Goal: Transaction & Acquisition: Purchase product/service

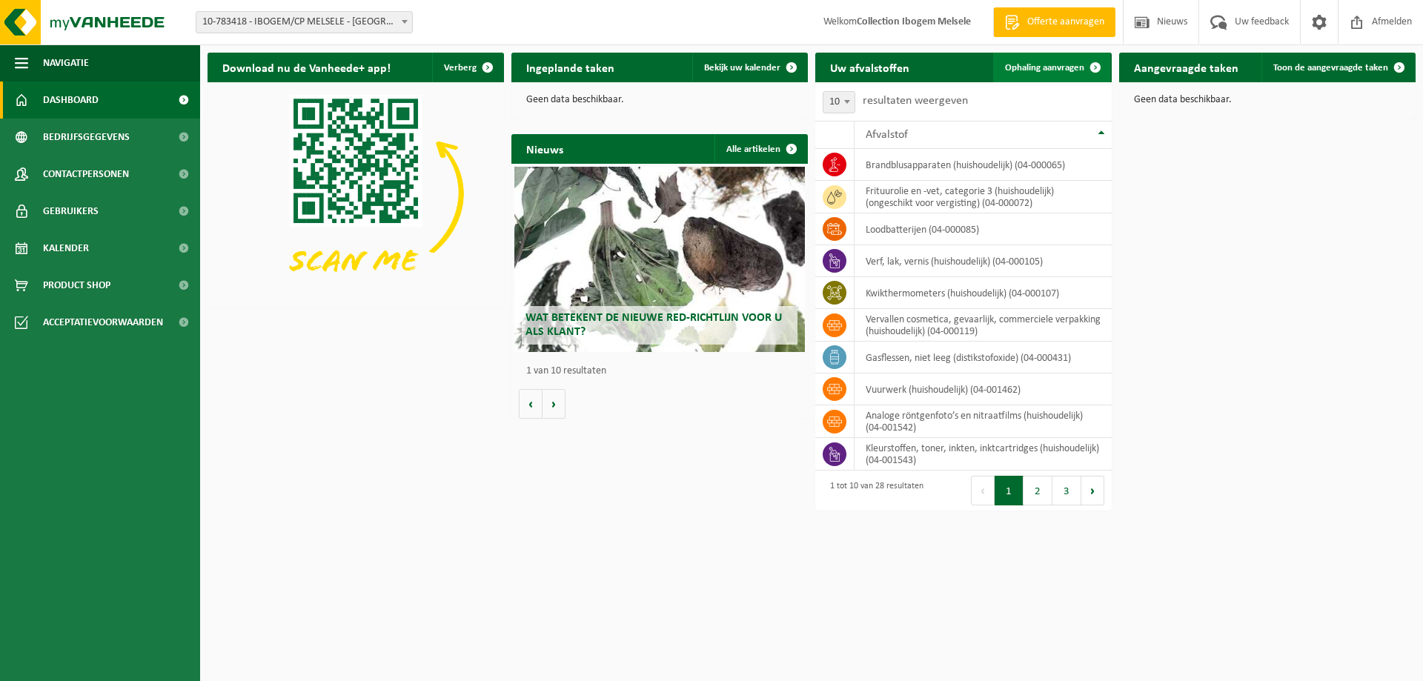
click at [1091, 66] on span at bounding box center [1095, 68] width 30 height 30
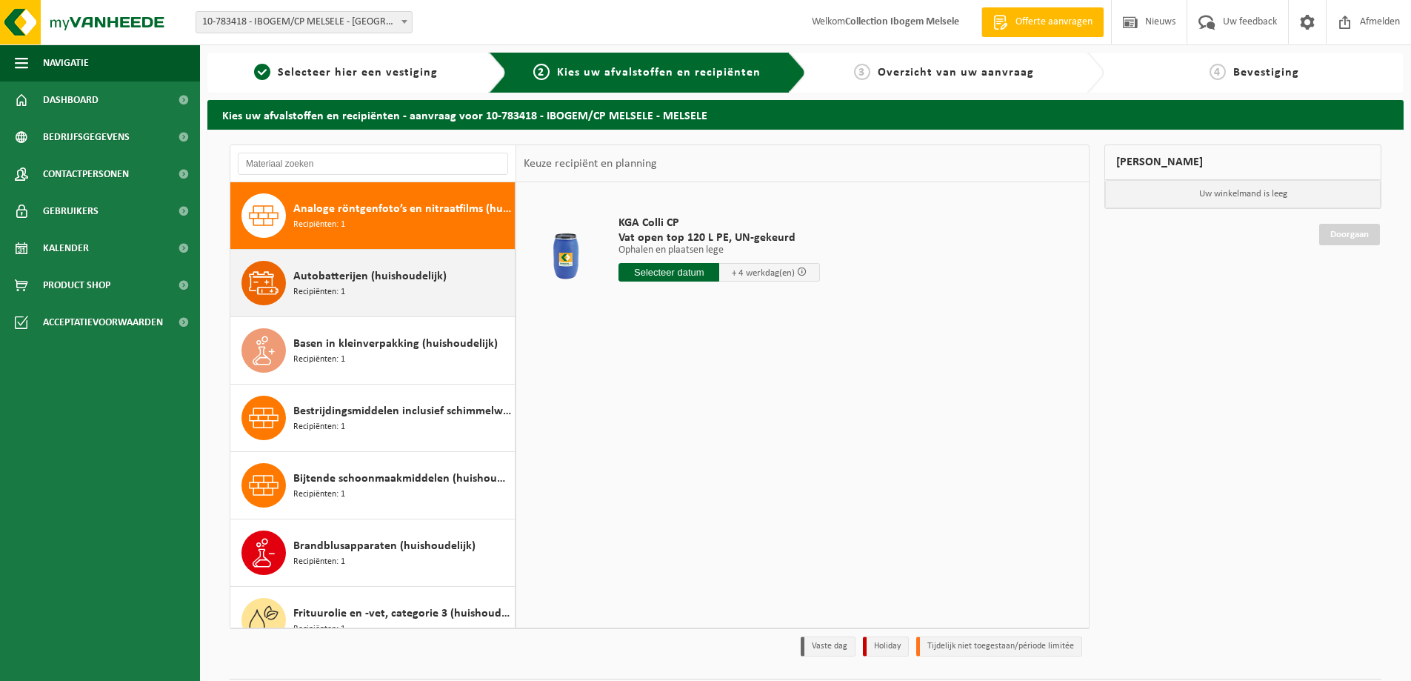
click at [382, 290] on div "Autobatterijen (huishoudelijk) Recipiënten: 1" at bounding box center [402, 283] width 218 height 44
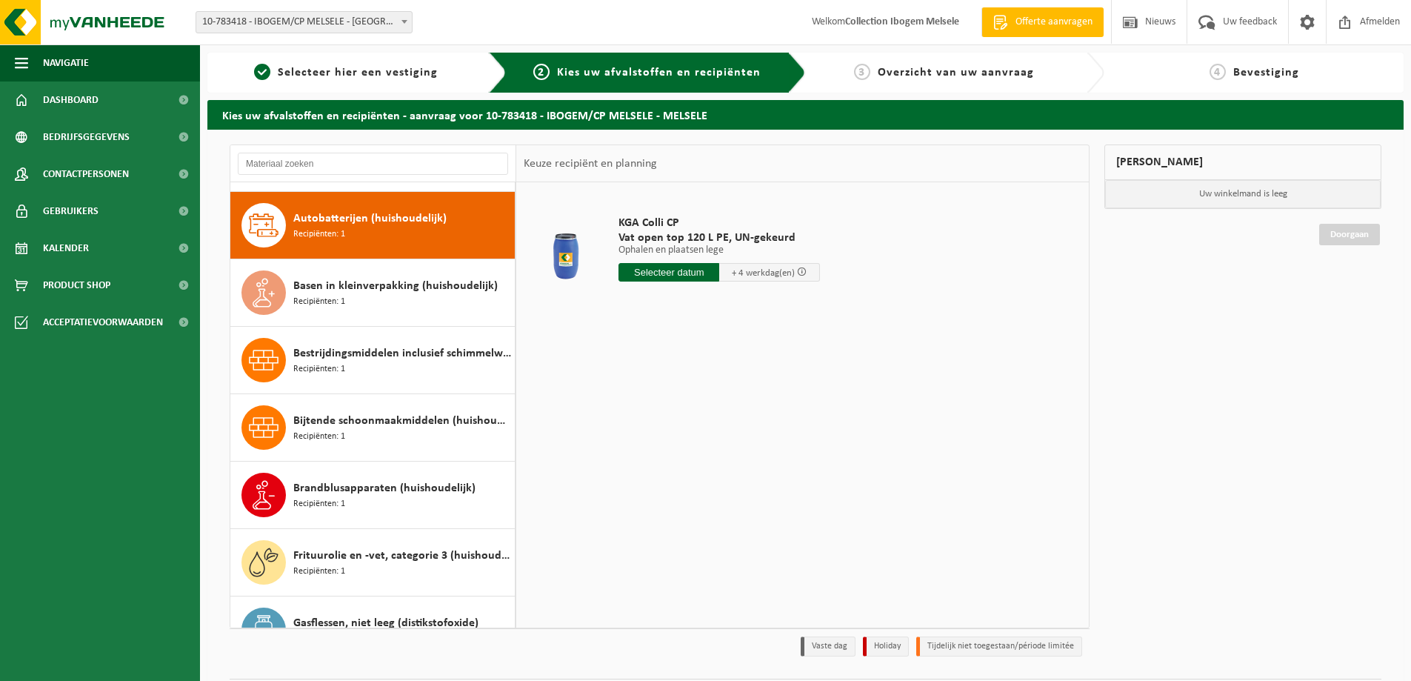
scroll to position [67, 0]
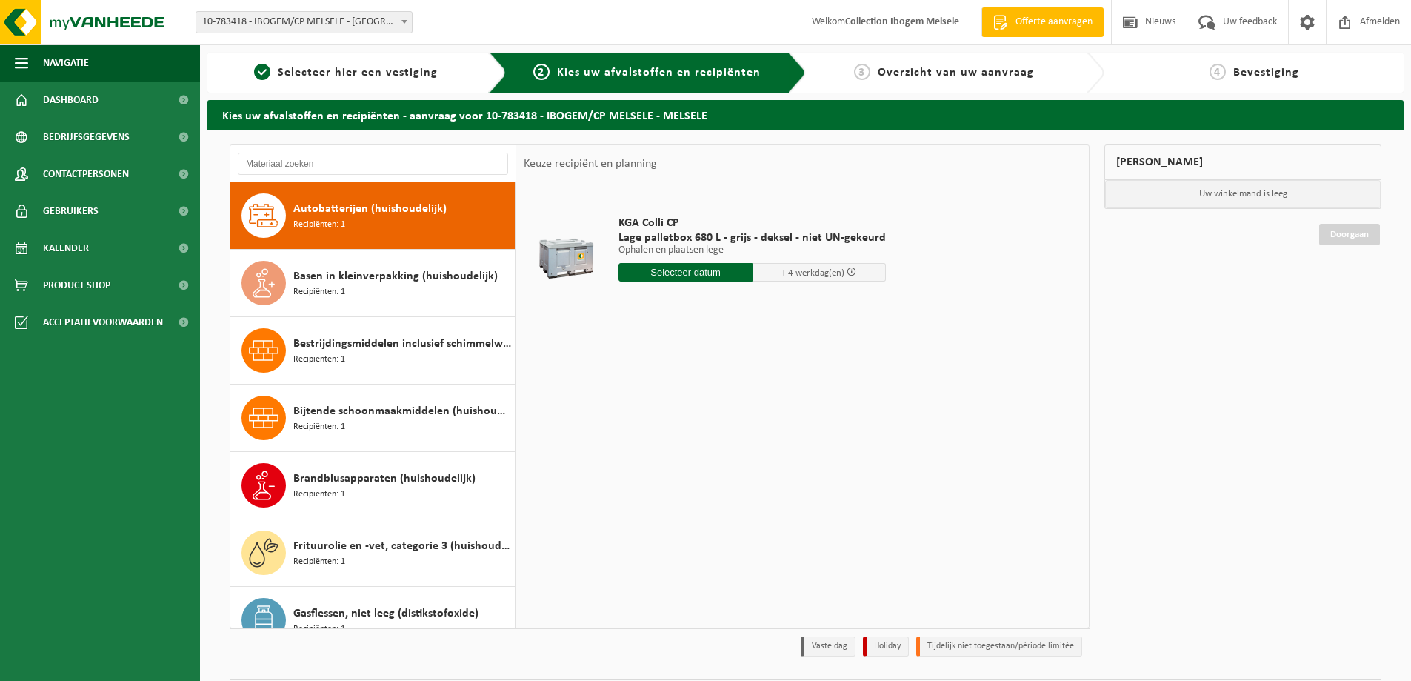
click at [676, 273] on input "text" at bounding box center [686, 272] width 134 height 19
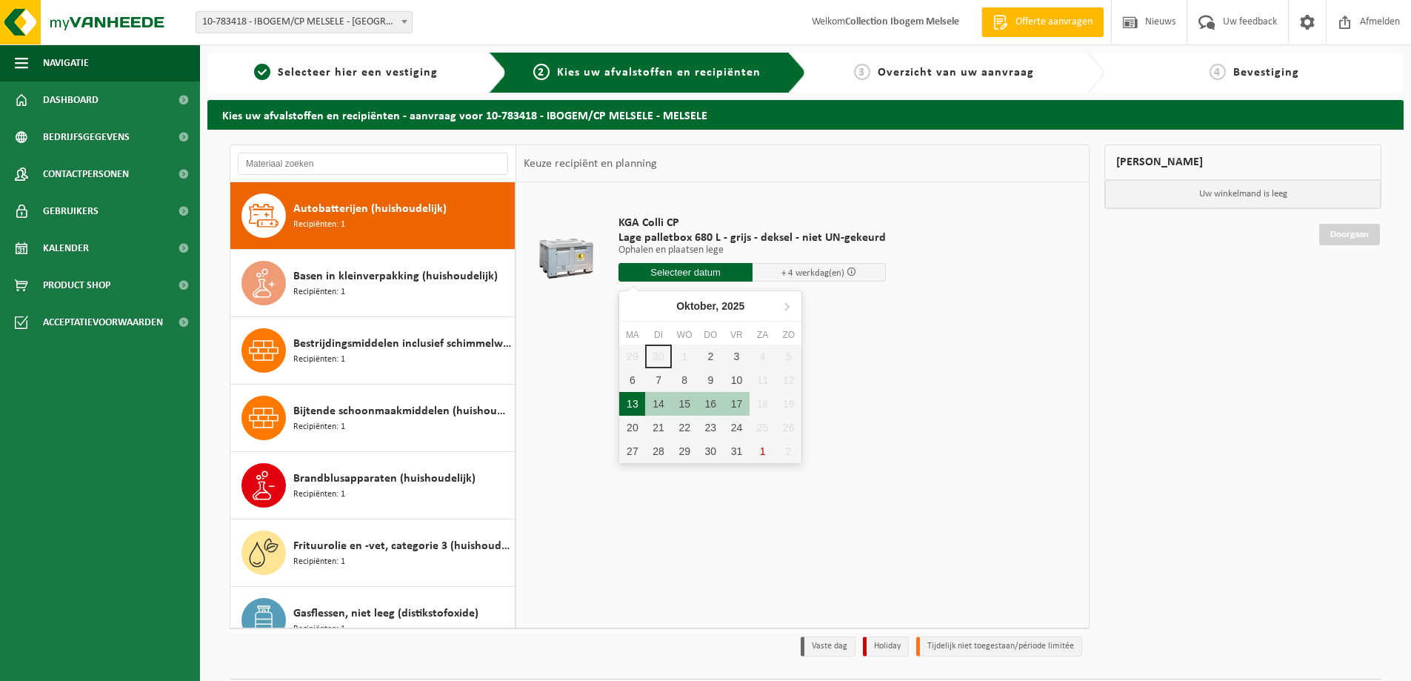
click at [636, 399] on div "13" at bounding box center [632, 404] width 26 height 24
type input "Van 2025-10-13"
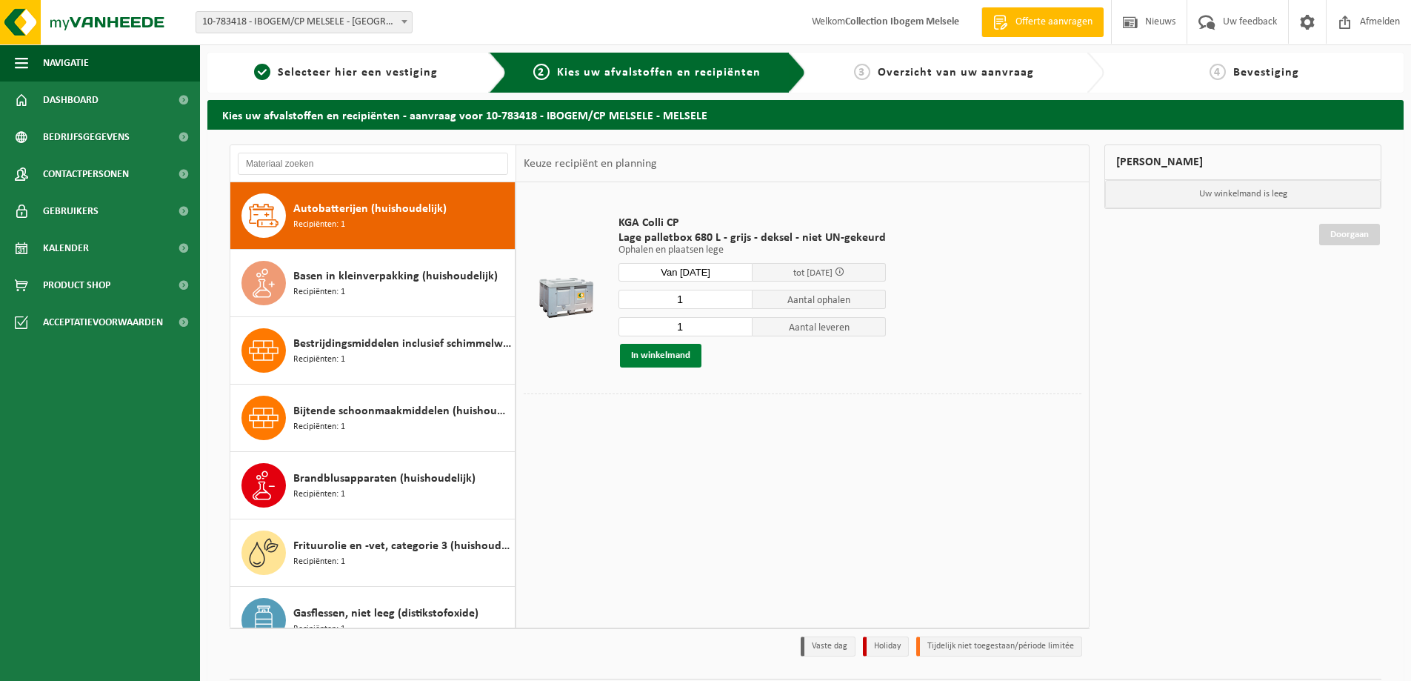
click at [681, 359] on button "In winkelmand" at bounding box center [660, 356] width 81 height 24
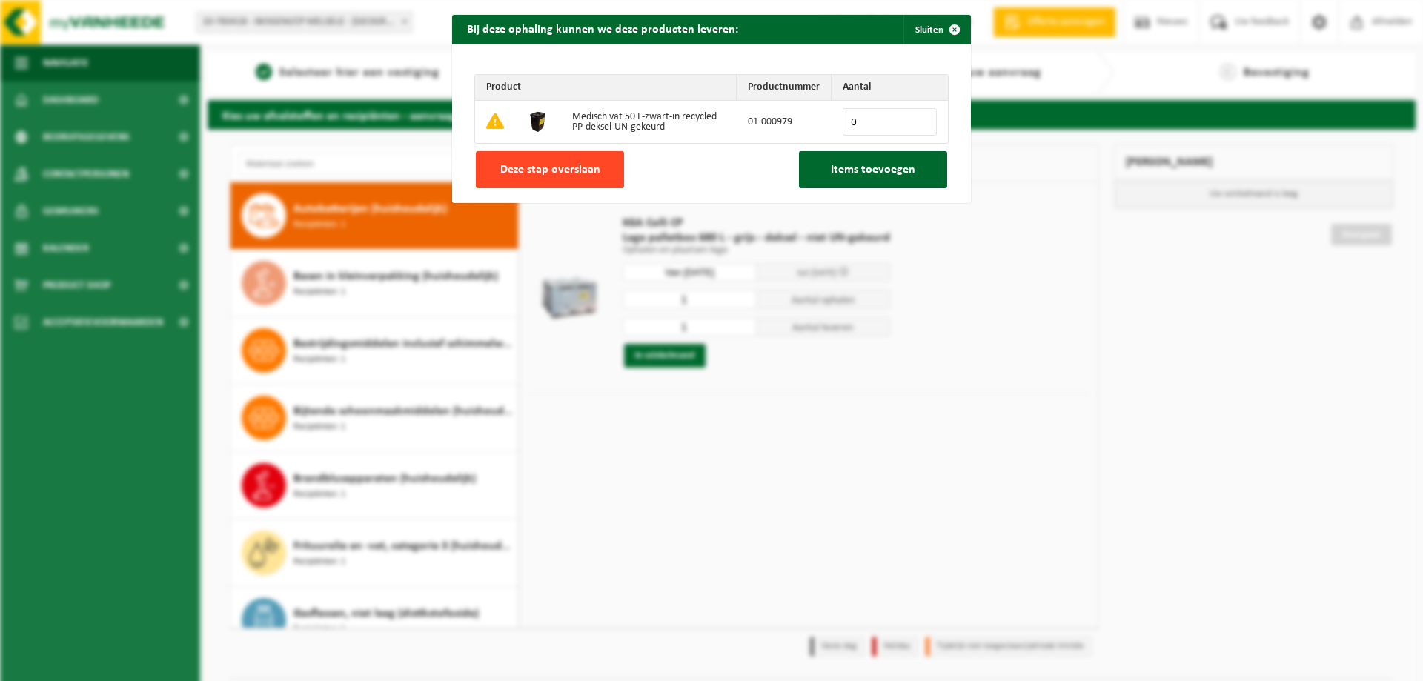
click at [564, 181] on button "Deze stap overslaan" at bounding box center [550, 169] width 148 height 37
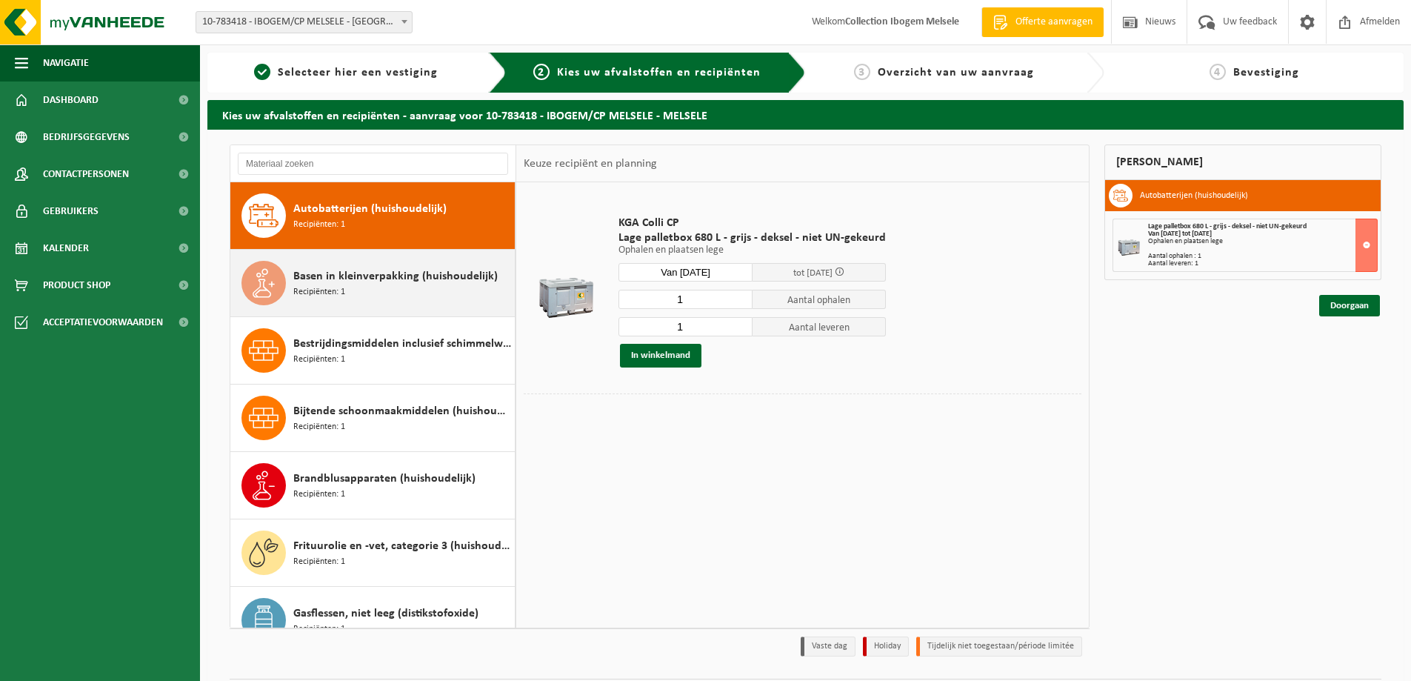
click at [328, 287] on span "Recipiënten: 1" at bounding box center [319, 292] width 52 height 14
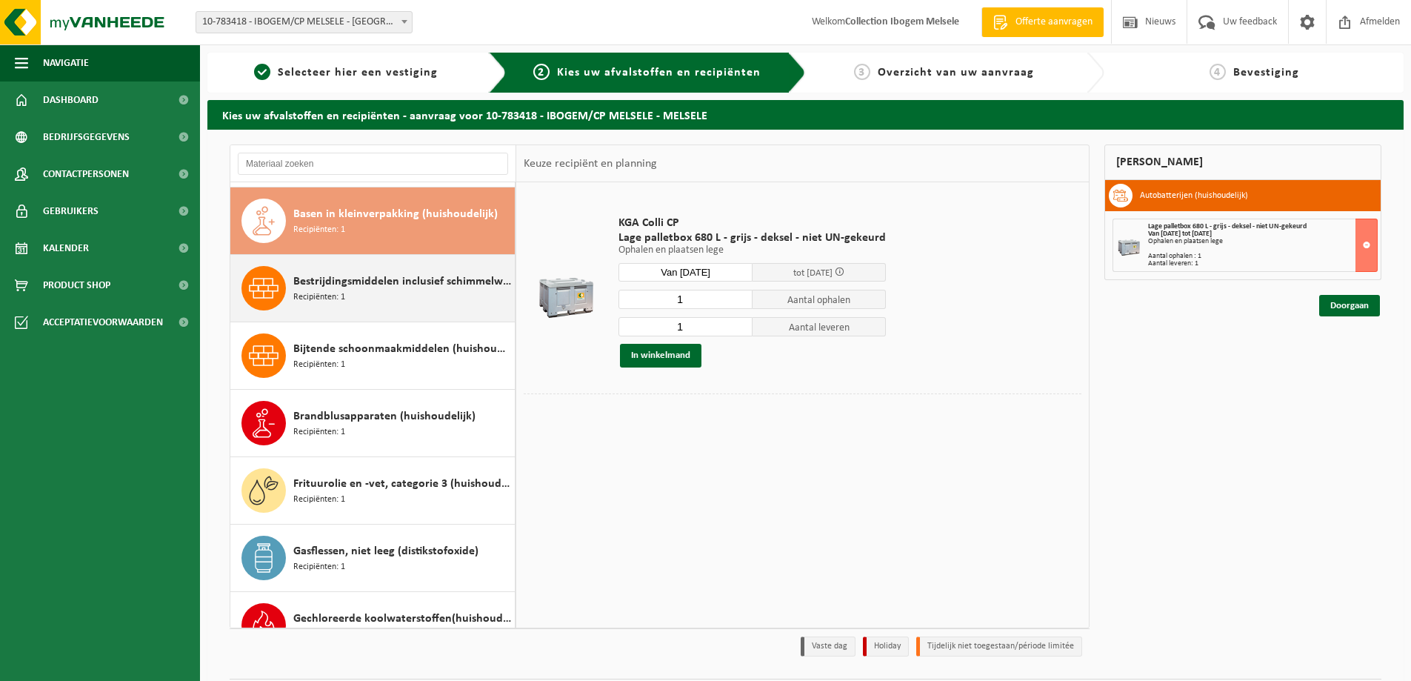
scroll to position [135, 0]
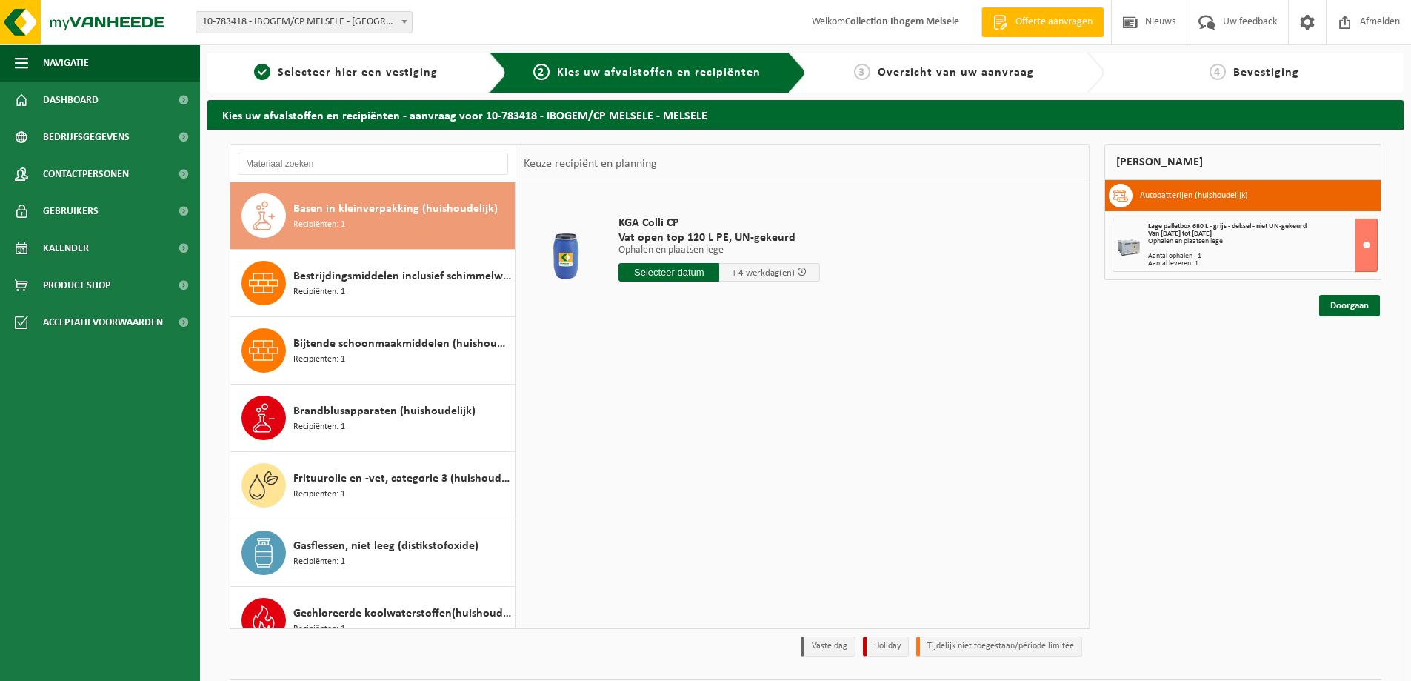
click at [637, 271] on input "text" at bounding box center [669, 272] width 101 height 19
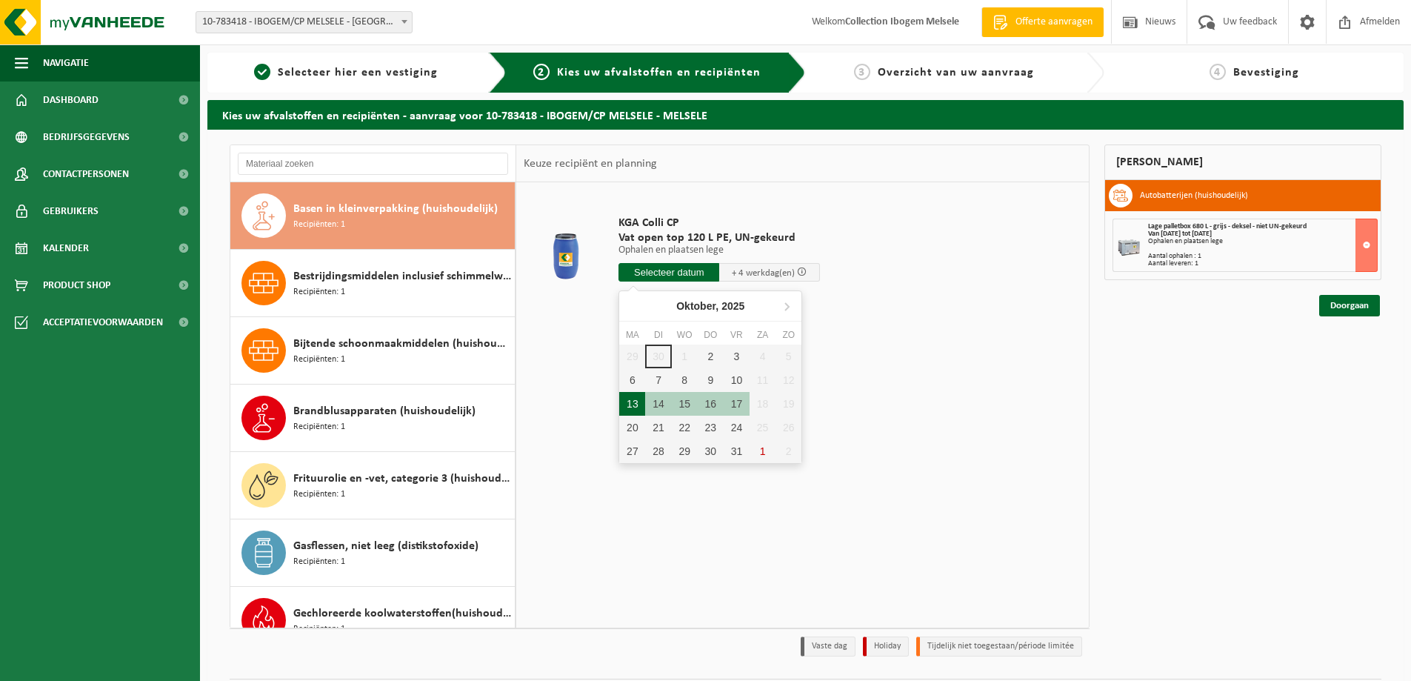
click at [630, 407] on div "13" at bounding box center [632, 404] width 26 height 24
type input "Van 2025-10-13"
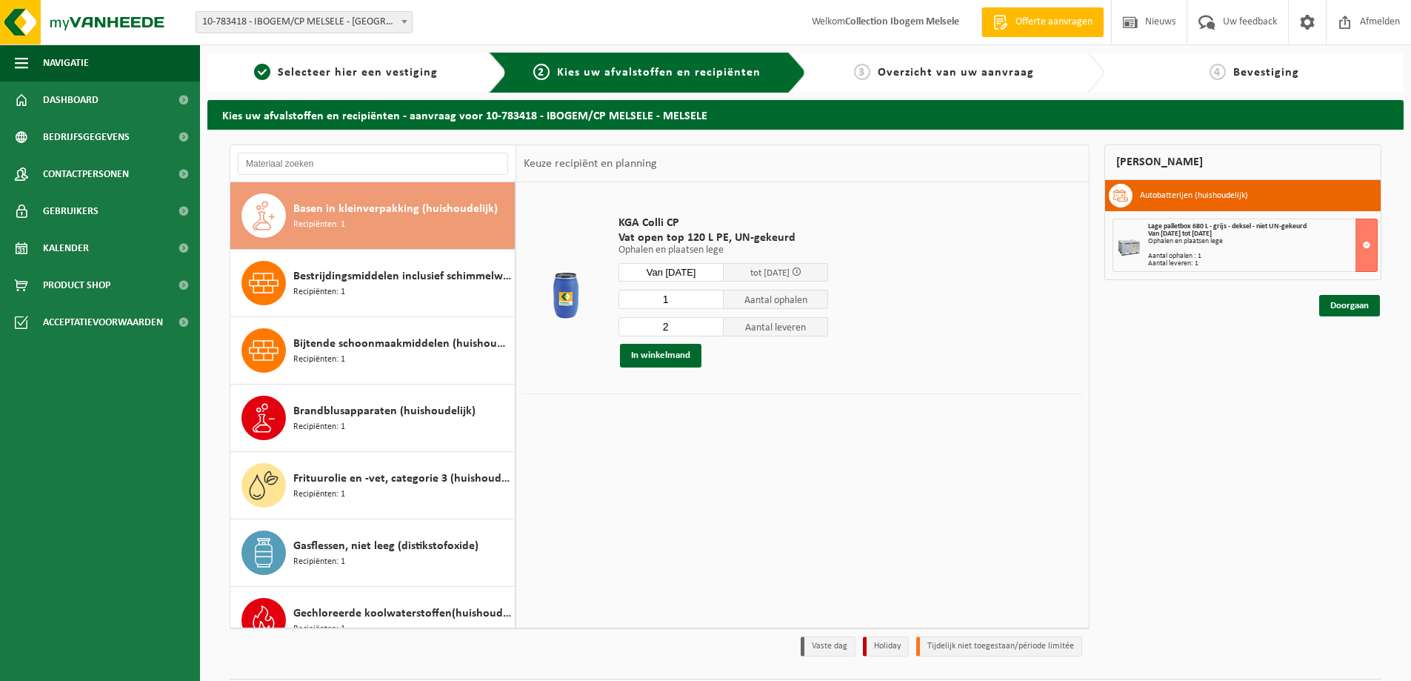
type input "1"
click at [712, 302] on input "1" at bounding box center [671, 299] width 105 height 19
type input "1"
click at [712, 328] on input "1" at bounding box center [671, 326] width 105 height 19
click at [681, 356] on button "In winkelmand" at bounding box center [660, 356] width 81 height 24
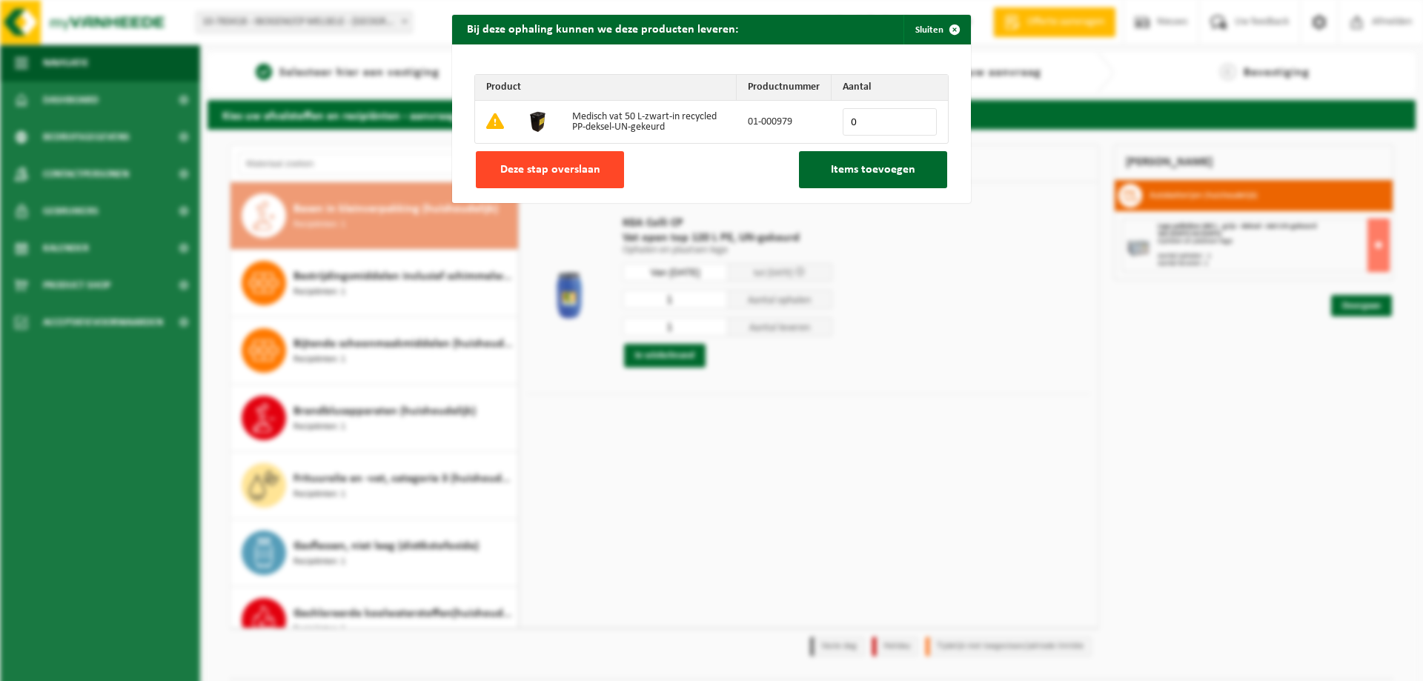
click at [568, 177] on button "Deze stap overslaan" at bounding box center [550, 169] width 148 height 37
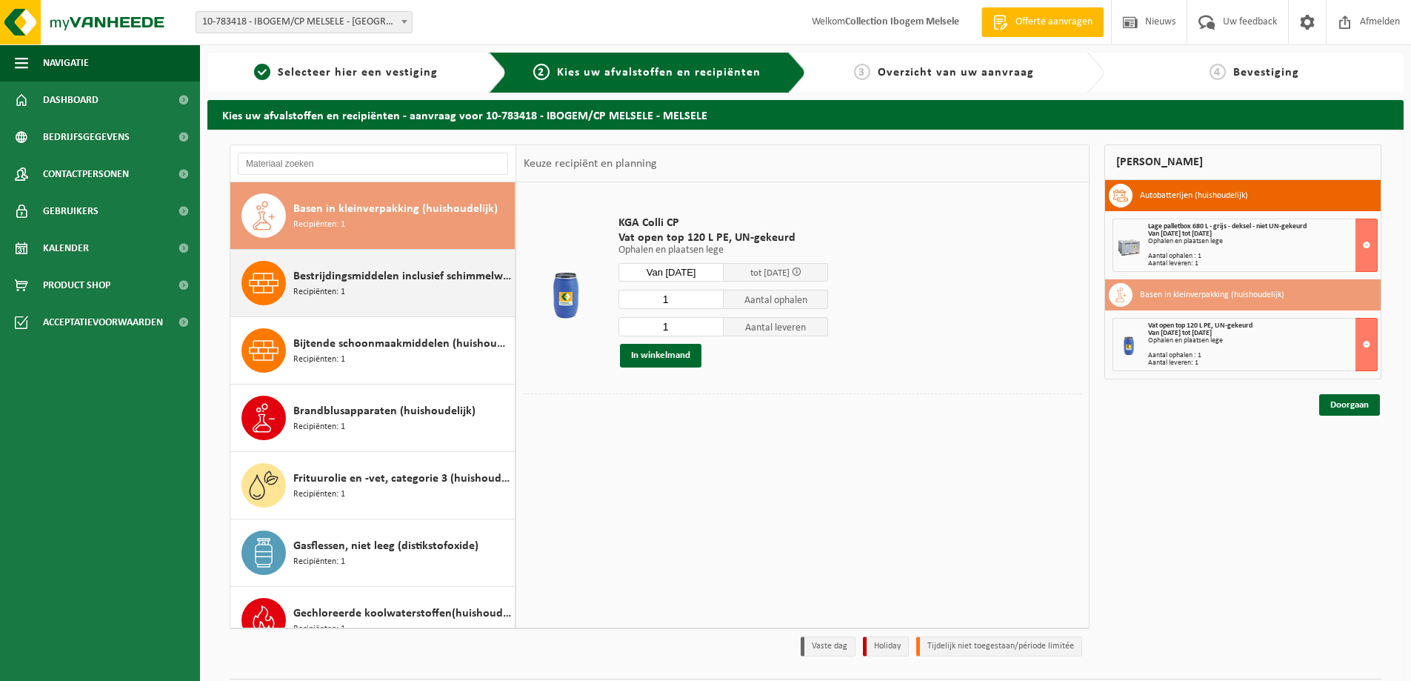
click at [391, 285] on div "Bestrijdingsmiddelen inclusief schimmelwerende beschermingsmiddelen (huishoudel…" at bounding box center [402, 283] width 218 height 44
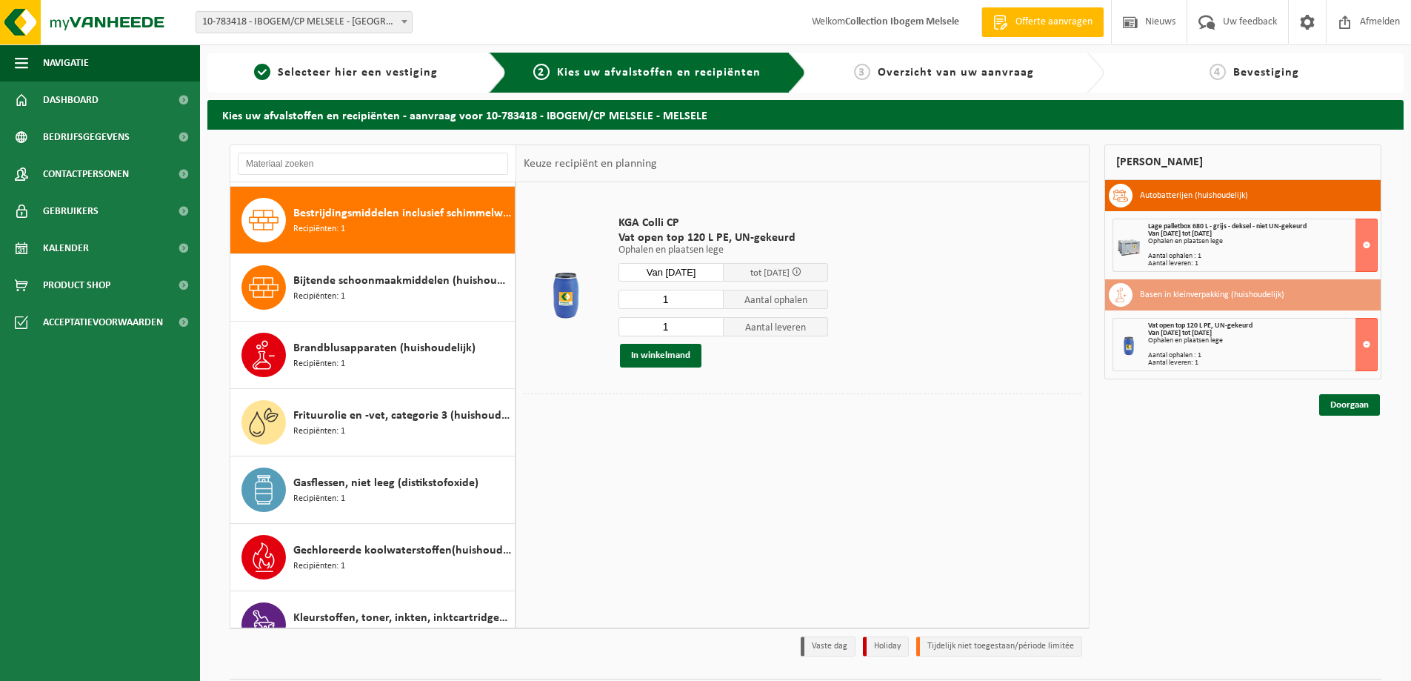
scroll to position [202, 0]
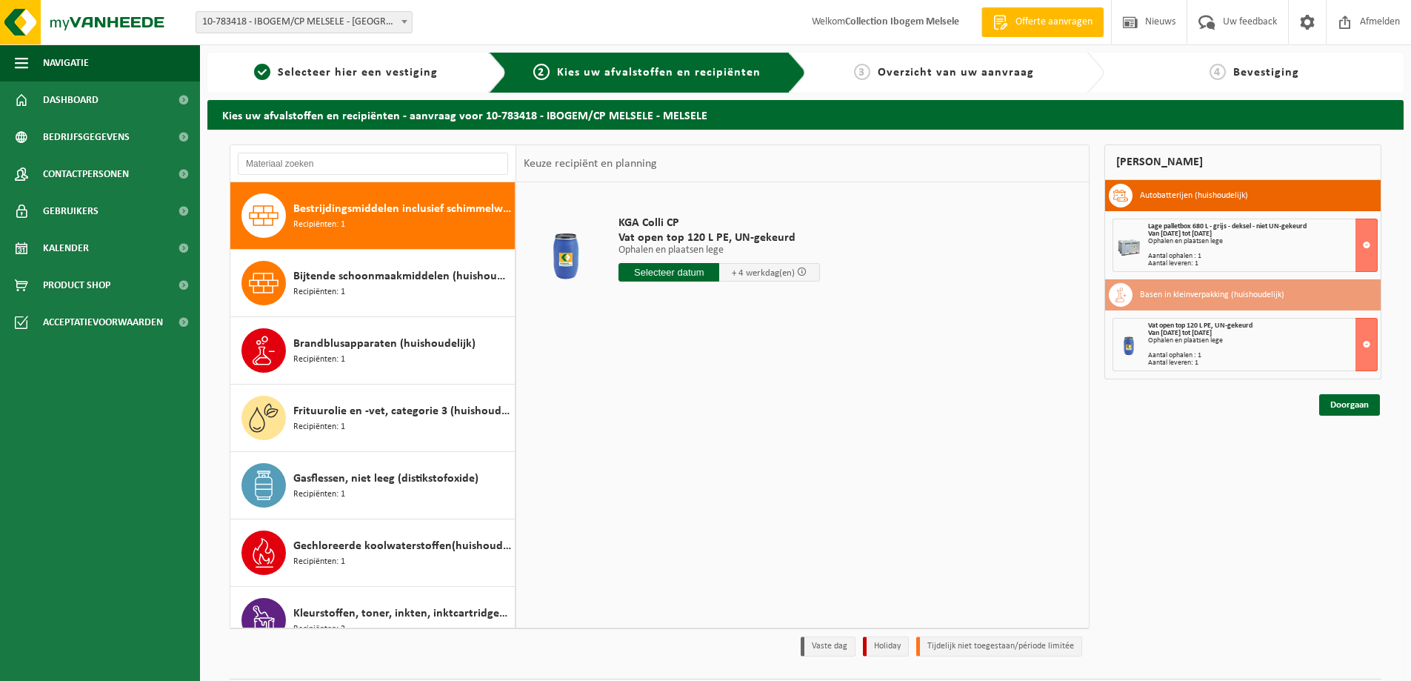
click at [656, 276] on input "text" at bounding box center [669, 272] width 101 height 19
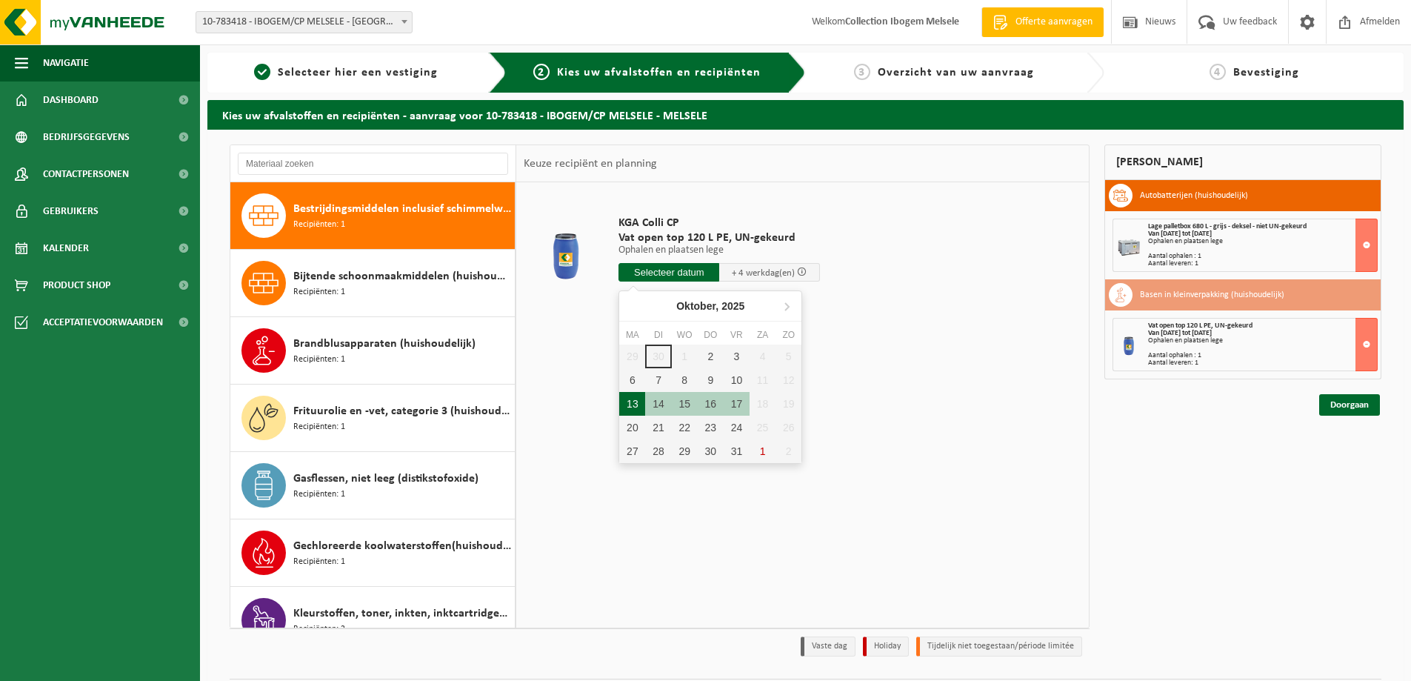
click at [636, 401] on div "13" at bounding box center [632, 404] width 26 height 24
type input "Van 2025-10-13"
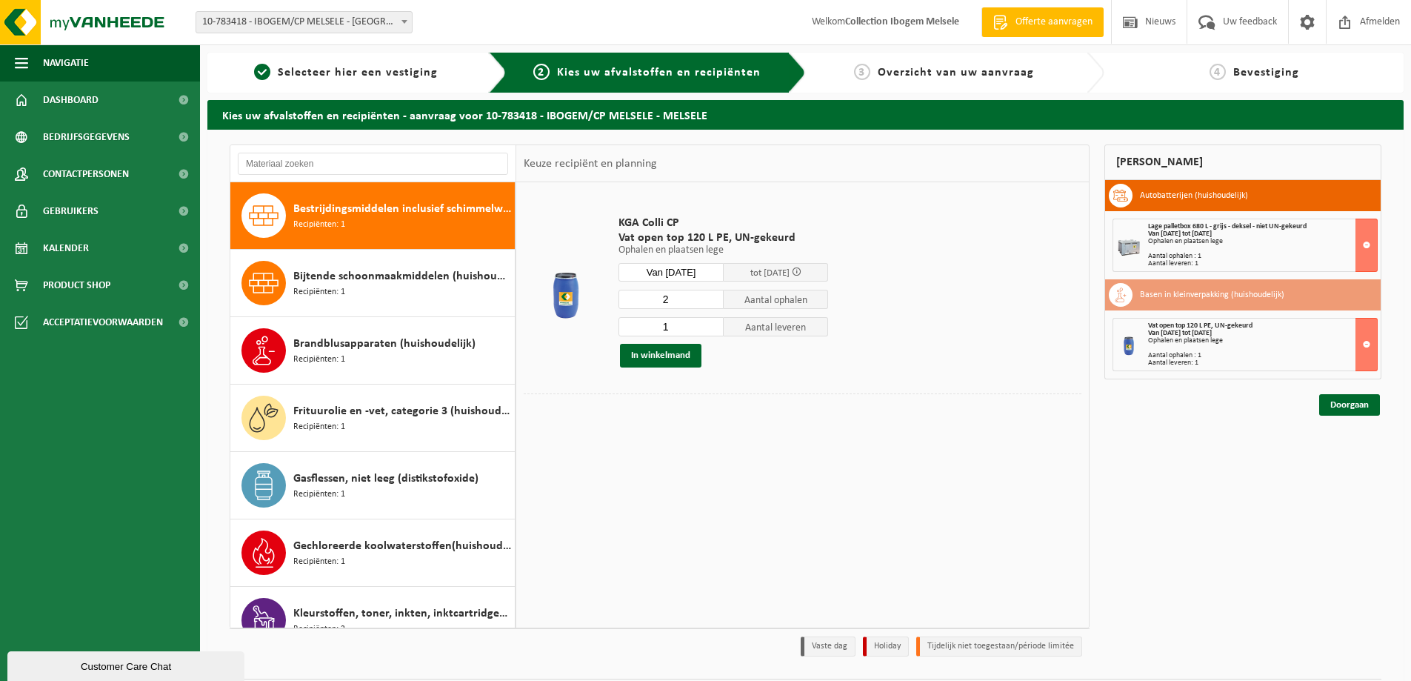
click at [714, 298] on input "2" at bounding box center [671, 299] width 105 height 19
click at [714, 298] on input "3" at bounding box center [671, 299] width 105 height 19
click at [714, 298] on input "4" at bounding box center [671, 299] width 105 height 19
click at [714, 298] on input "5" at bounding box center [671, 299] width 105 height 19
click at [714, 298] on input "6" at bounding box center [671, 299] width 105 height 19
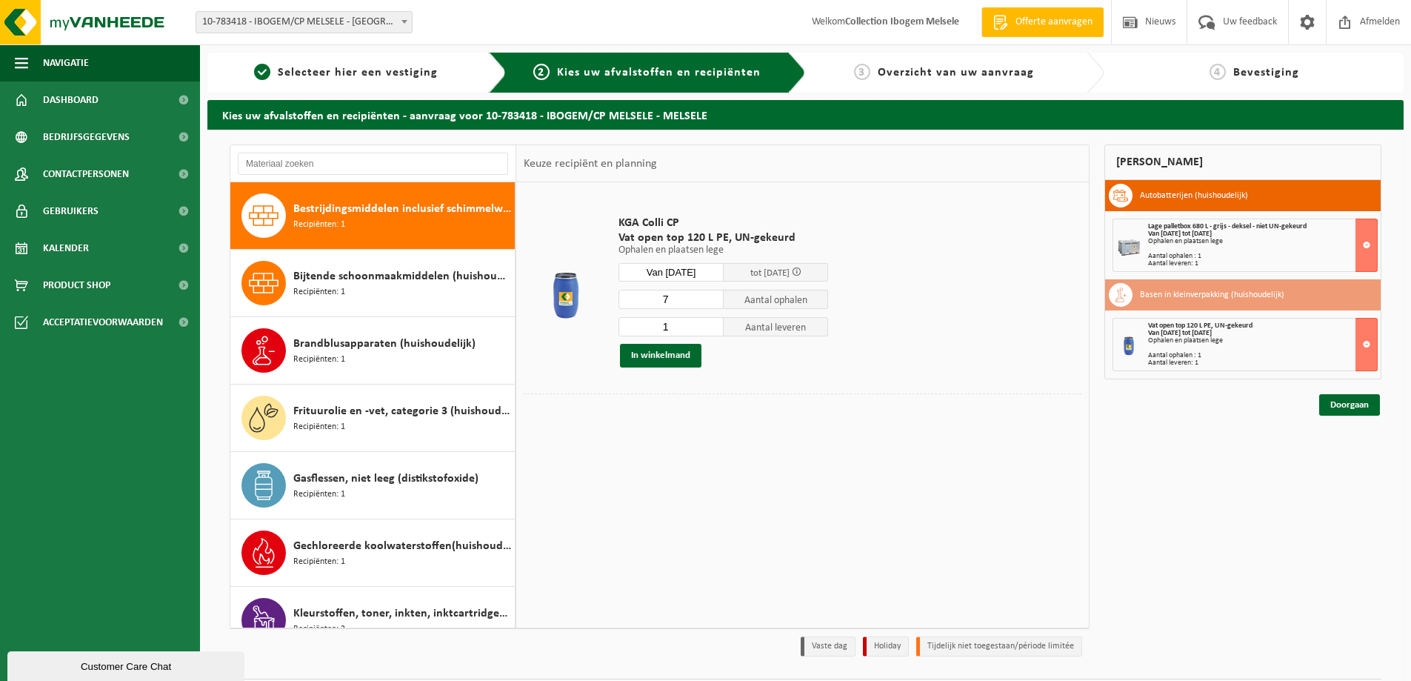
type input "7"
click at [714, 298] on input "7" at bounding box center [671, 299] width 105 height 19
click at [713, 325] on input "2" at bounding box center [671, 326] width 105 height 19
click at [713, 323] on input "3" at bounding box center [671, 326] width 105 height 19
click at [713, 323] on input "4" at bounding box center [671, 326] width 105 height 19
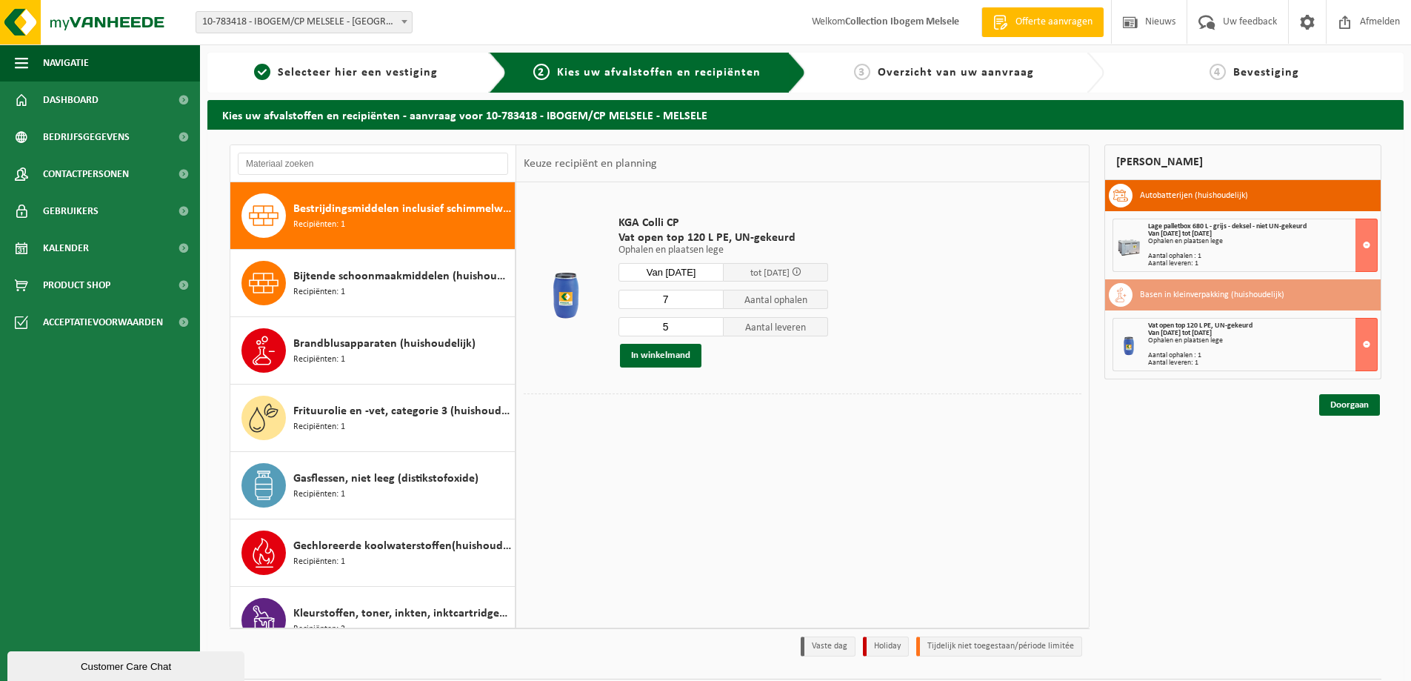
click at [713, 322] on input "5" at bounding box center [671, 326] width 105 height 19
click at [714, 322] on input "6" at bounding box center [671, 326] width 105 height 19
type input "7"
click at [714, 322] on input "7" at bounding box center [671, 326] width 105 height 19
click at [687, 358] on button "In winkelmand" at bounding box center [660, 356] width 81 height 24
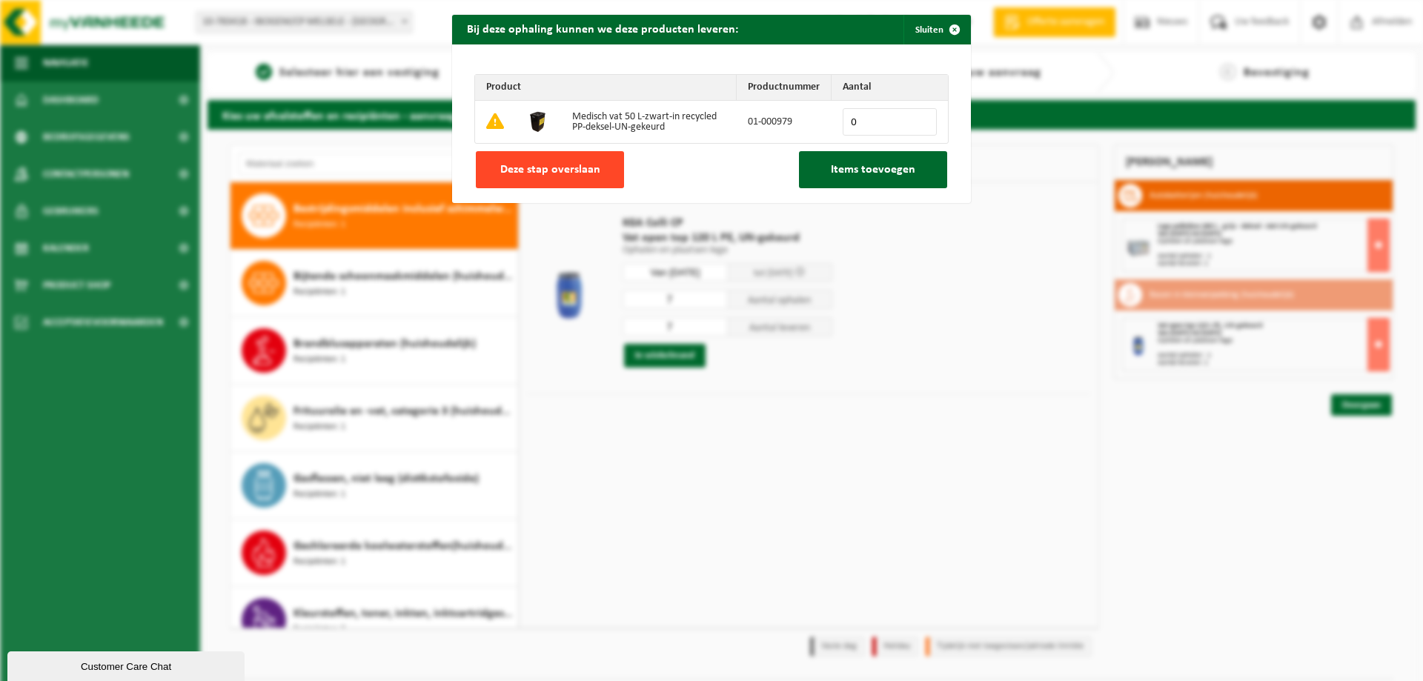
click at [534, 170] on span "Deze stap overslaan" at bounding box center [550, 170] width 100 height 12
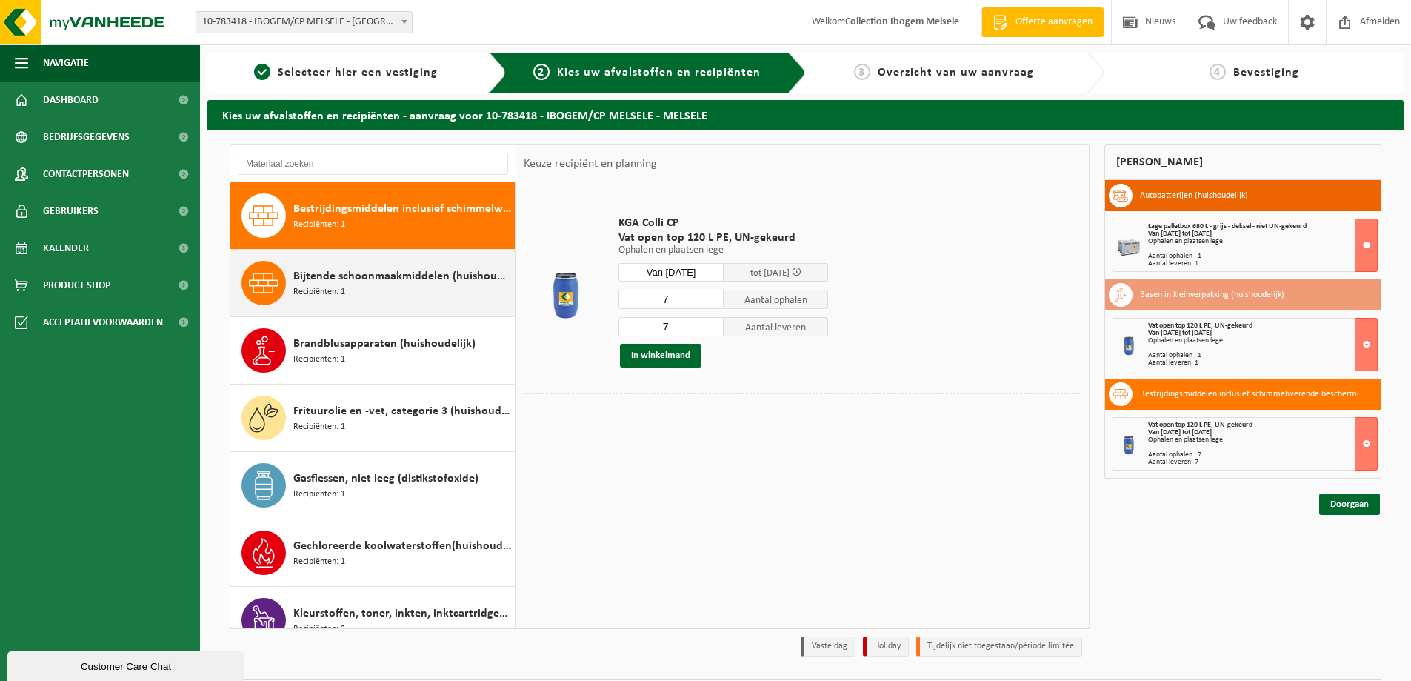
click at [409, 286] on div "Bijtende schoonmaakmiddelen (huishoudelijk) Recipiënten: 1" at bounding box center [402, 283] width 218 height 44
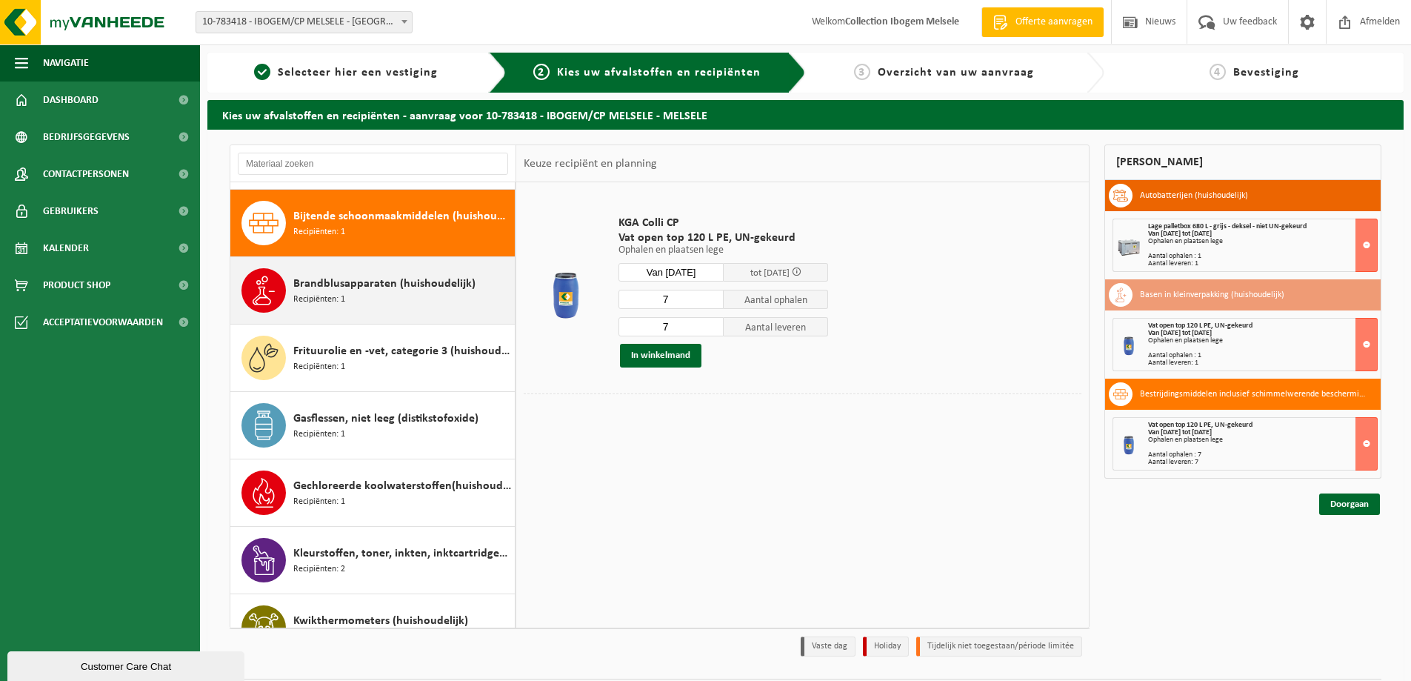
scroll to position [270, 0]
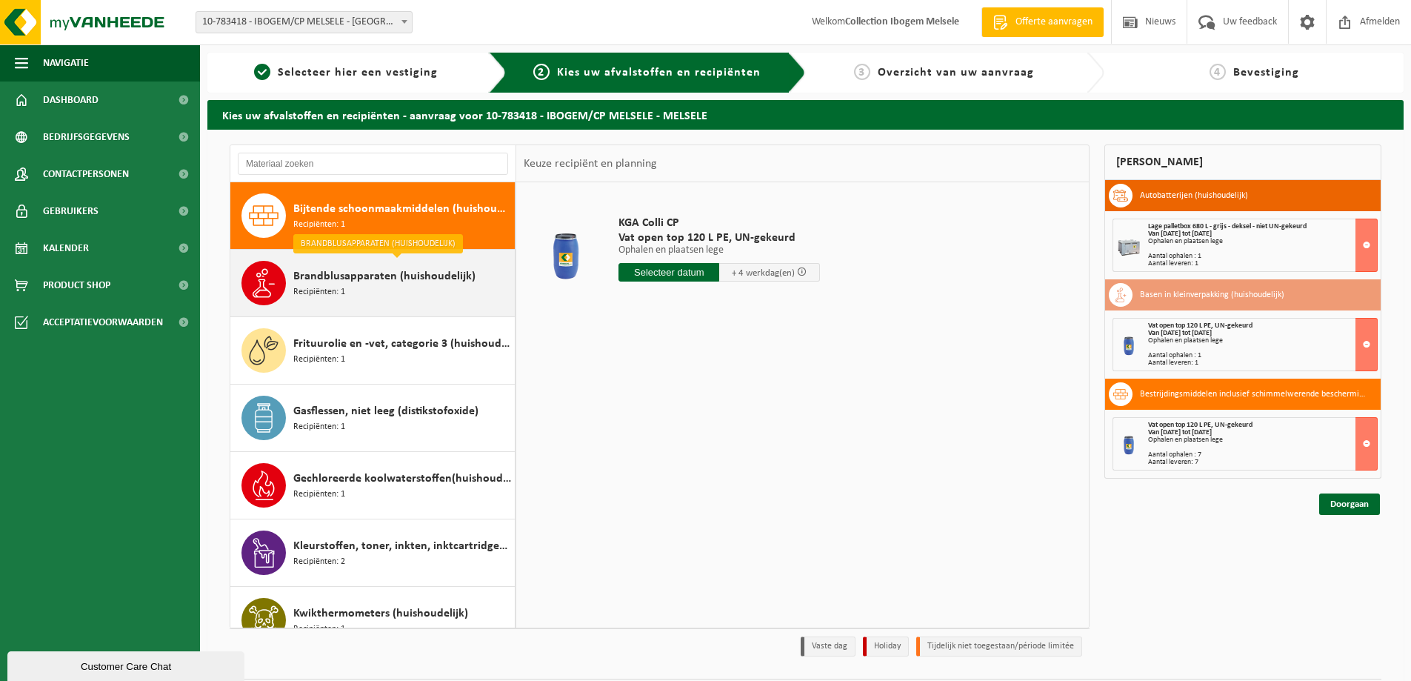
click at [446, 277] on span "Brandblusapparaten (huishoudelijk)" at bounding box center [384, 276] width 182 height 18
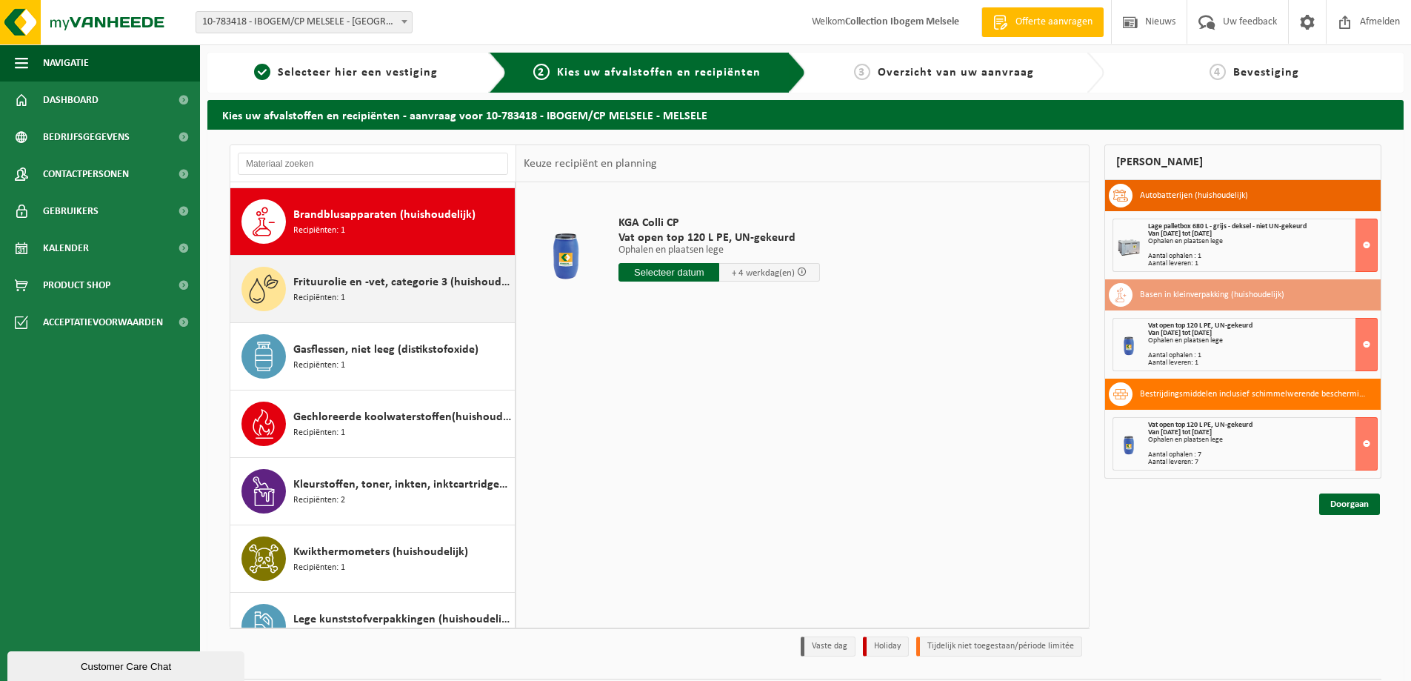
scroll to position [337, 0]
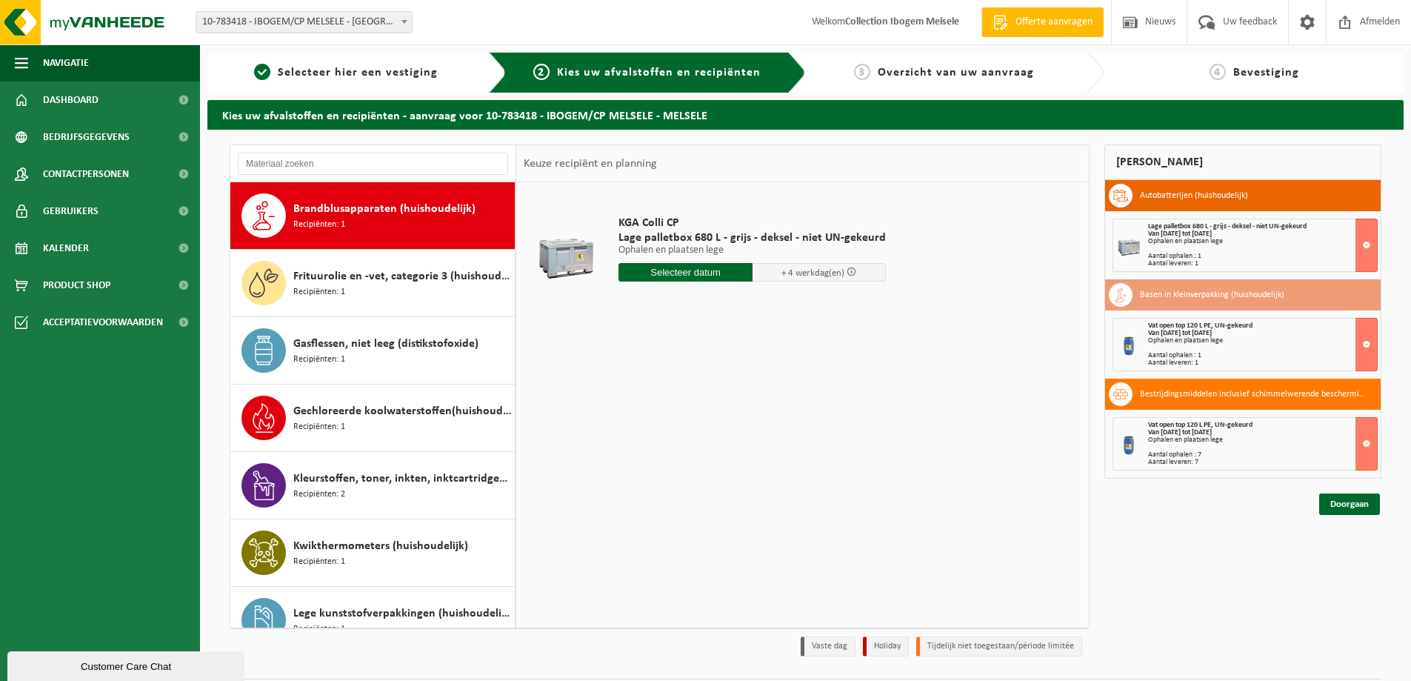
click at [645, 275] on input "text" at bounding box center [686, 272] width 134 height 19
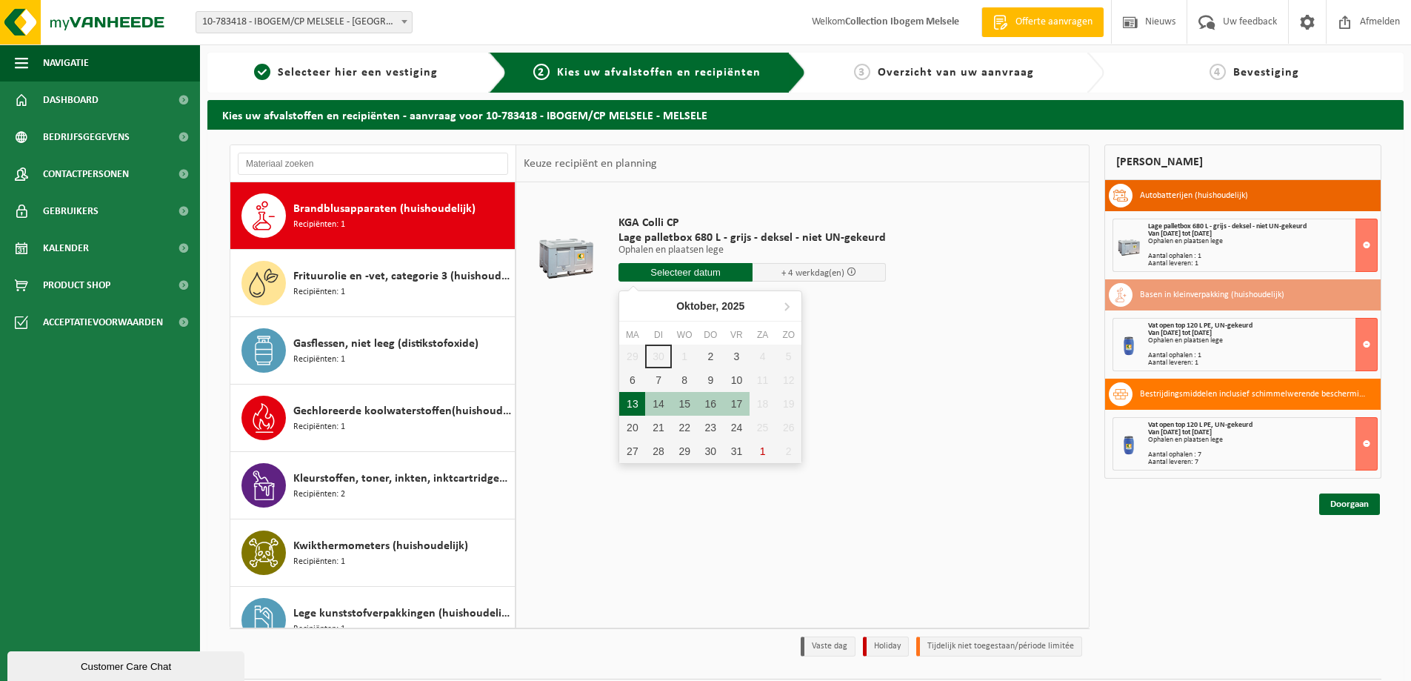
click at [638, 404] on div "13" at bounding box center [632, 404] width 26 height 24
type input "Van 2025-10-13"
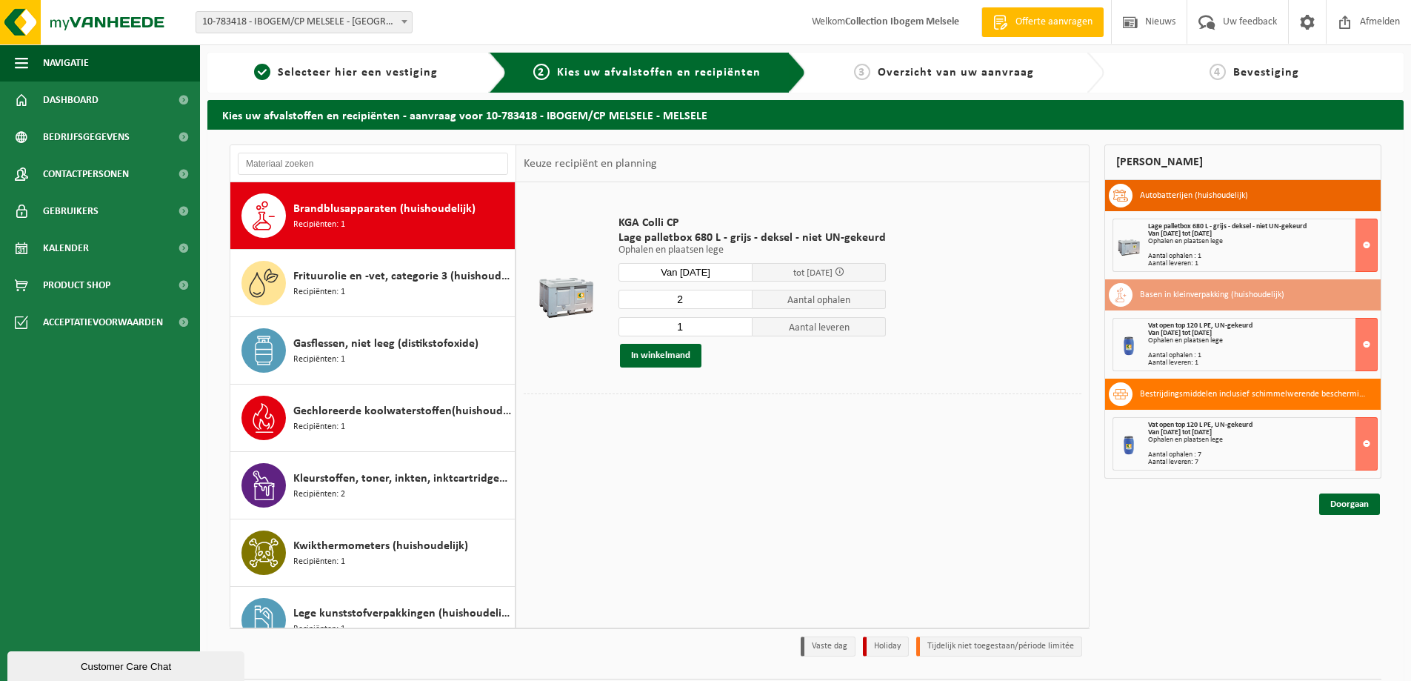
click at [736, 298] on input "2" at bounding box center [686, 299] width 134 height 19
type input "3"
click at [736, 298] on input "3" at bounding box center [686, 299] width 134 height 19
click at [736, 322] on input "2" at bounding box center [686, 326] width 134 height 19
type input "3"
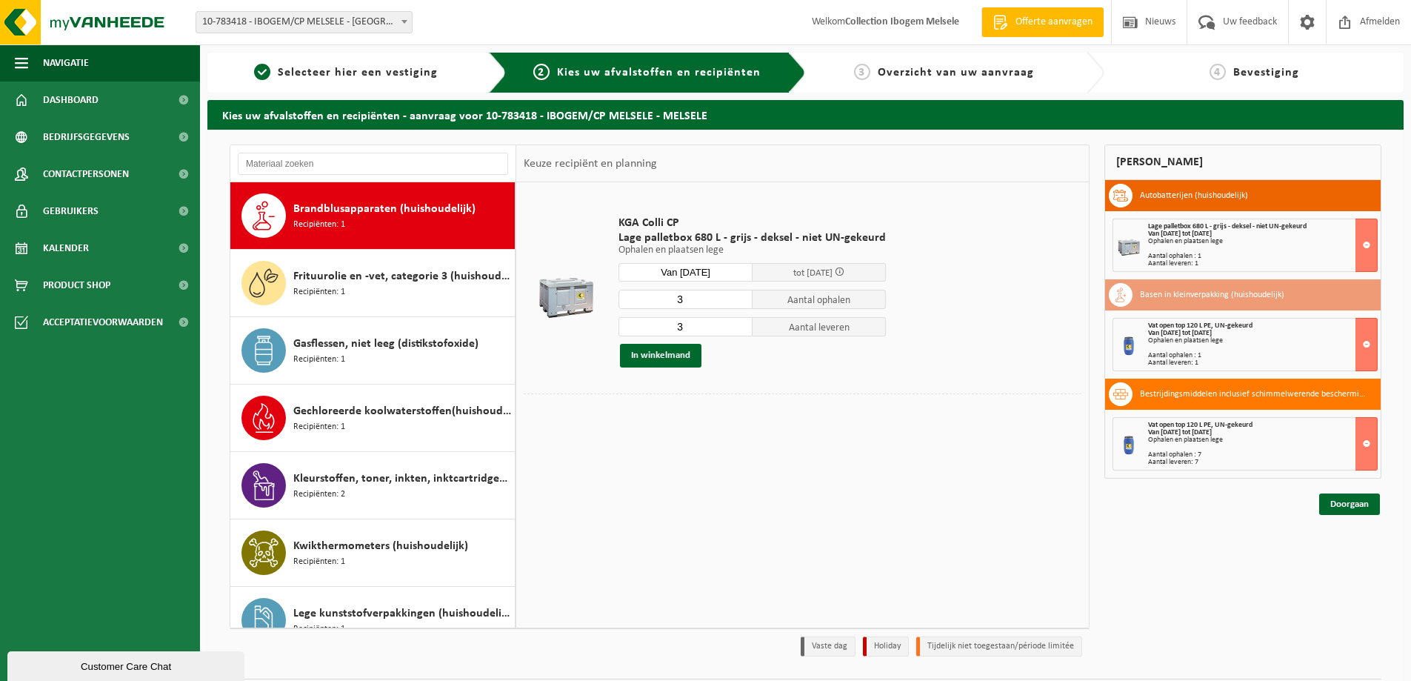
click at [736, 322] on input "3" at bounding box center [686, 326] width 134 height 19
click at [682, 353] on button "In winkelmand" at bounding box center [660, 356] width 81 height 24
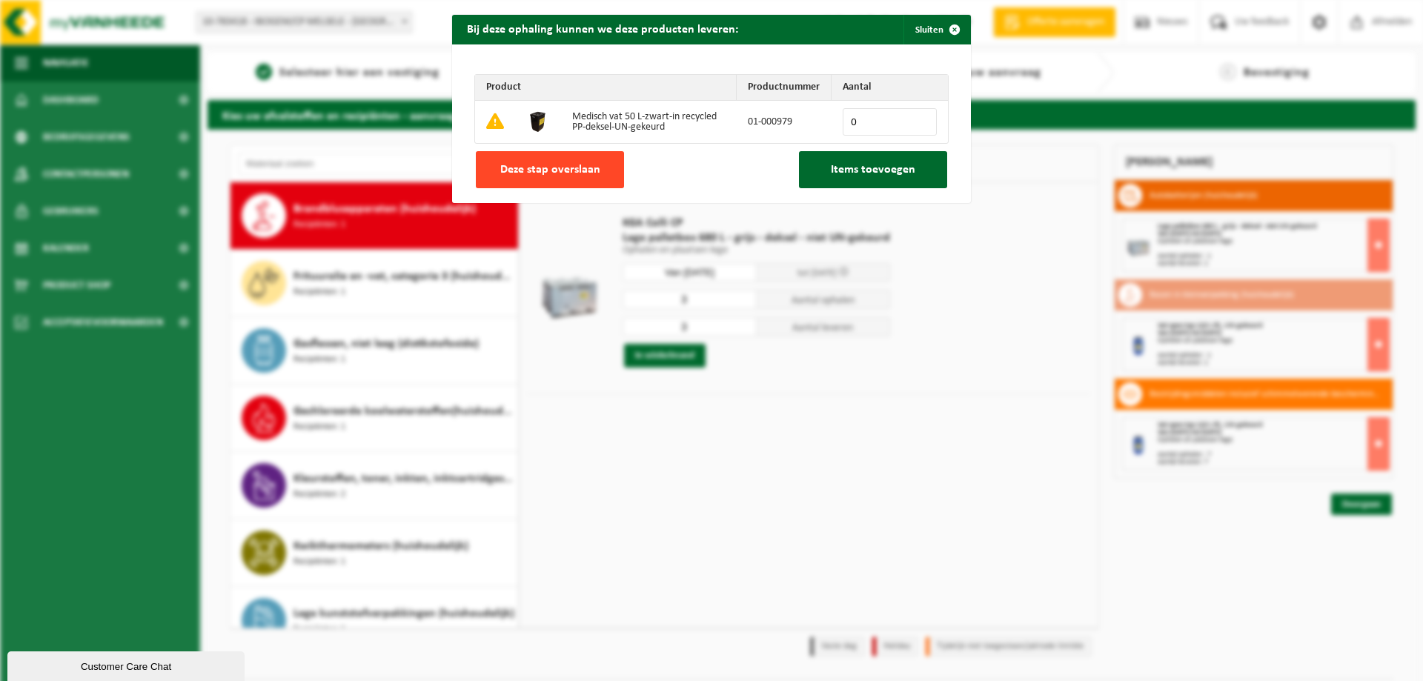
click at [510, 172] on span "Deze stap overslaan" at bounding box center [550, 170] width 100 height 12
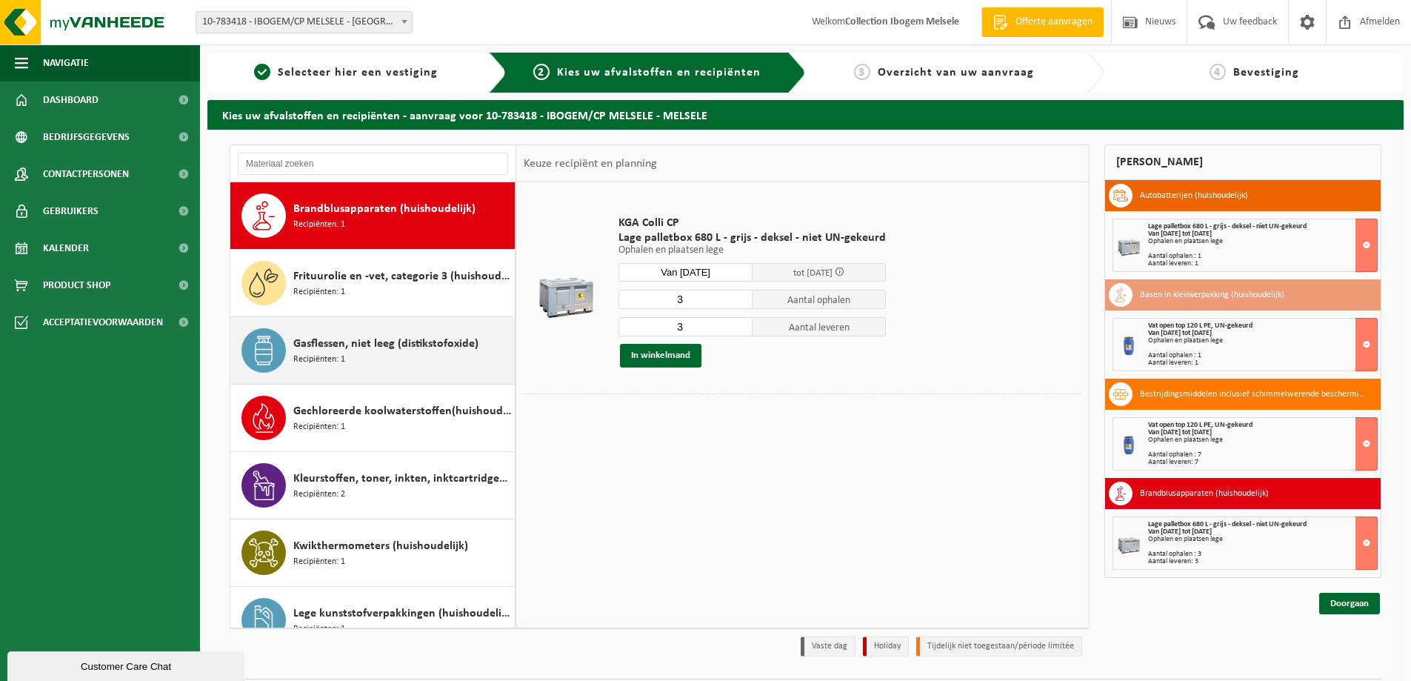
click at [409, 355] on div "Gasflessen, niet leeg (distikstofoxide) Recipiënten: 1" at bounding box center [402, 350] width 218 height 44
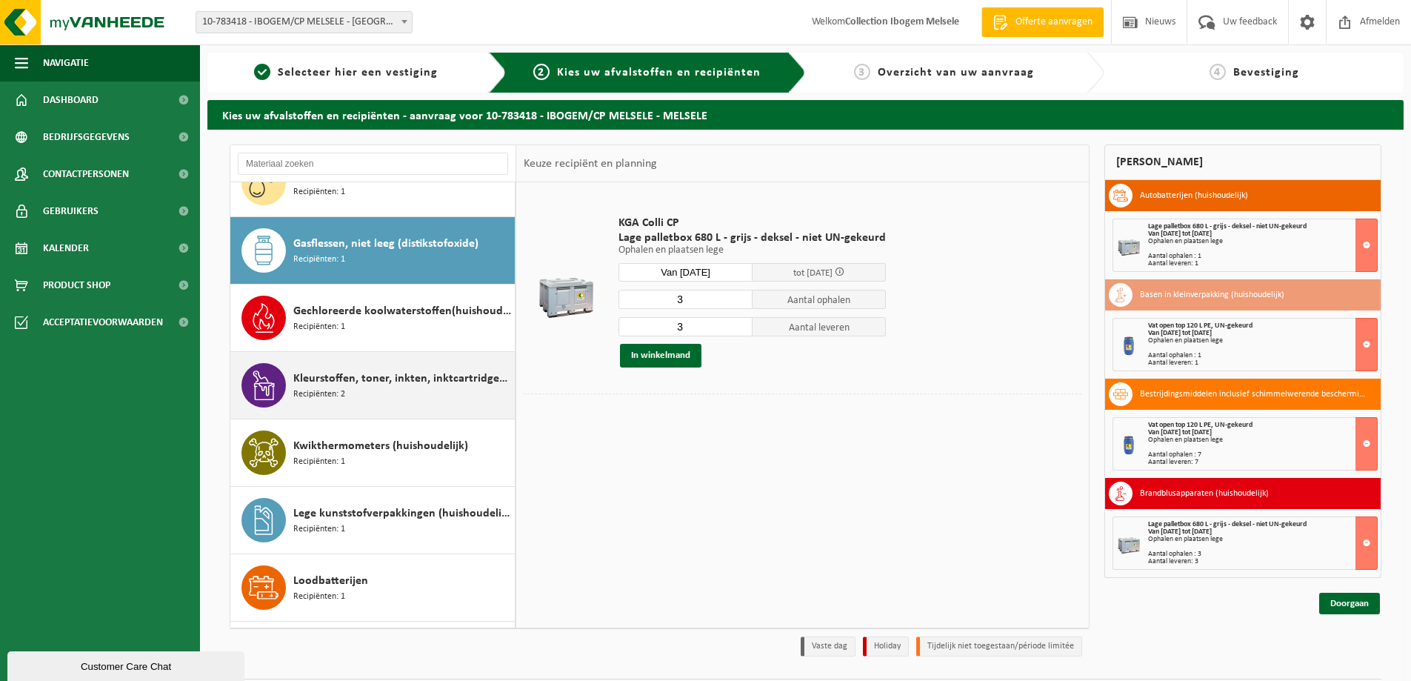
scroll to position [472, 0]
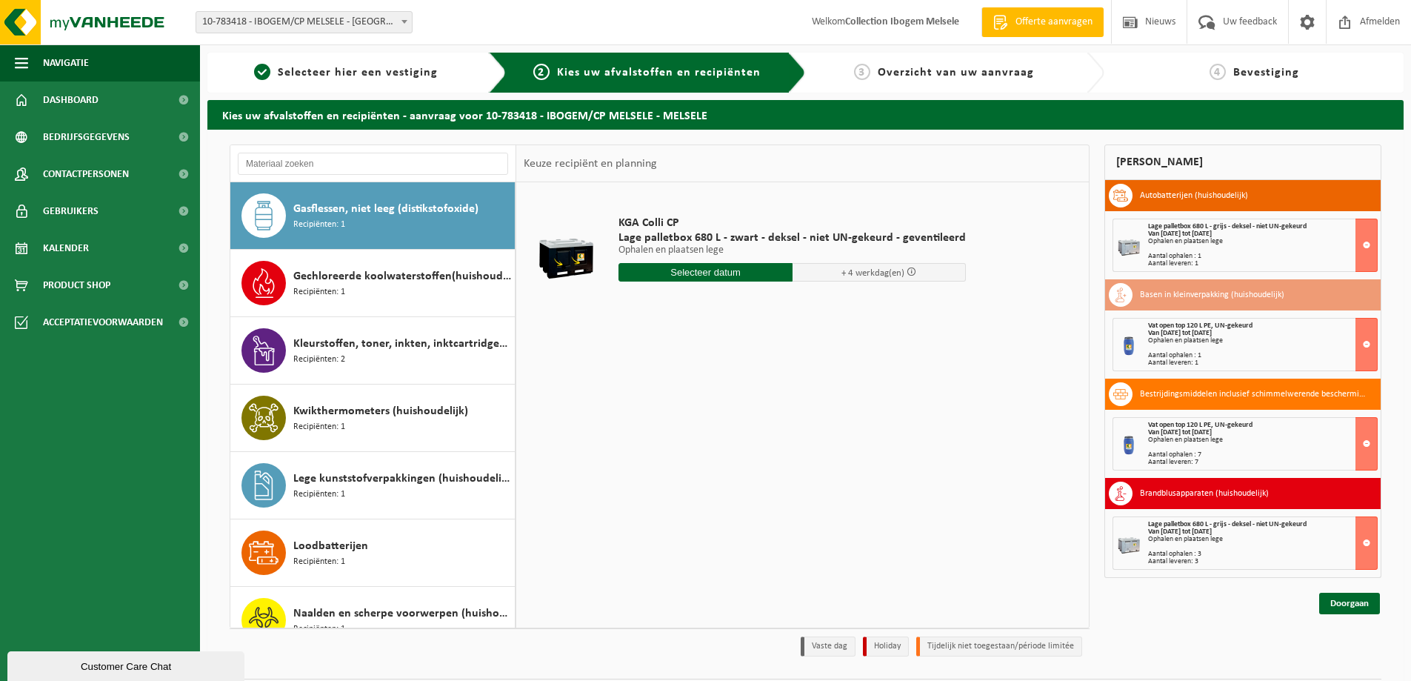
click at [671, 274] on input "text" at bounding box center [706, 272] width 174 height 19
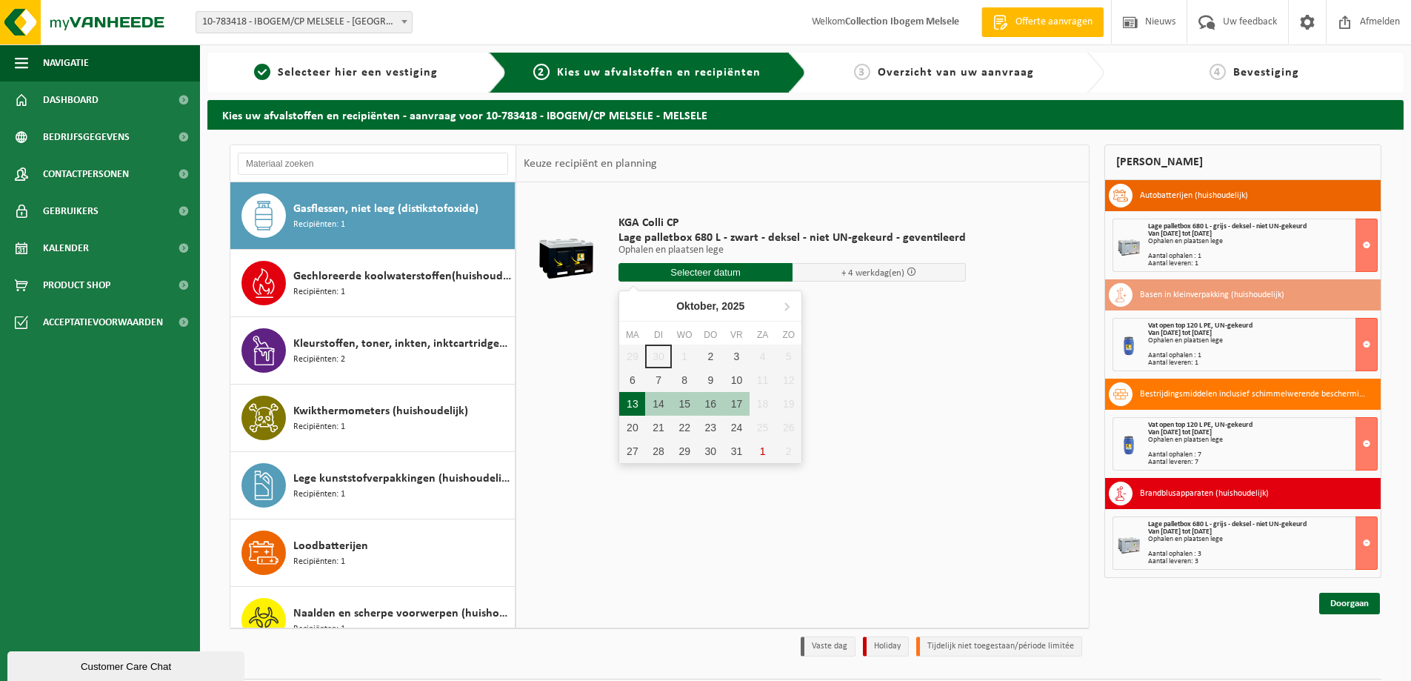
click at [630, 405] on div "13" at bounding box center [632, 404] width 26 height 24
type input "Van 2025-10-13"
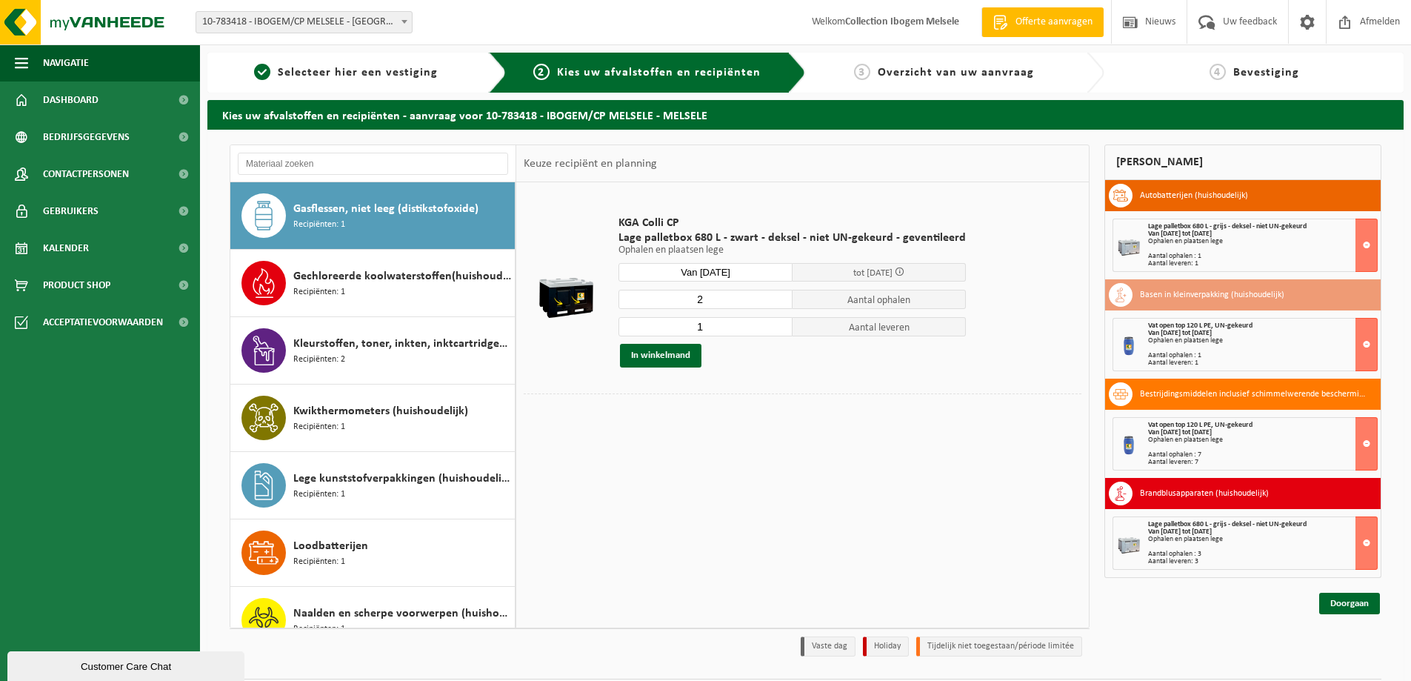
type input "2"
click at [776, 298] on input "2" at bounding box center [706, 299] width 174 height 19
type input "2"
click at [777, 322] on input "2" at bounding box center [706, 326] width 174 height 19
click at [695, 355] on button "In winkelmand" at bounding box center [660, 356] width 81 height 24
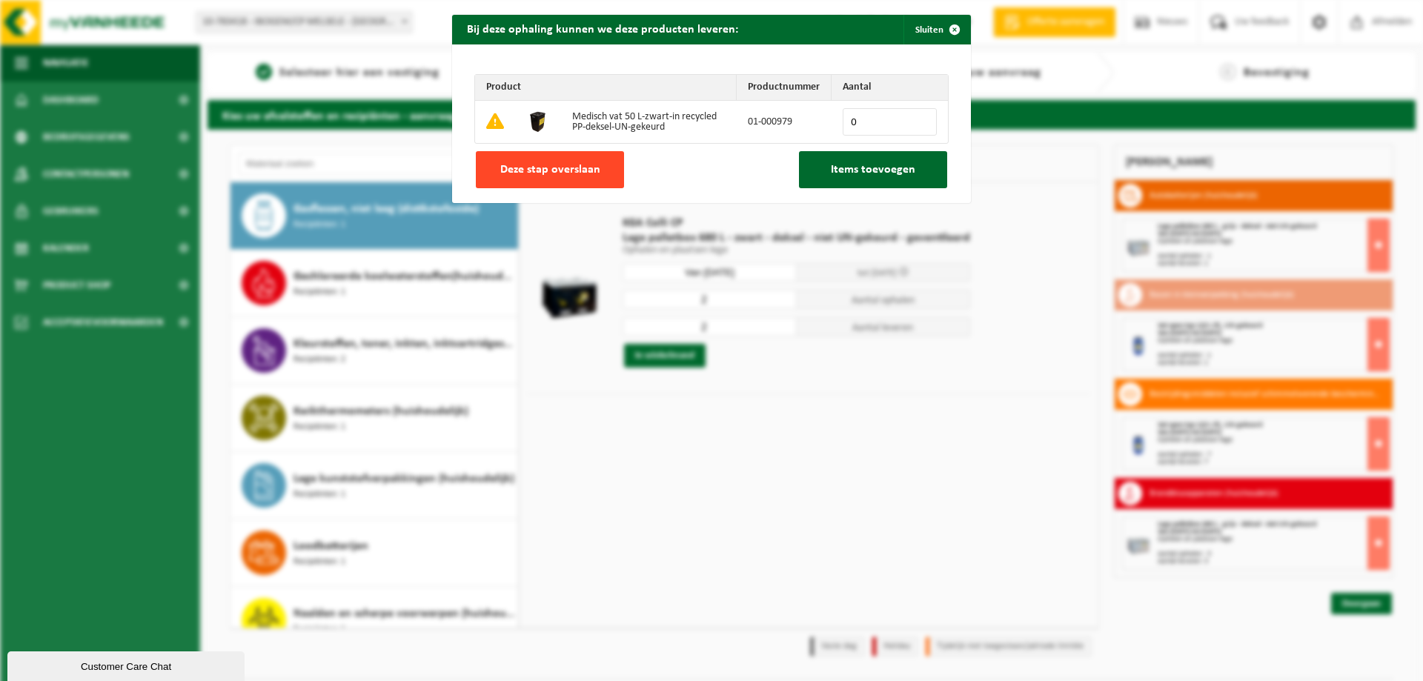
click at [569, 170] on span "Deze stap overslaan" at bounding box center [550, 170] width 100 height 12
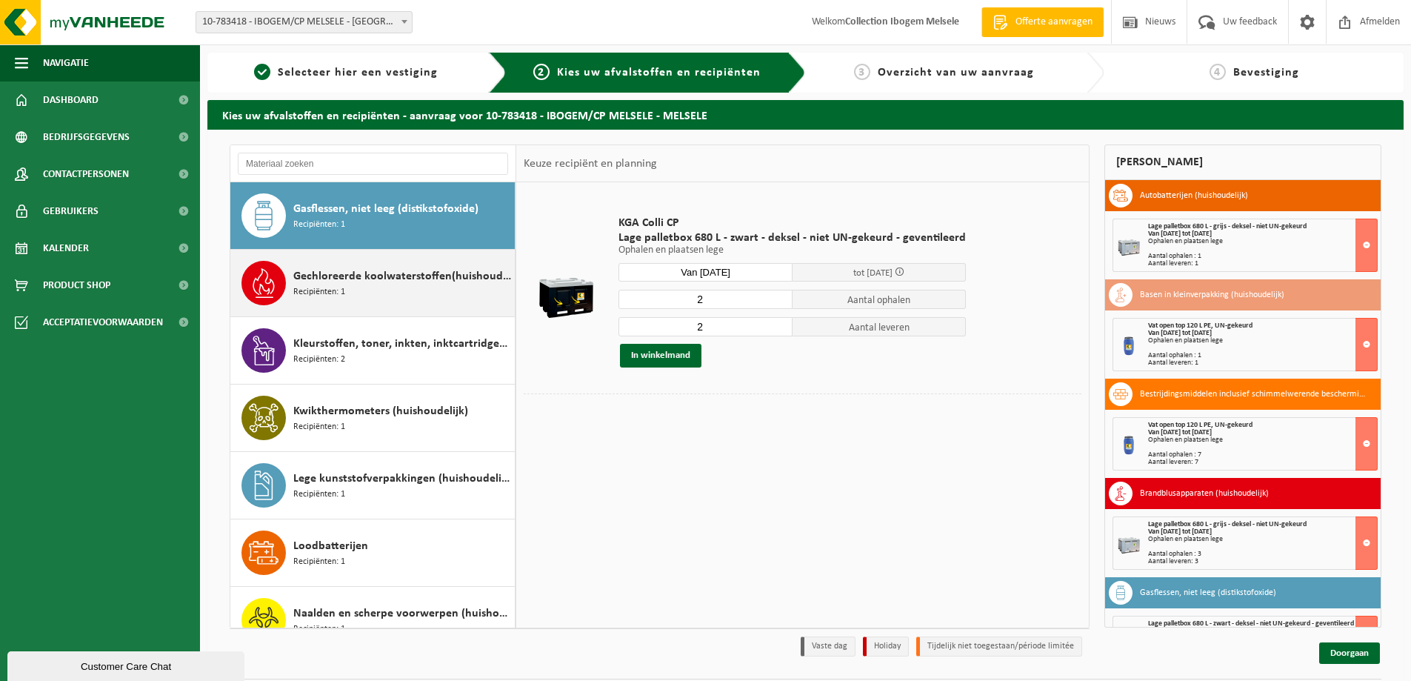
click at [433, 281] on span "Gechloreerde koolwaterstoffen(huishoudelijk)" at bounding box center [402, 276] width 218 height 18
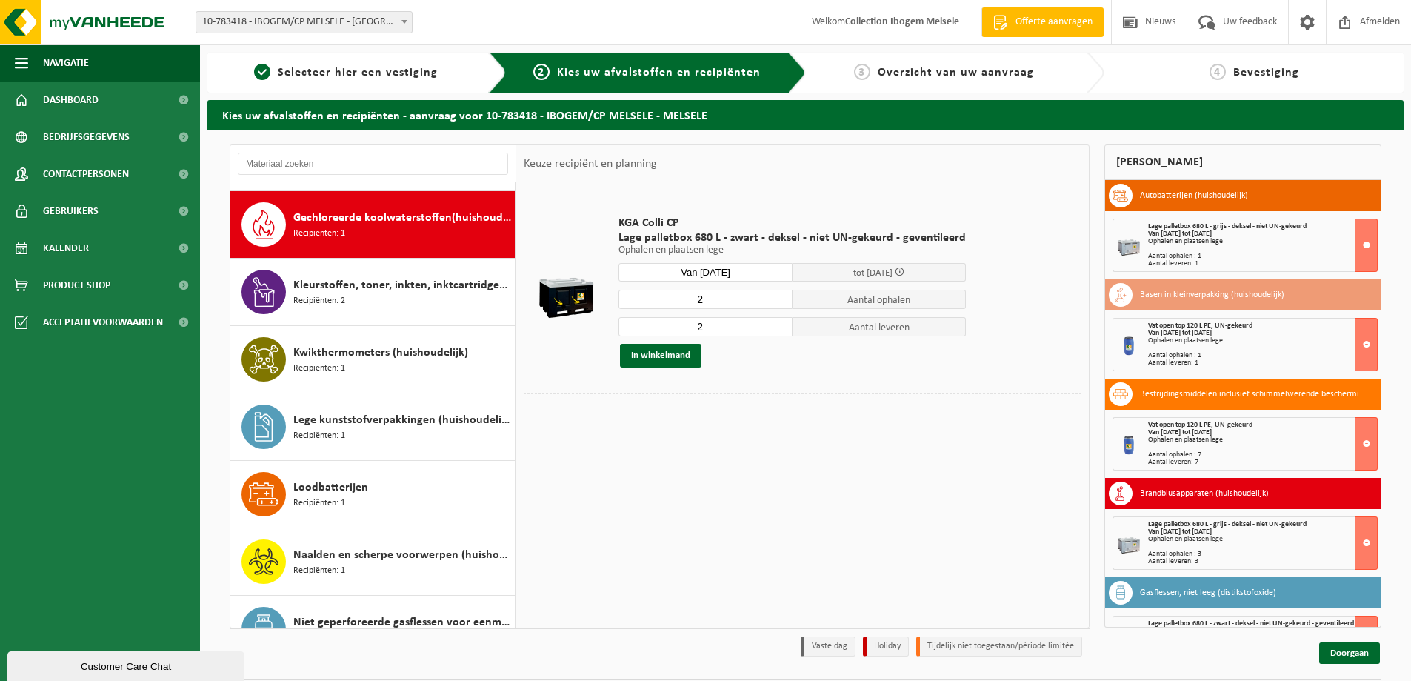
scroll to position [539, 0]
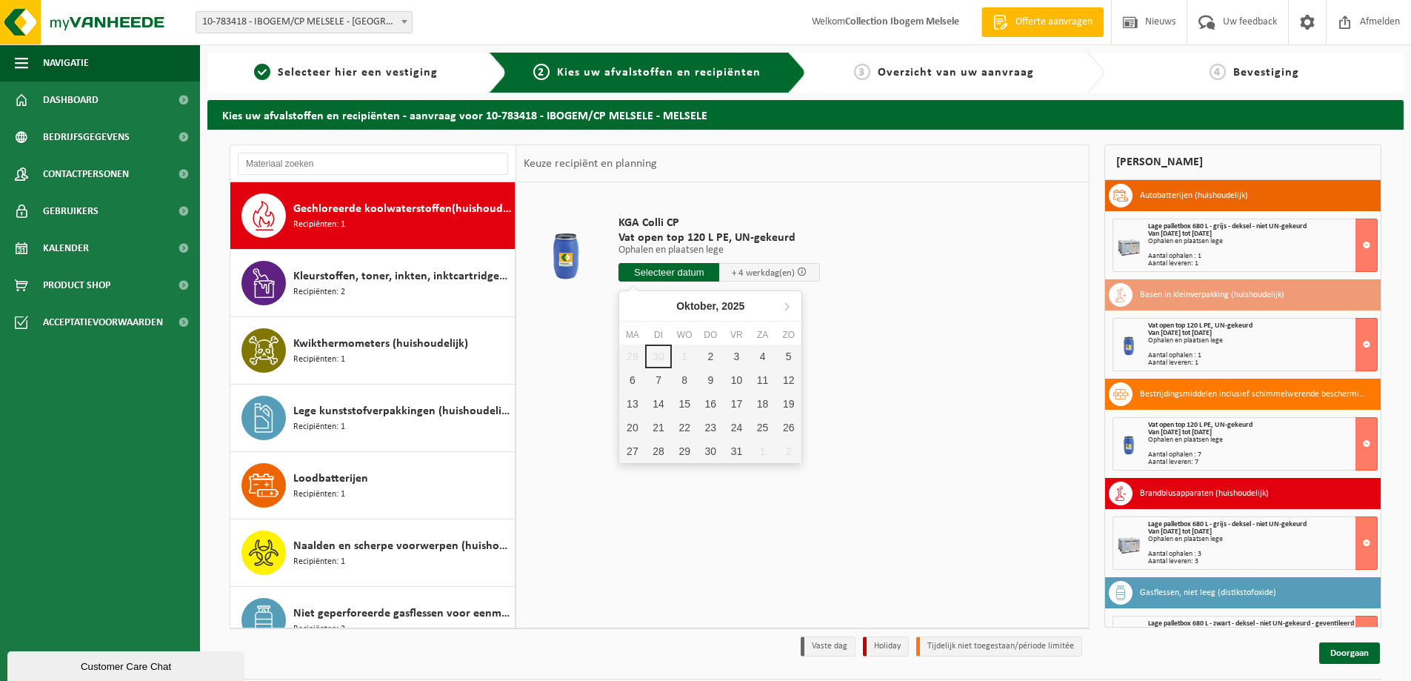
click at [669, 267] on input "text" at bounding box center [669, 272] width 101 height 19
click at [635, 405] on div "13" at bounding box center [632, 404] width 26 height 24
type input "Van 2025-10-13"
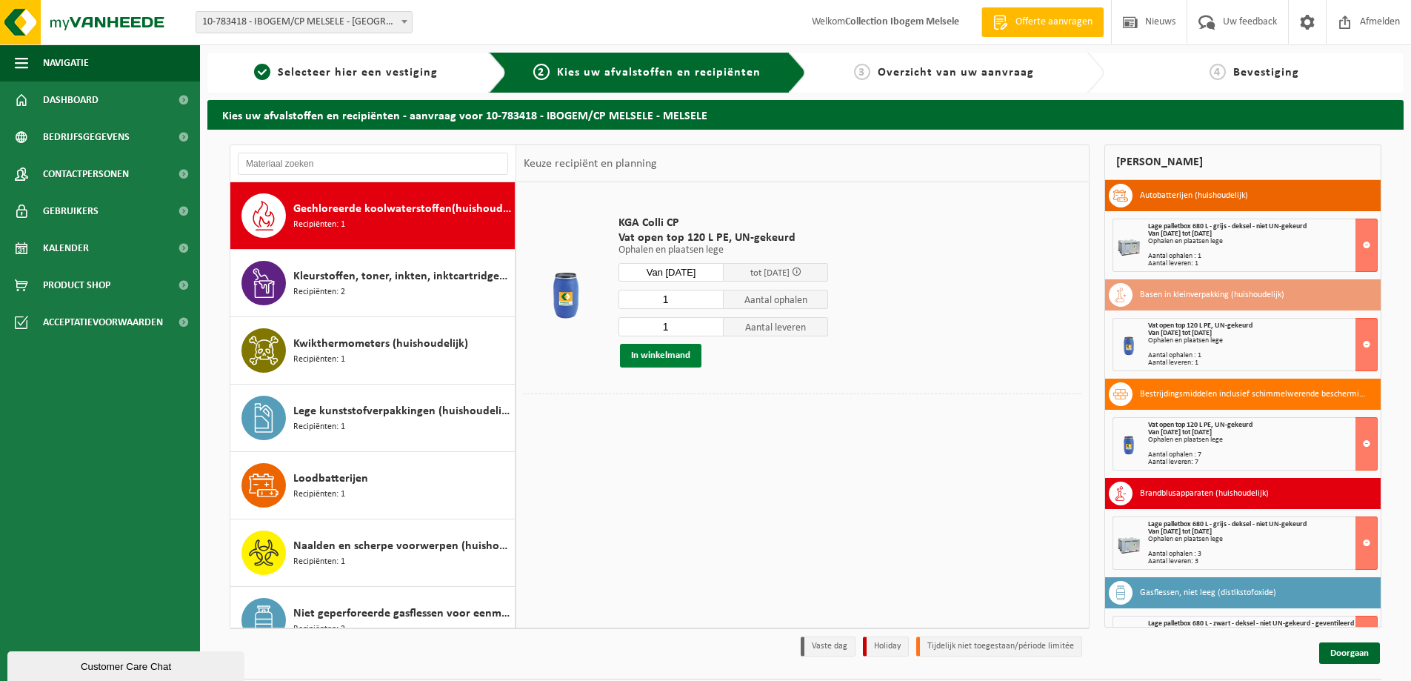
click at [667, 355] on button "In winkelmand" at bounding box center [660, 356] width 81 height 24
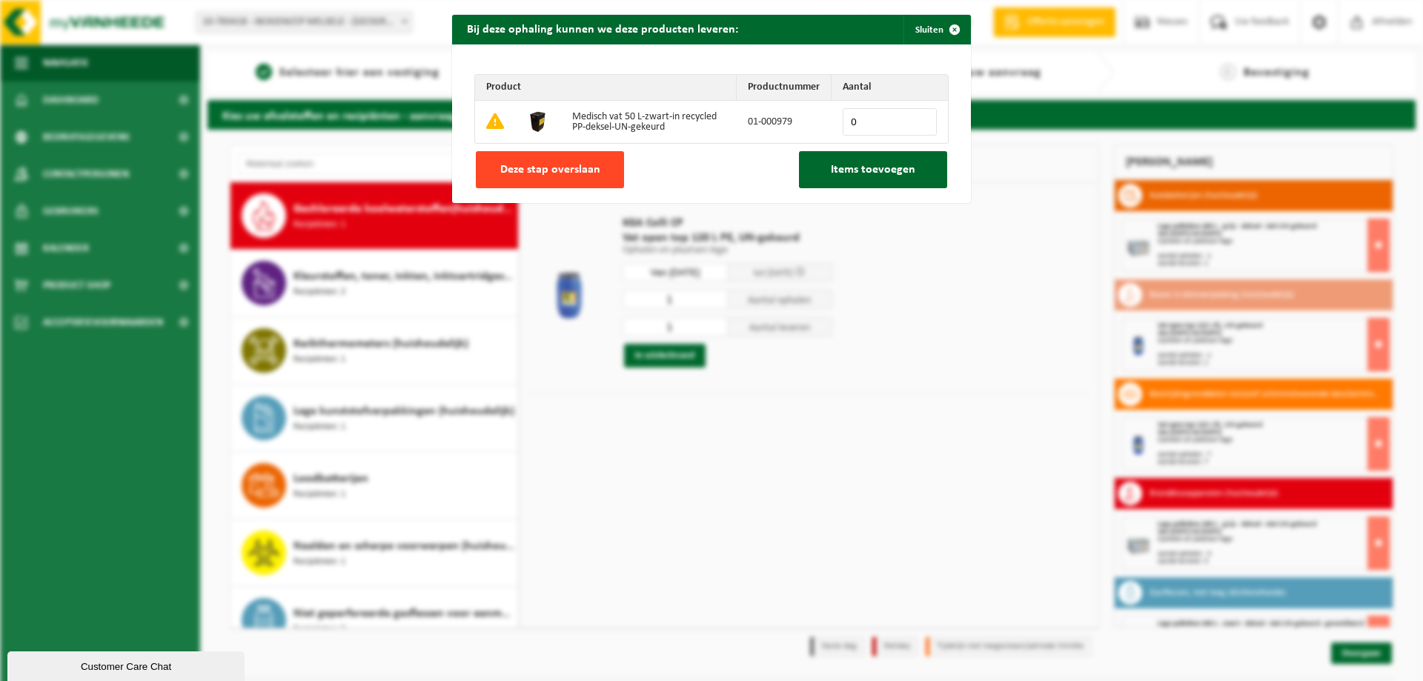
click at [561, 180] on button "Deze stap overslaan" at bounding box center [550, 169] width 148 height 37
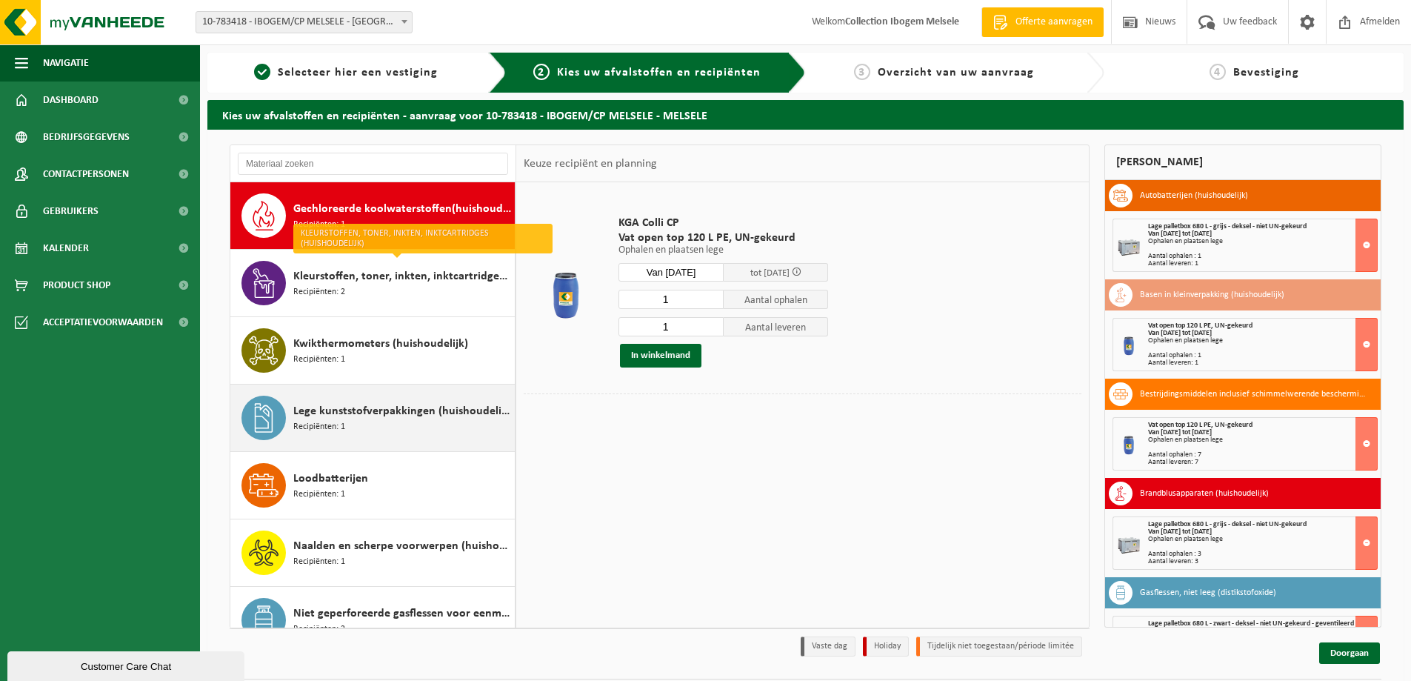
click at [402, 409] on span "Lege kunststofverpakkingen (huishoudelijk)" at bounding box center [402, 411] width 218 height 18
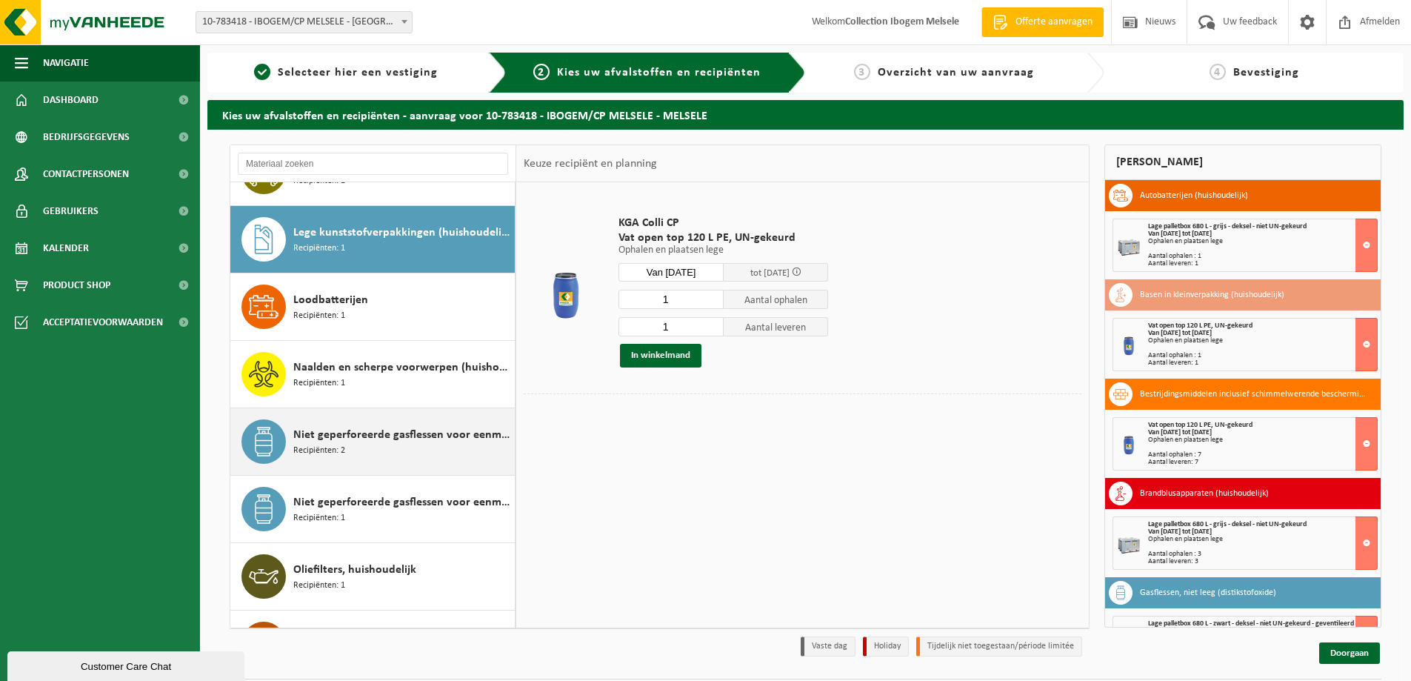
scroll to position [742, 0]
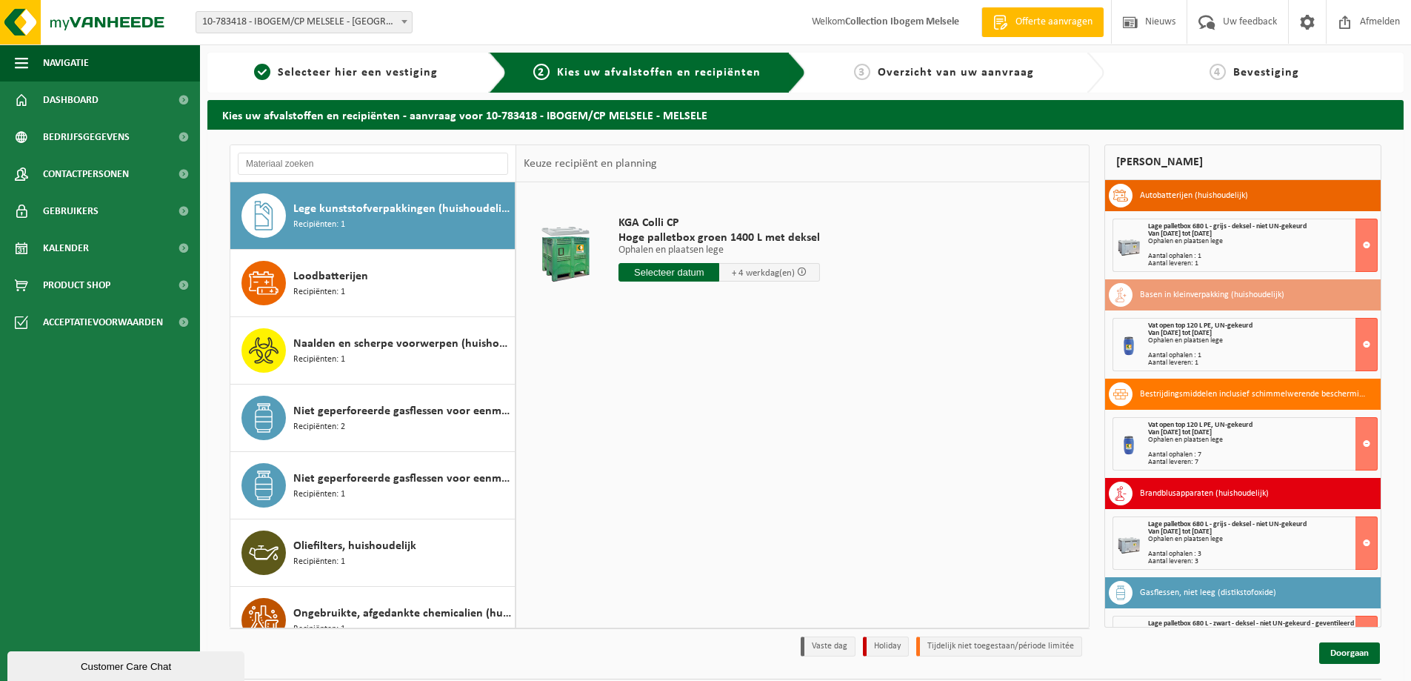
click at [651, 273] on input "text" at bounding box center [669, 272] width 101 height 19
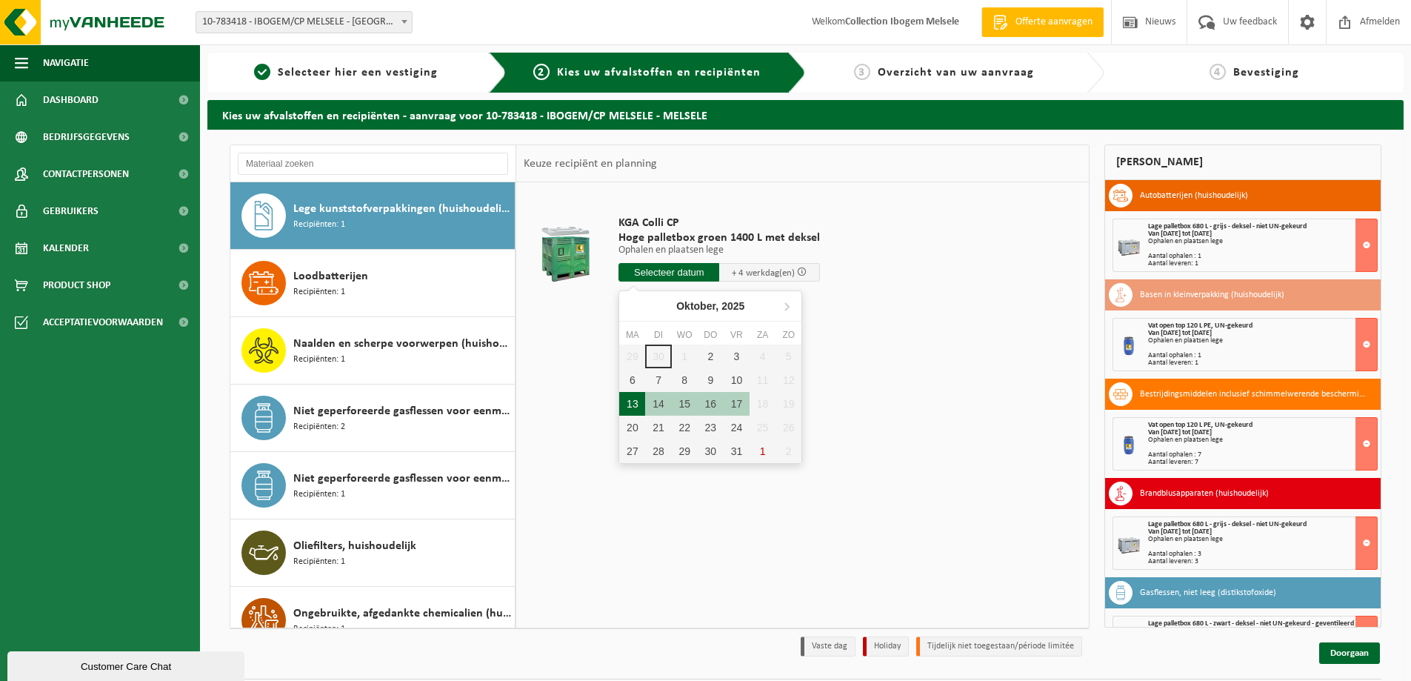
click at [633, 405] on div "13" at bounding box center [632, 404] width 26 height 24
type input "Van 2025-10-13"
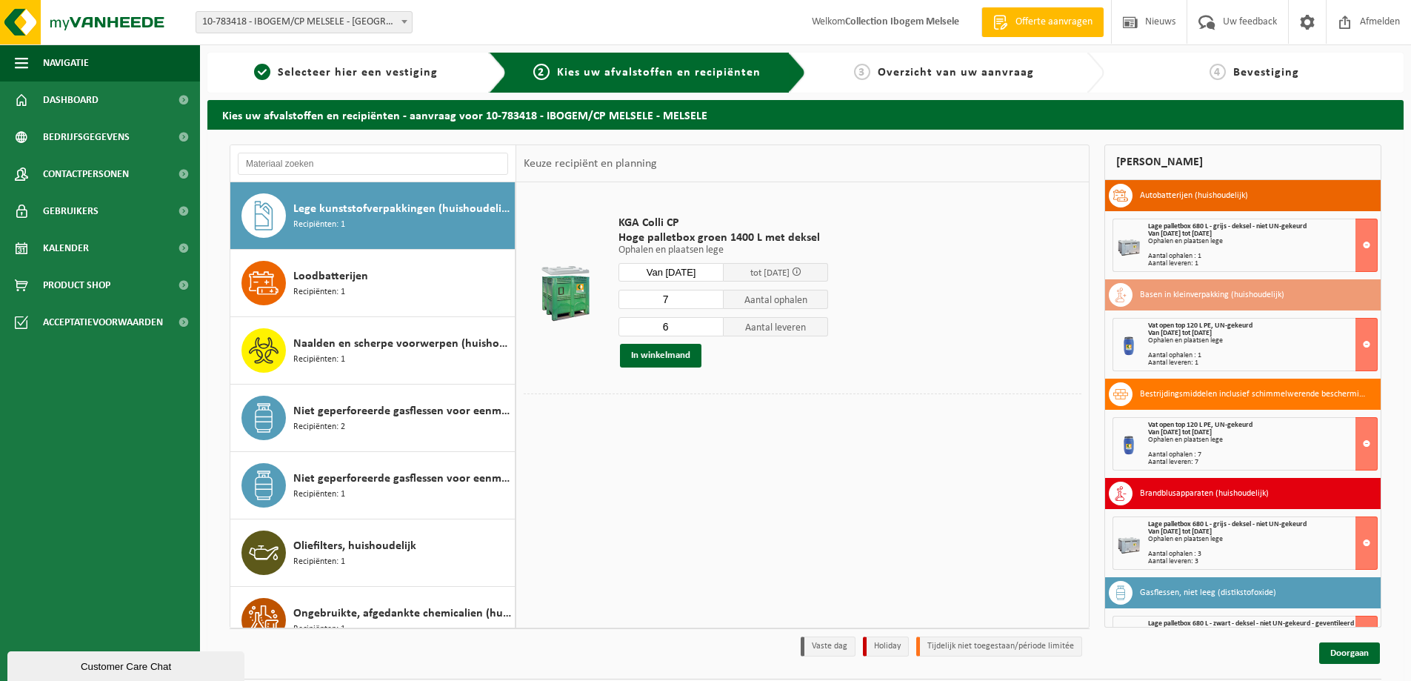
click at [708, 298] on input "7" at bounding box center [671, 299] width 105 height 19
type input "8"
click at [708, 298] on input "8" at bounding box center [671, 299] width 105 height 19
click at [712, 323] on input "7" at bounding box center [671, 326] width 105 height 19
type input "8"
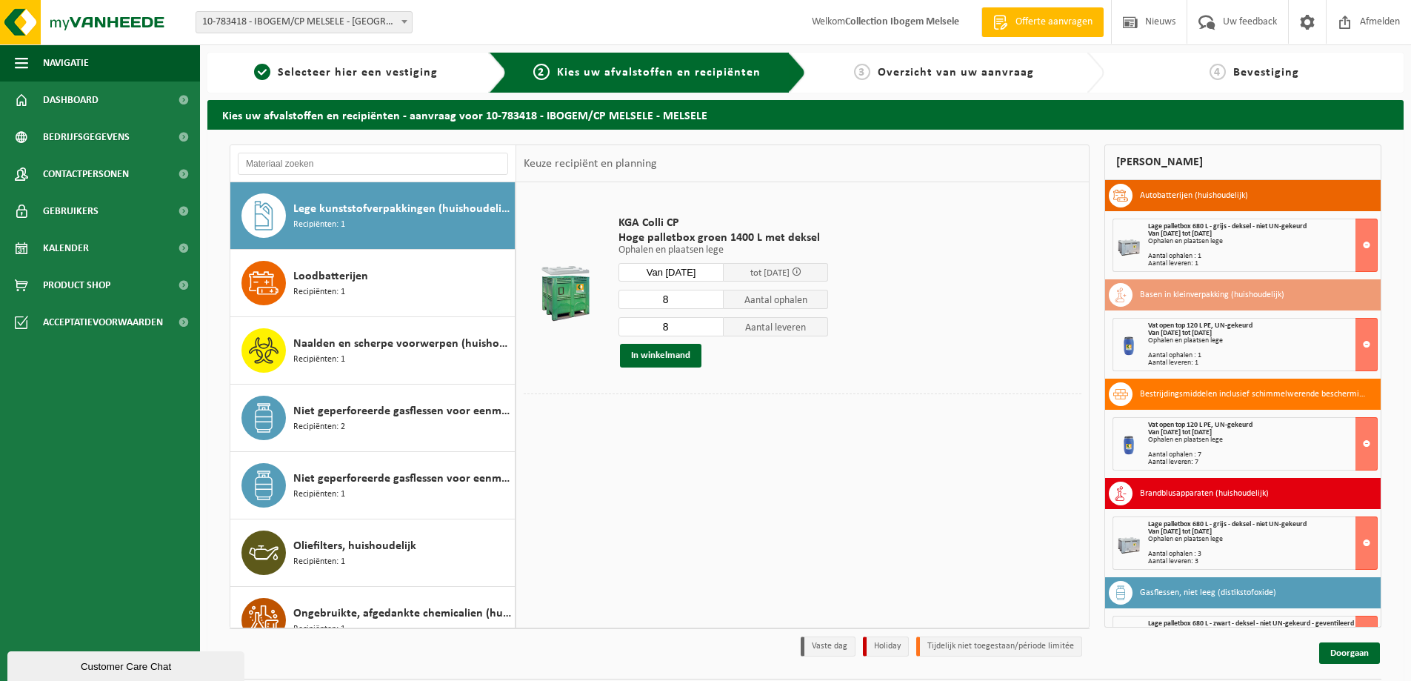
click at [712, 323] on input "8" at bounding box center [671, 326] width 105 height 19
click at [682, 353] on button "In winkelmand" at bounding box center [660, 356] width 81 height 24
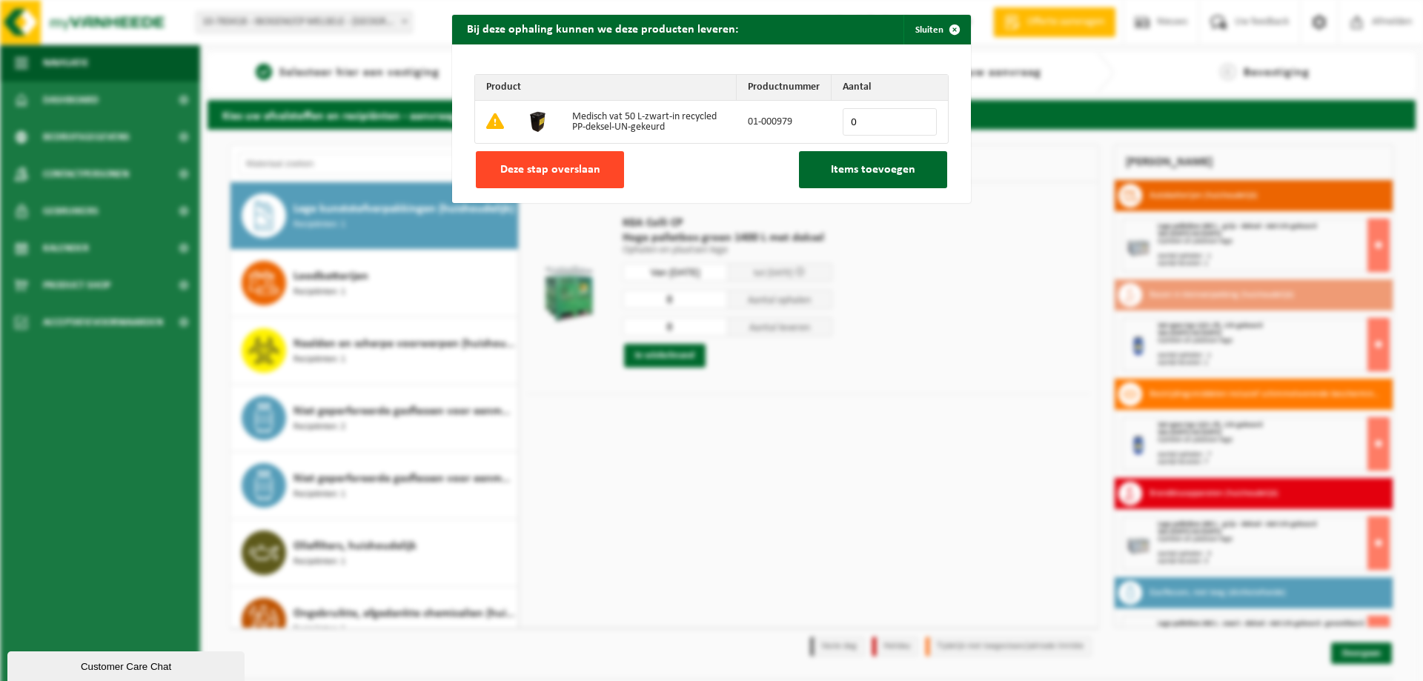
click at [570, 178] on button "Deze stap overslaan" at bounding box center [550, 169] width 148 height 37
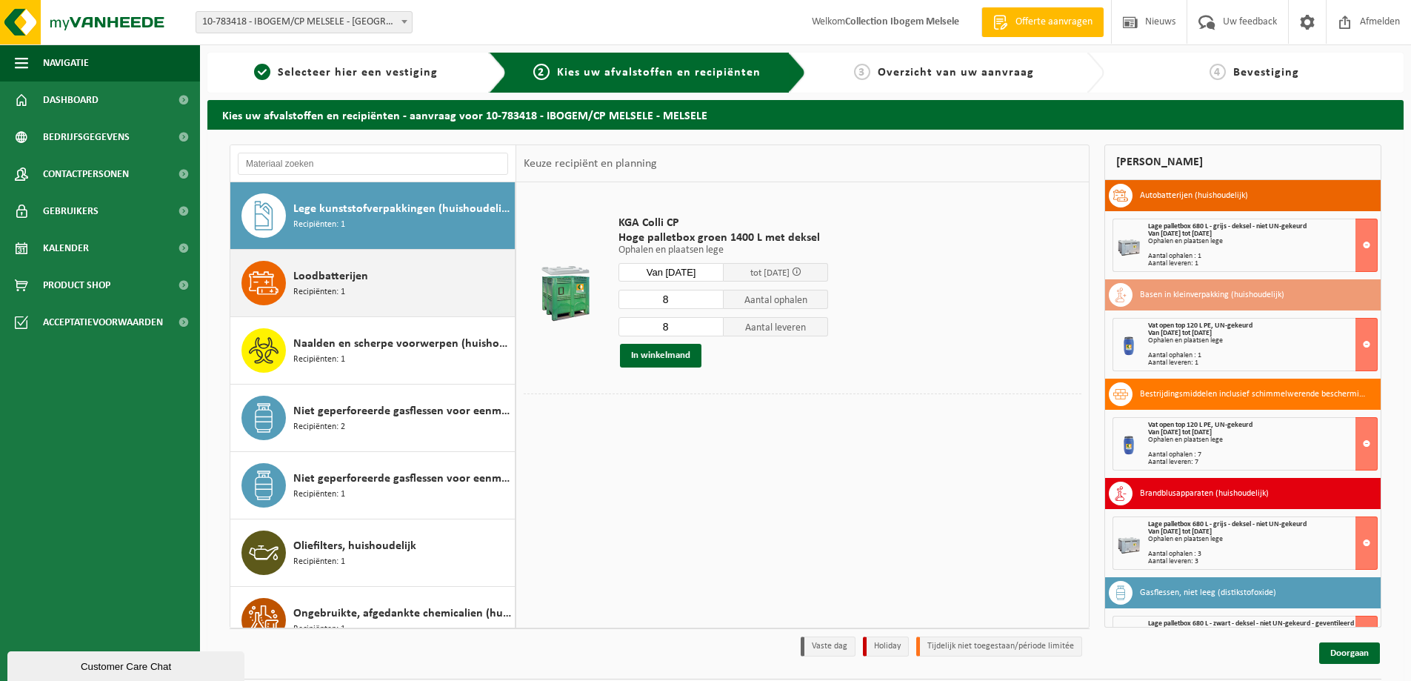
click at [428, 288] on div "Loodbatterijen Recipiënten: 1" at bounding box center [402, 283] width 218 height 44
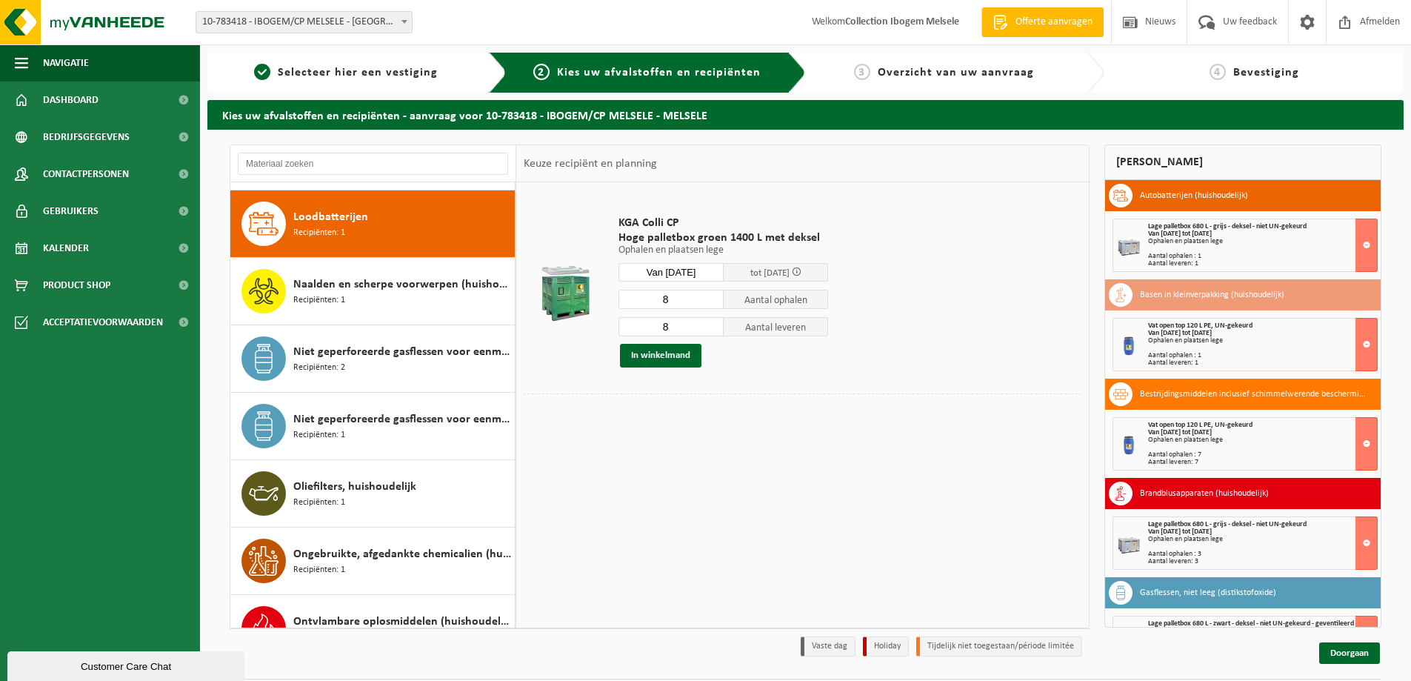
scroll to position [809, 0]
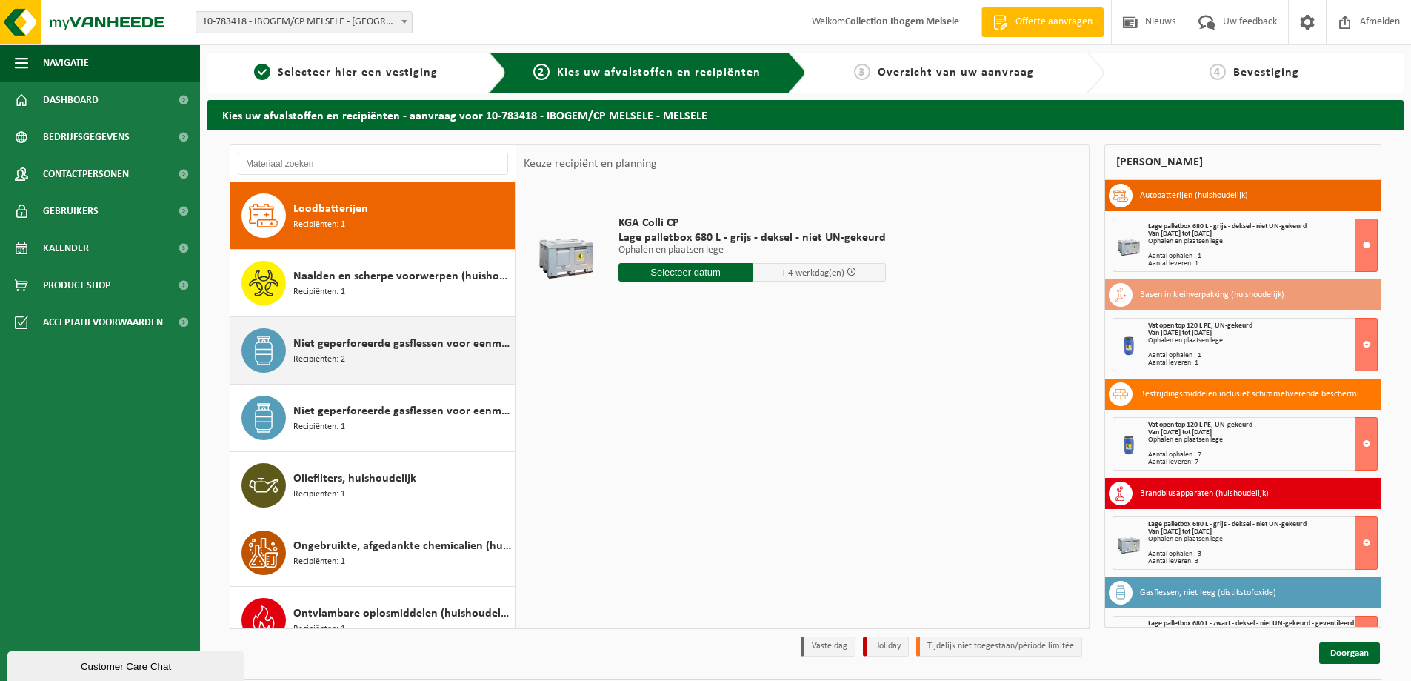
click at [413, 339] on span "Niet geperforeerde gasflessen voor eenmalig gebruik (huishoudelijk)" at bounding box center [402, 344] width 218 height 18
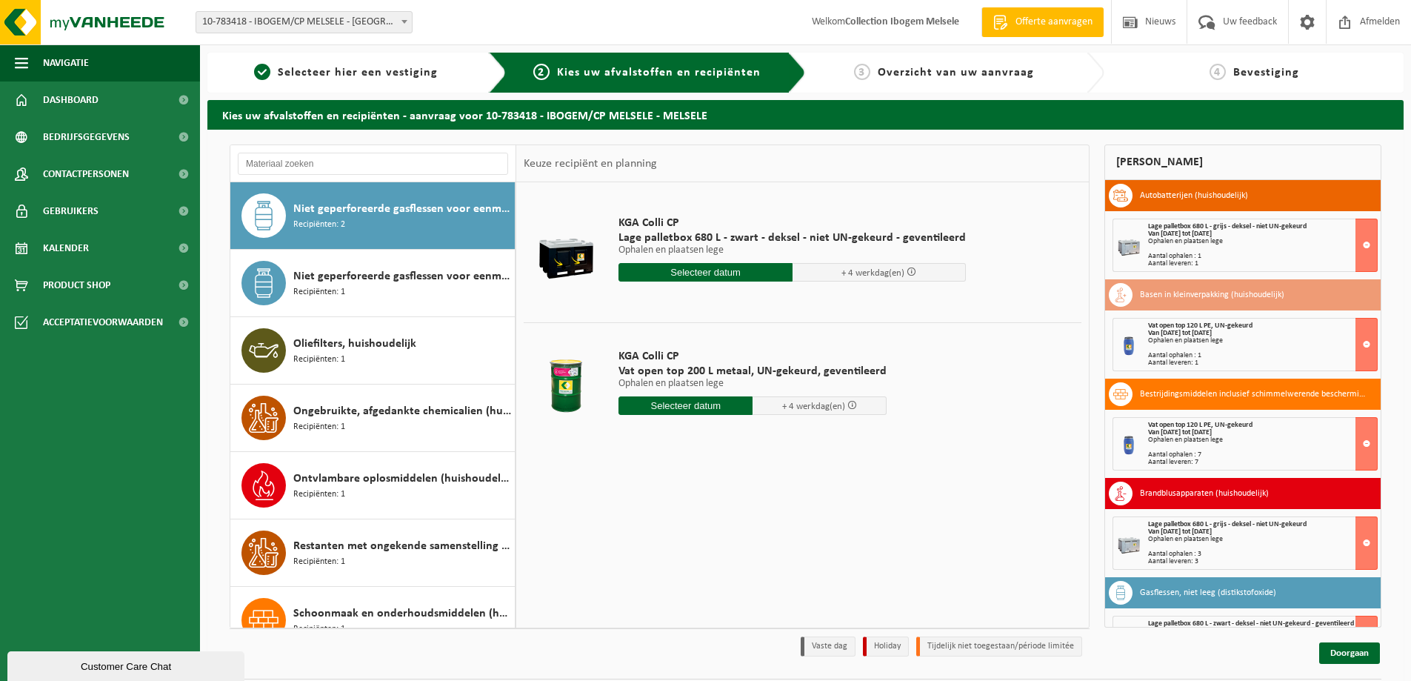
scroll to position [148, 0]
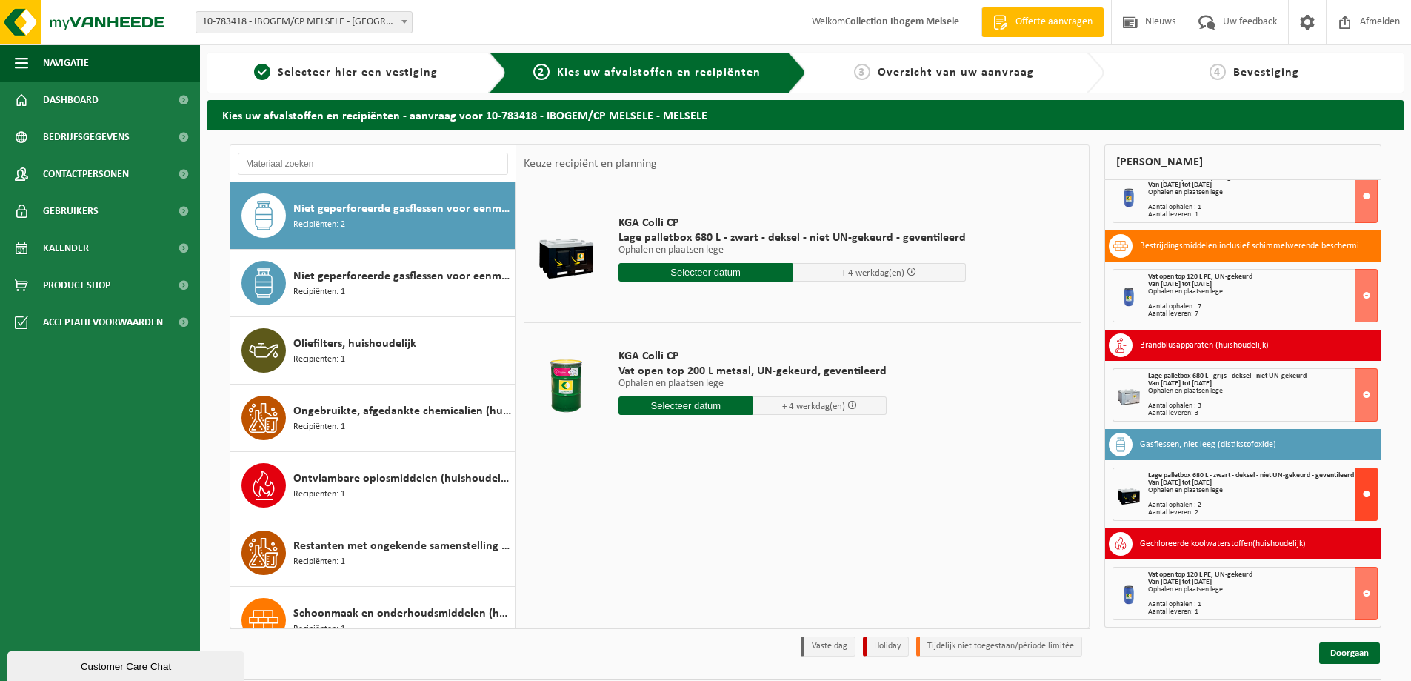
click at [1356, 494] on button at bounding box center [1367, 494] width 22 height 53
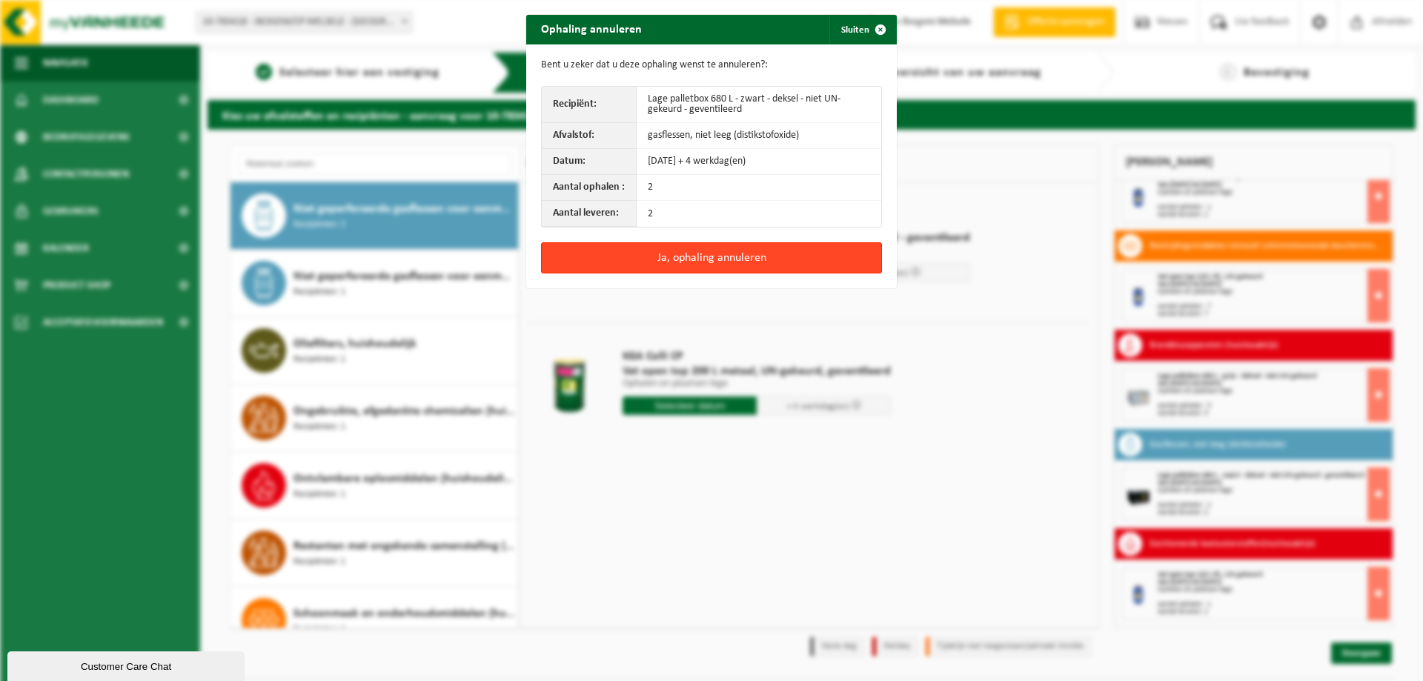
click at [718, 265] on button "Ja, ophaling annuleren" at bounding box center [711, 257] width 341 height 31
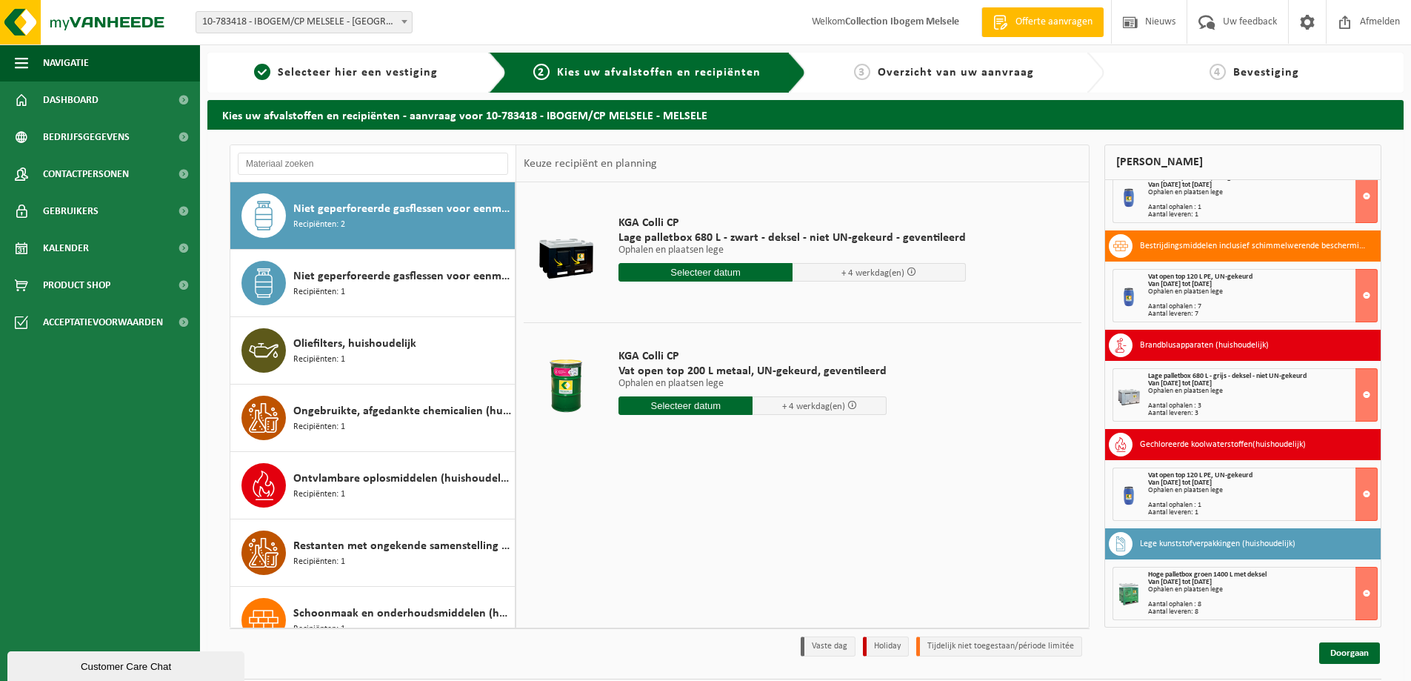
click at [688, 276] on input "text" at bounding box center [706, 272] width 174 height 19
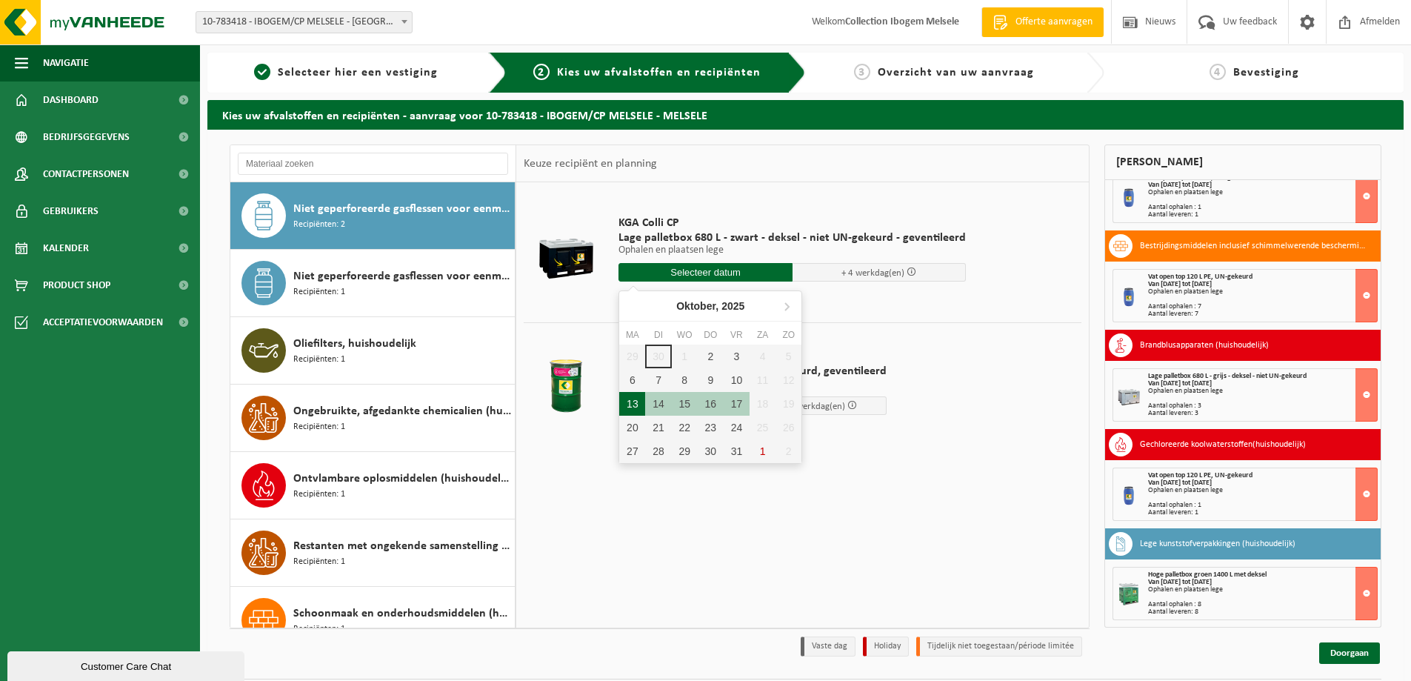
click at [633, 402] on div "13" at bounding box center [632, 404] width 26 height 24
type input "Van 2025-10-13"
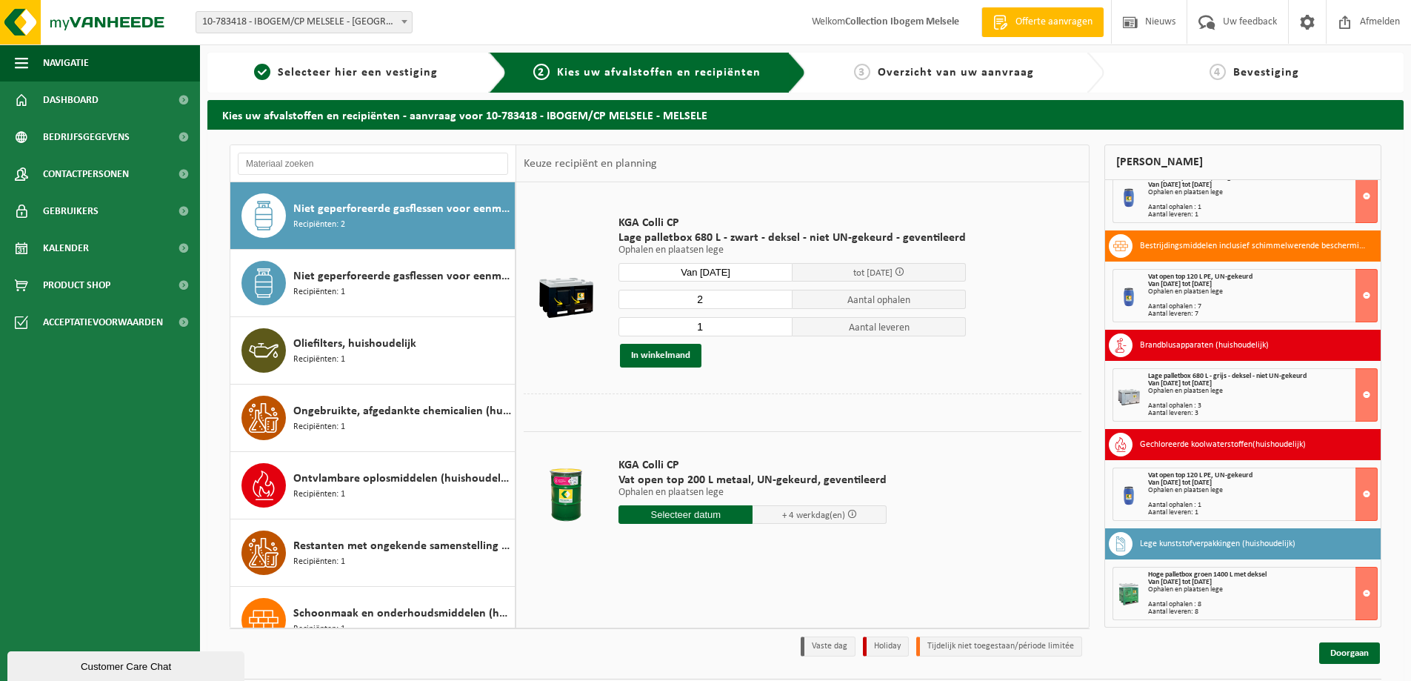
type input "2"
click at [775, 298] on input "2" at bounding box center [706, 299] width 174 height 19
type input "2"
click at [779, 324] on input "2" at bounding box center [706, 326] width 174 height 19
click at [686, 356] on button "In winkelmand" at bounding box center [660, 356] width 81 height 24
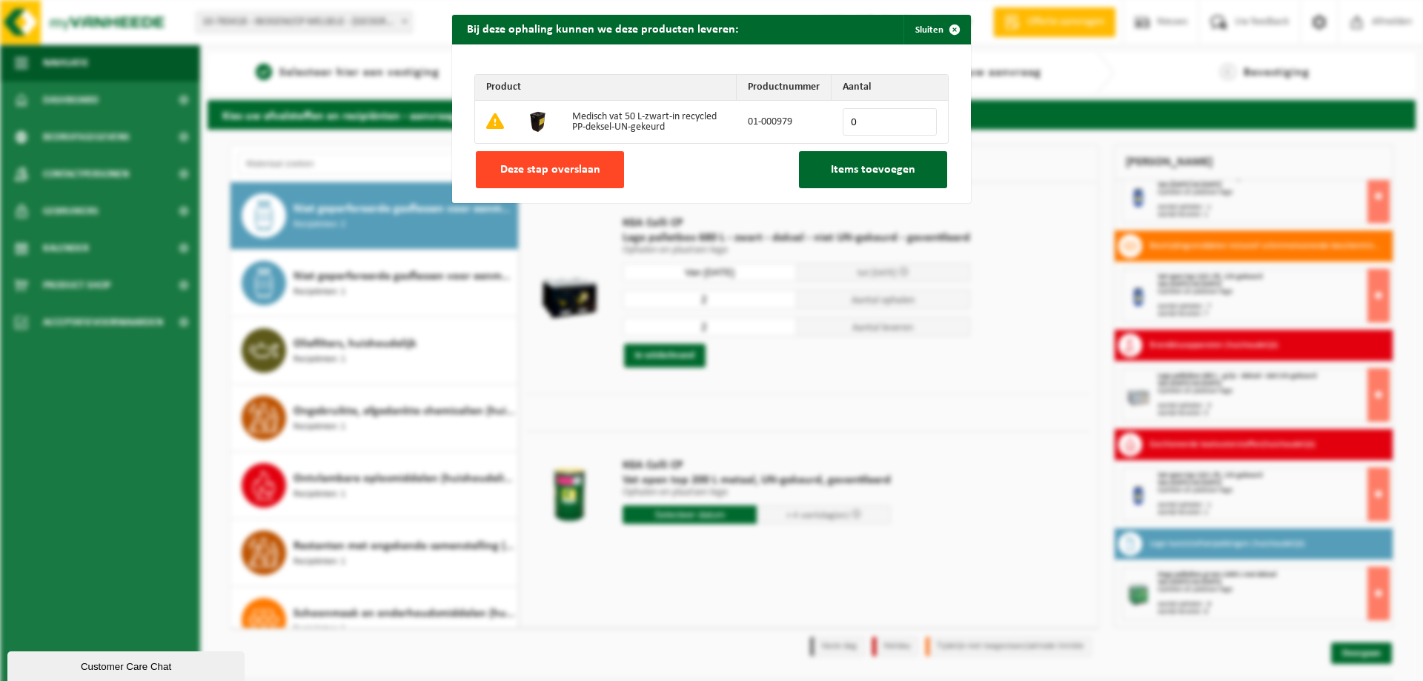
click at [588, 174] on span "Deze stap overslaan" at bounding box center [550, 170] width 100 height 12
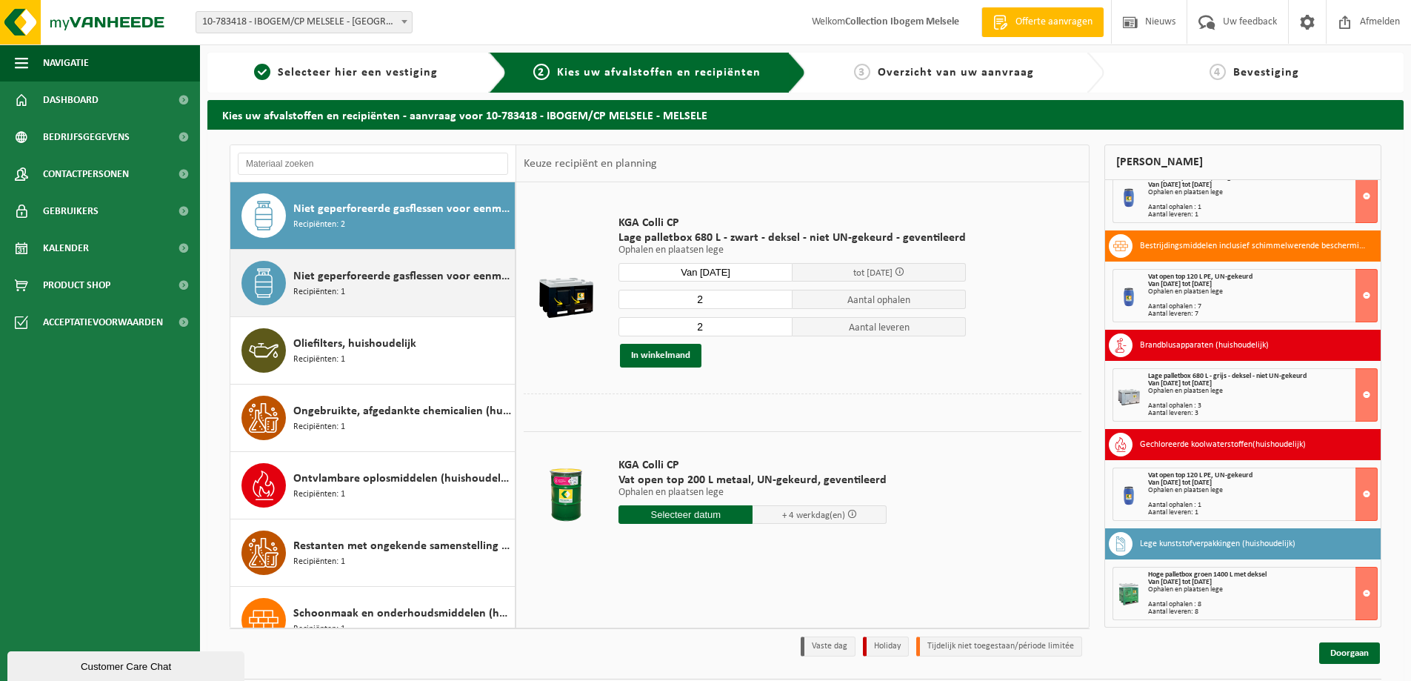
click at [428, 297] on div "Niet geperforeerde gasflessen voor eenmalig gebruik (huishoudelijk) - aansteker…" at bounding box center [402, 283] width 218 height 44
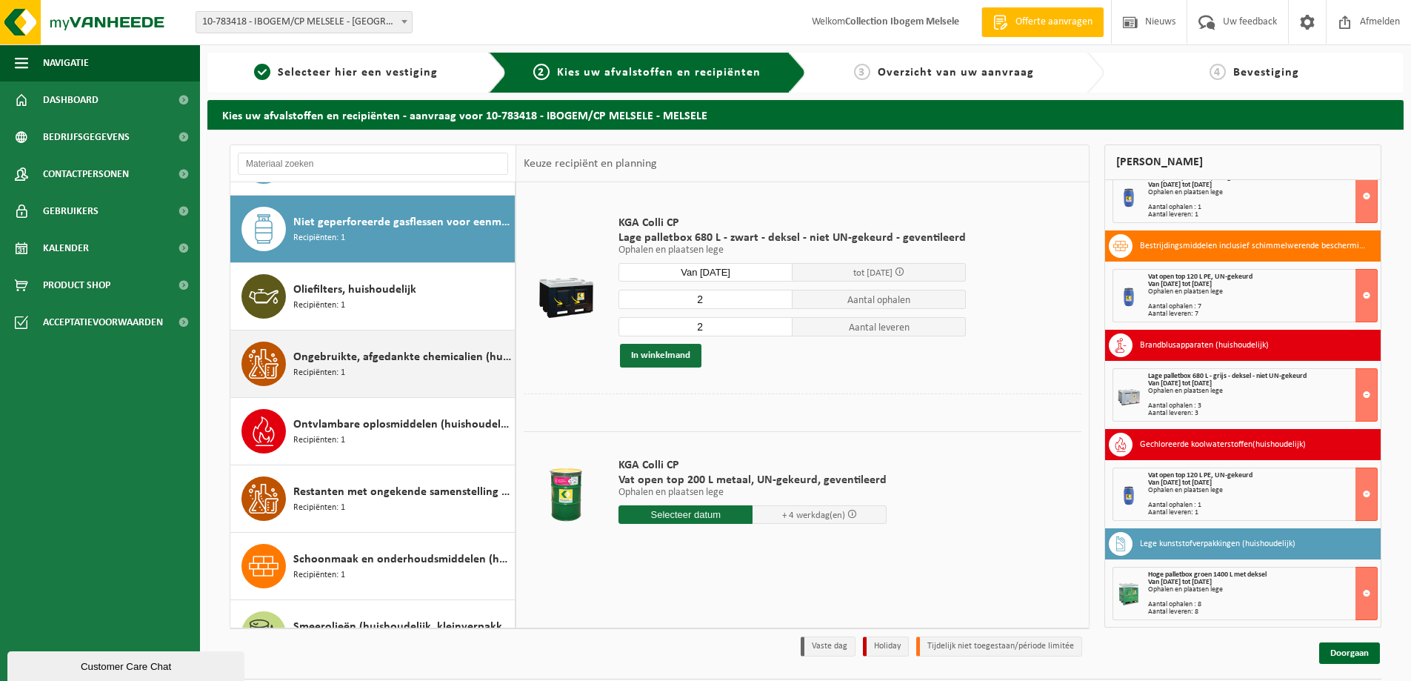
scroll to position [1011, 0]
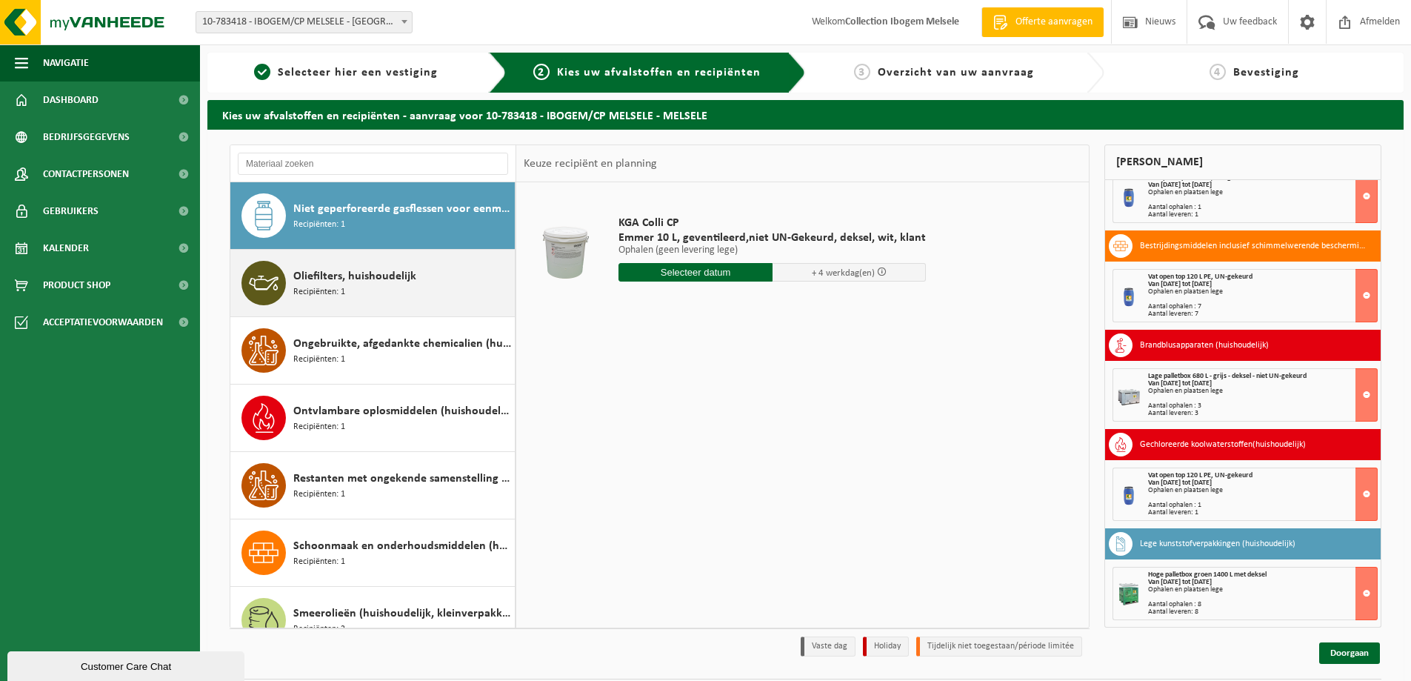
click at [384, 294] on div "Oliefilters, huishoudelijk Recipiënten: 1" at bounding box center [402, 283] width 218 height 44
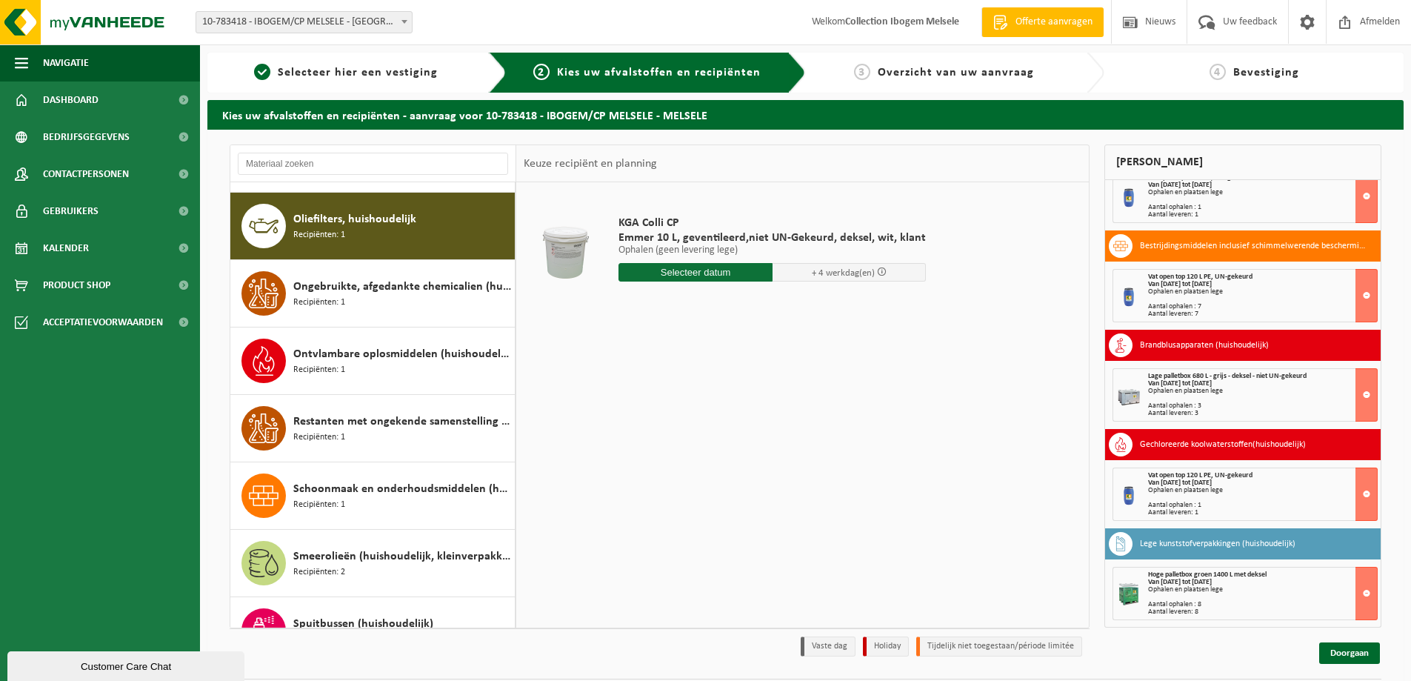
scroll to position [1079, 0]
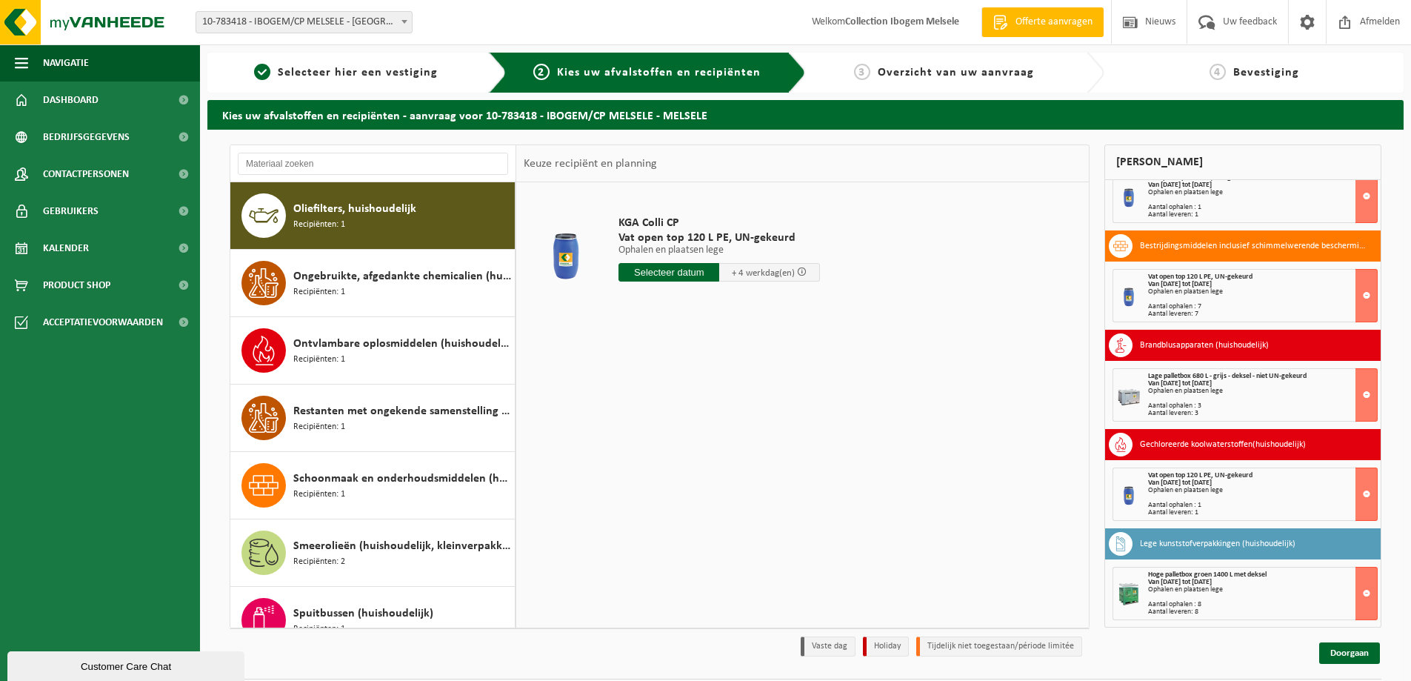
click at [668, 275] on input "text" at bounding box center [669, 272] width 101 height 19
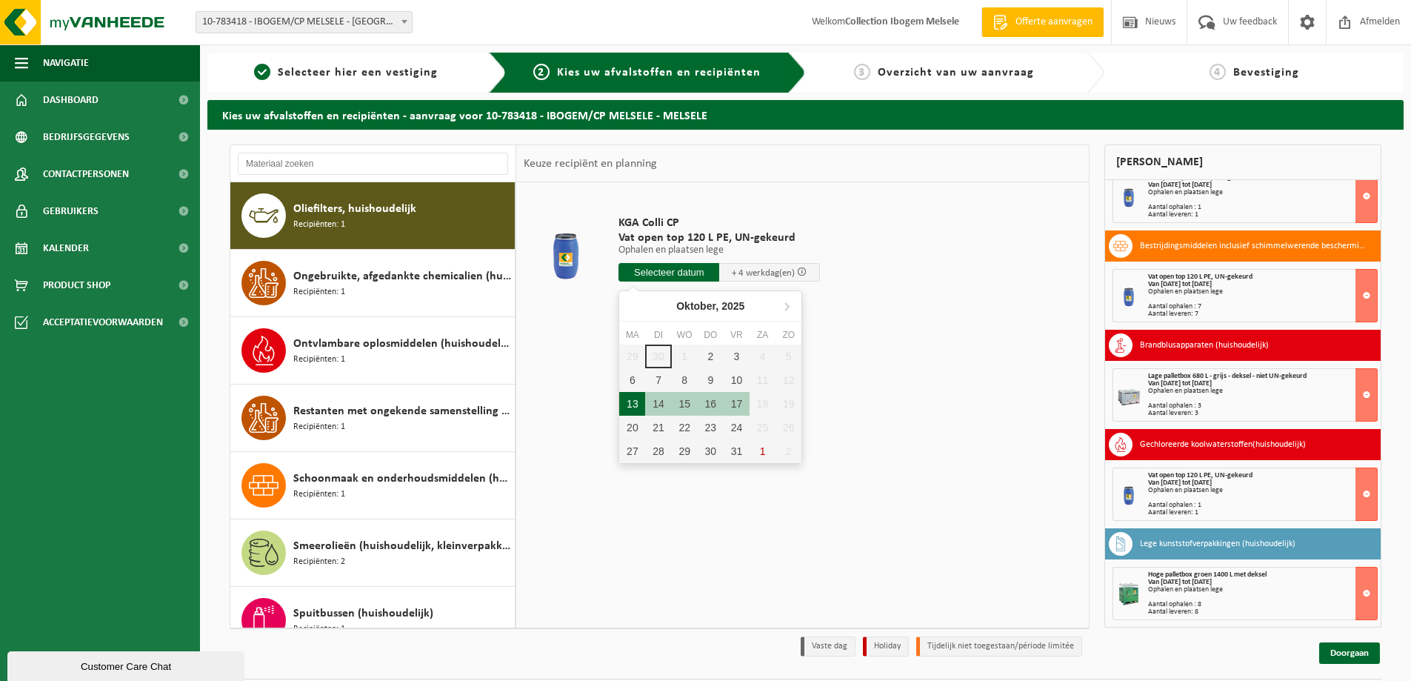
click at [631, 405] on div "13" at bounding box center [632, 404] width 26 height 24
type input "Van 2025-10-13"
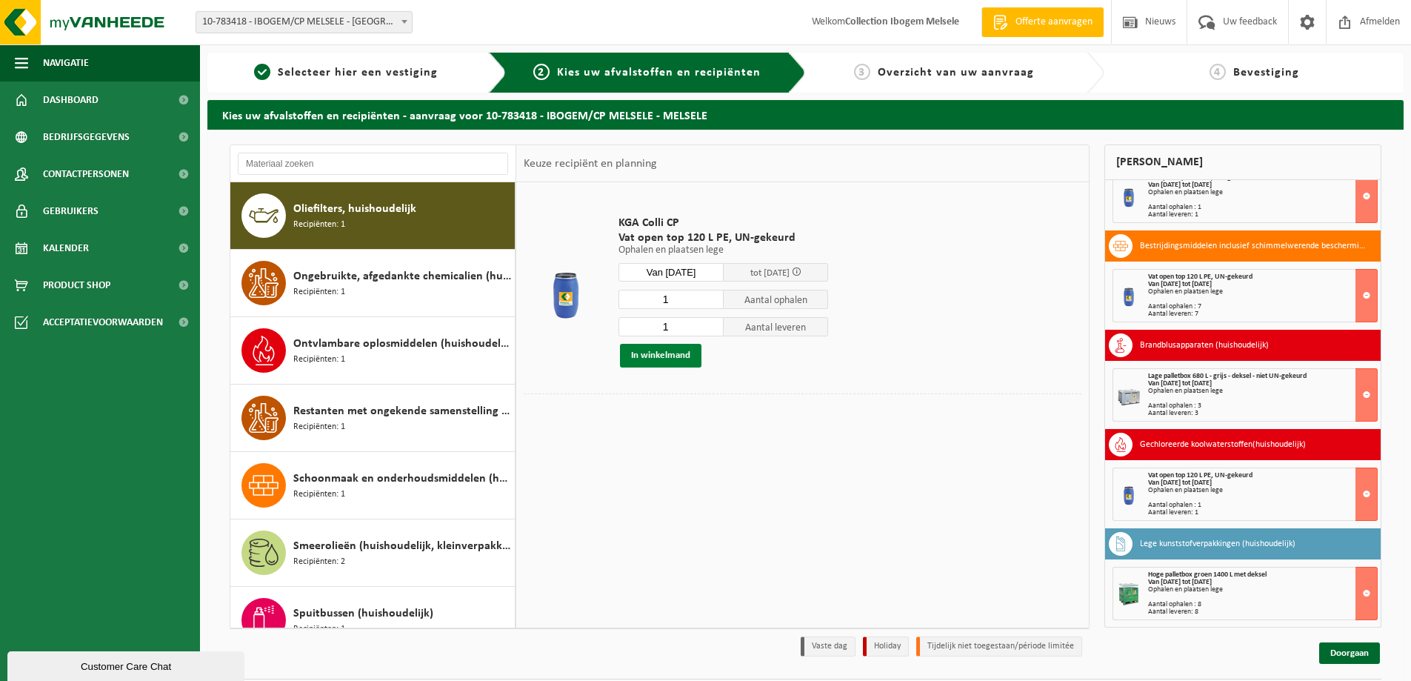
click at [676, 352] on button "In winkelmand" at bounding box center [660, 356] width 81 height 24
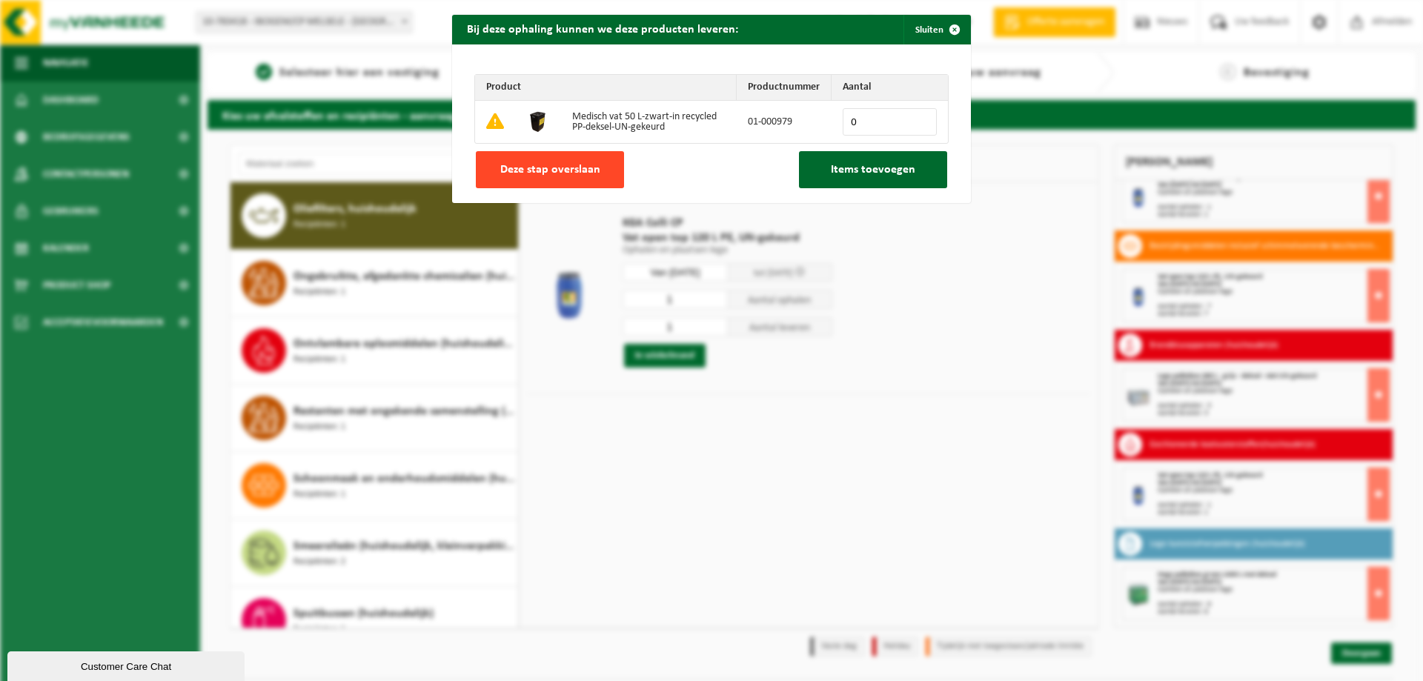
click at [590, 174] on span "Deze stap overslaan" at bounding box center [550, 170] width 100 height 12
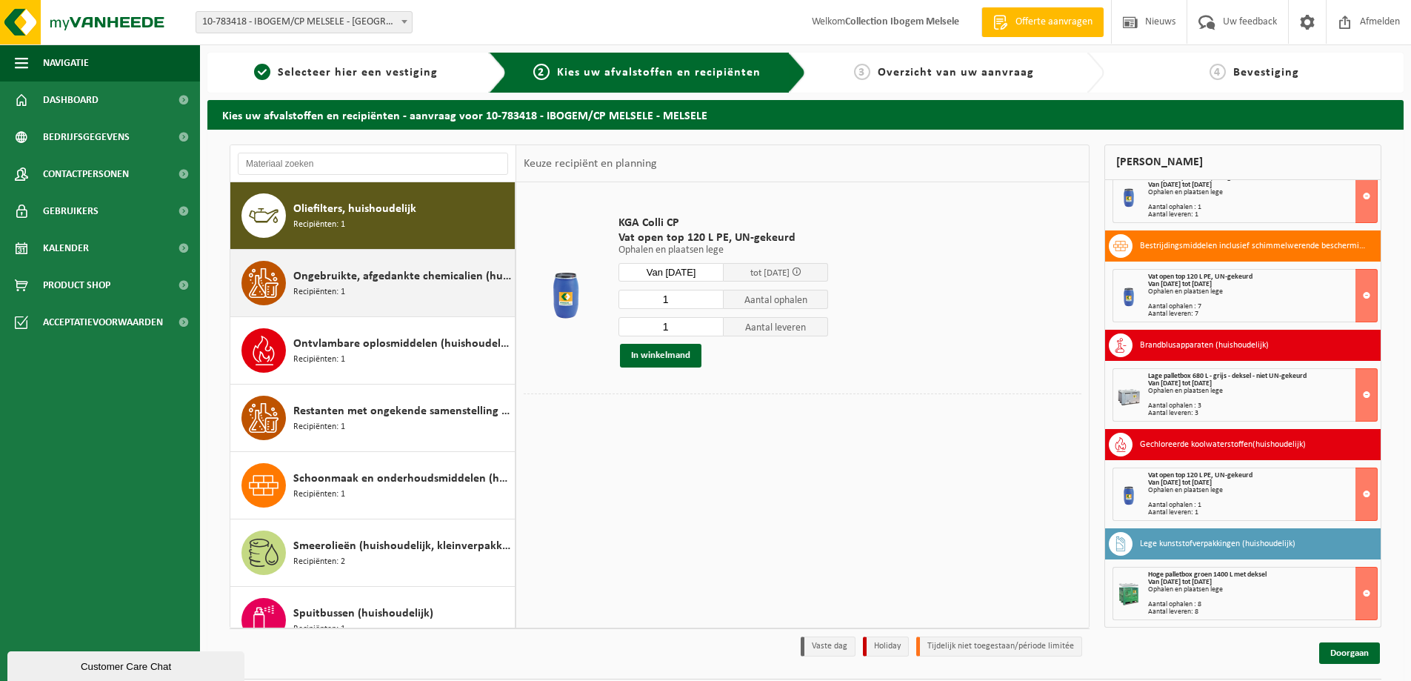
click at [426, 279] on span "Ongebruikte, afgedankte chemicalien (huishoudelijk)" at bounding box center [402, 276] width 218 height 18
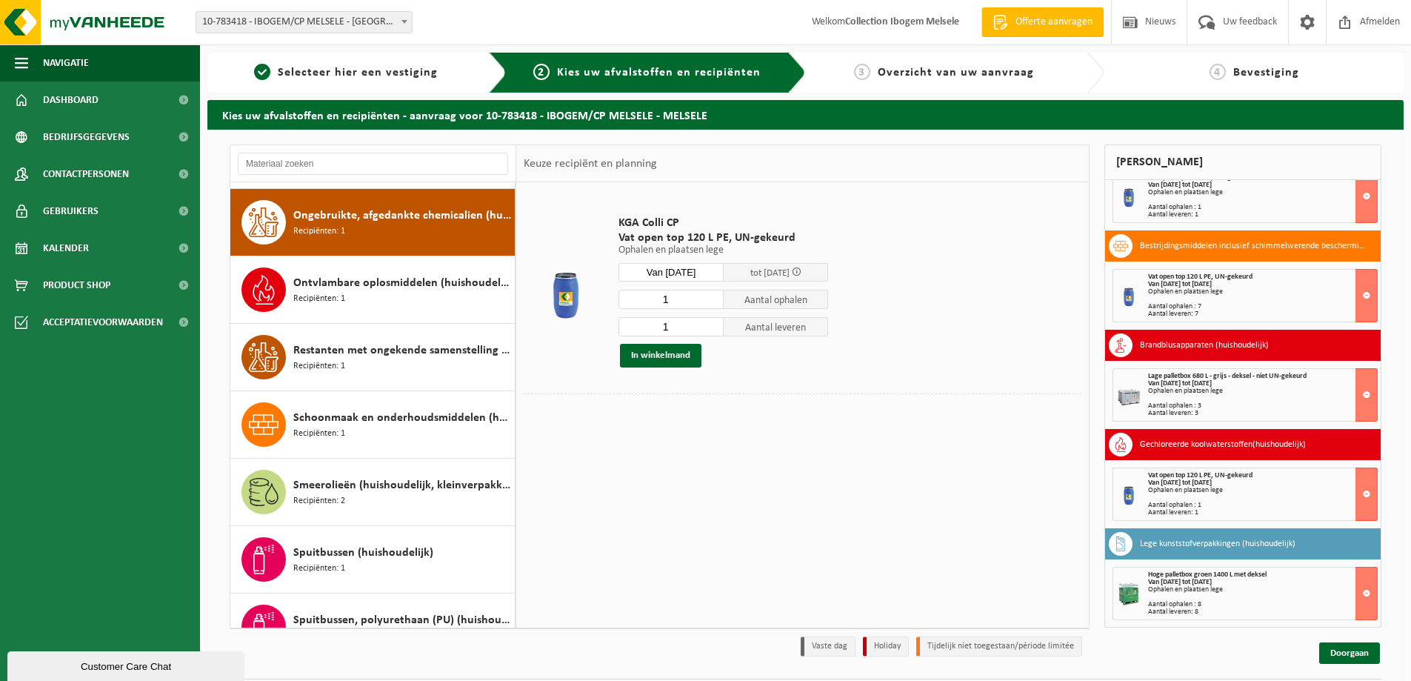
scroll to position [1146, 0]
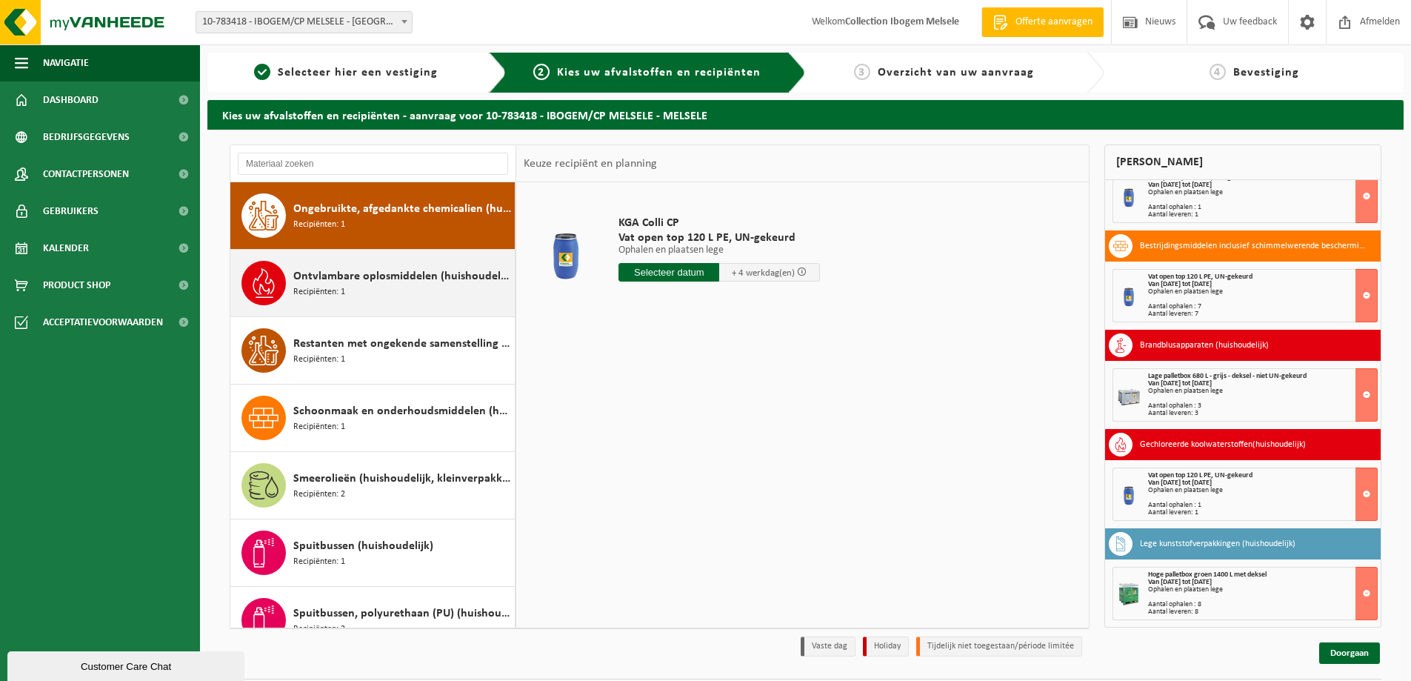
click at [362, 291] on div "Ontvlambare oplosmiddelen (huishoudelijk) Recipiënten: 1" at bounding box center [402, 283] width 218 height 44
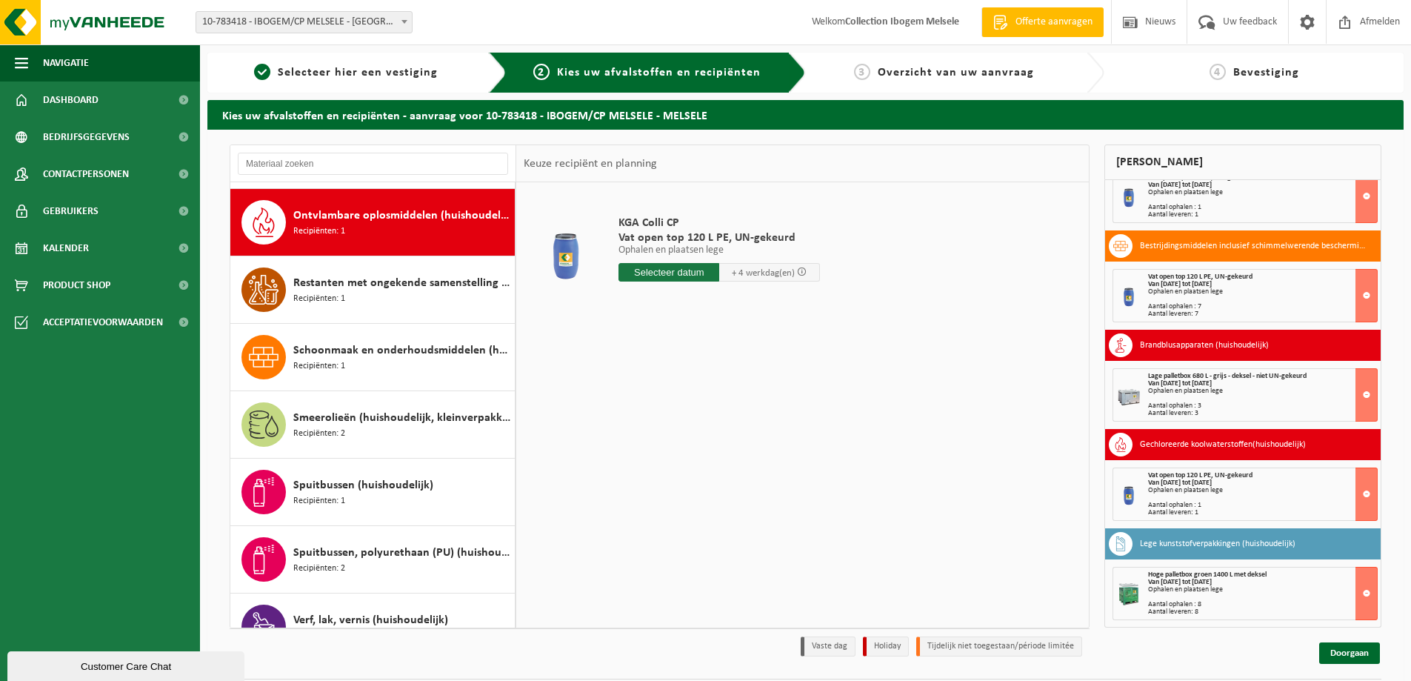
scroll to position [1214, 0]
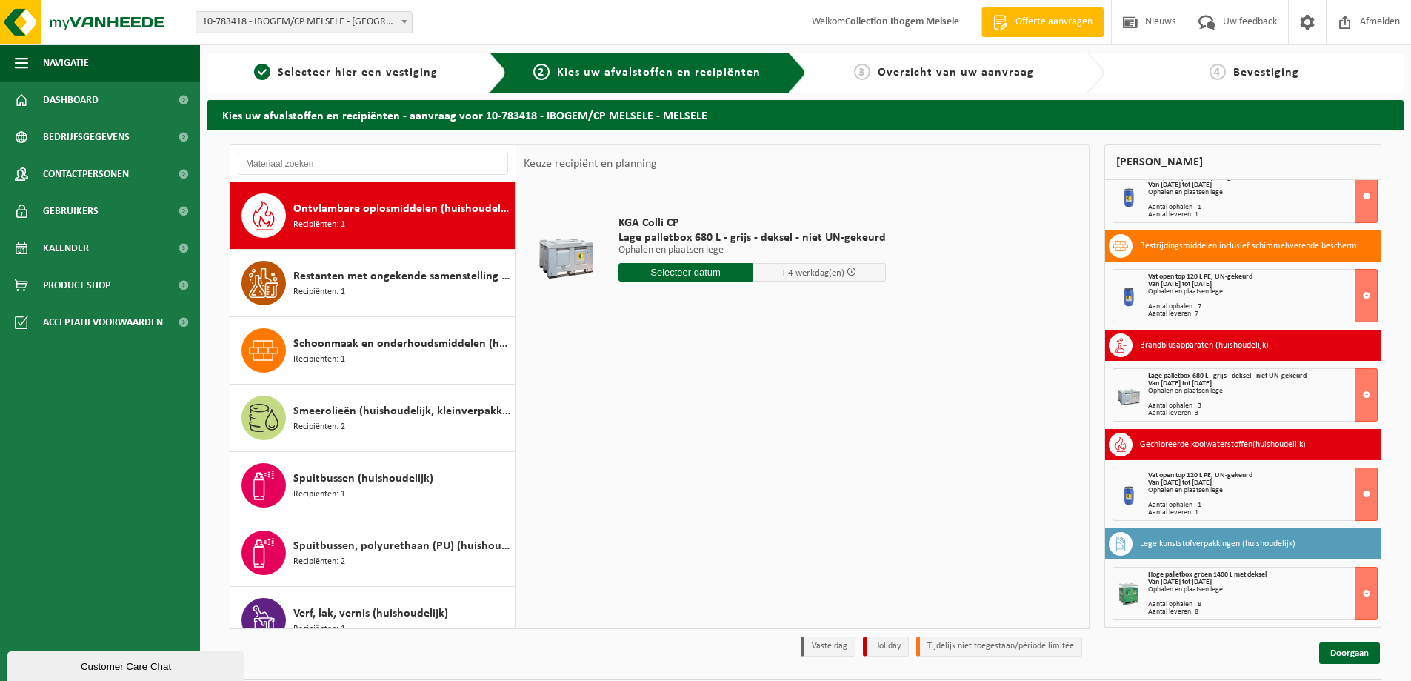
click at [660, 275] on input "text" at bounding box center [686, 272] width 134 height 19
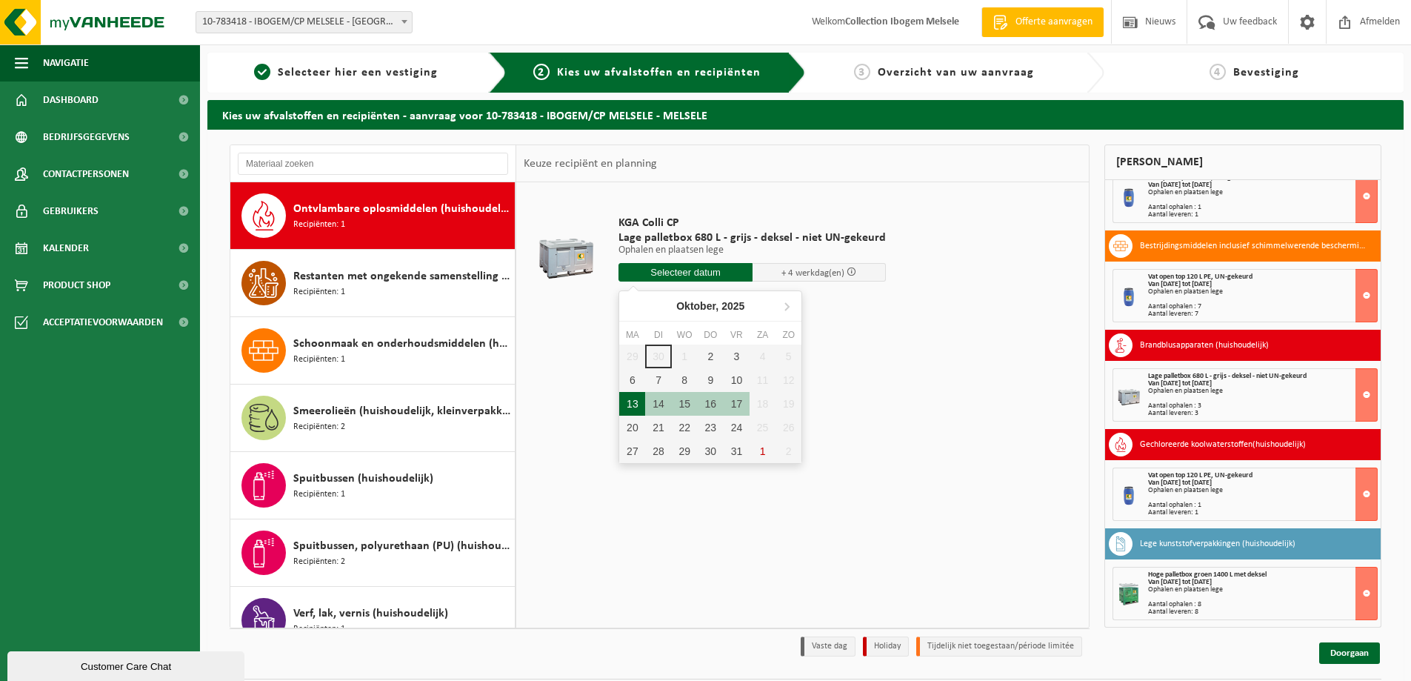
click at [638, 405] on div "13" at bounding box center [632, 404] width 26 height 24
type input "Van 2025-10-13"
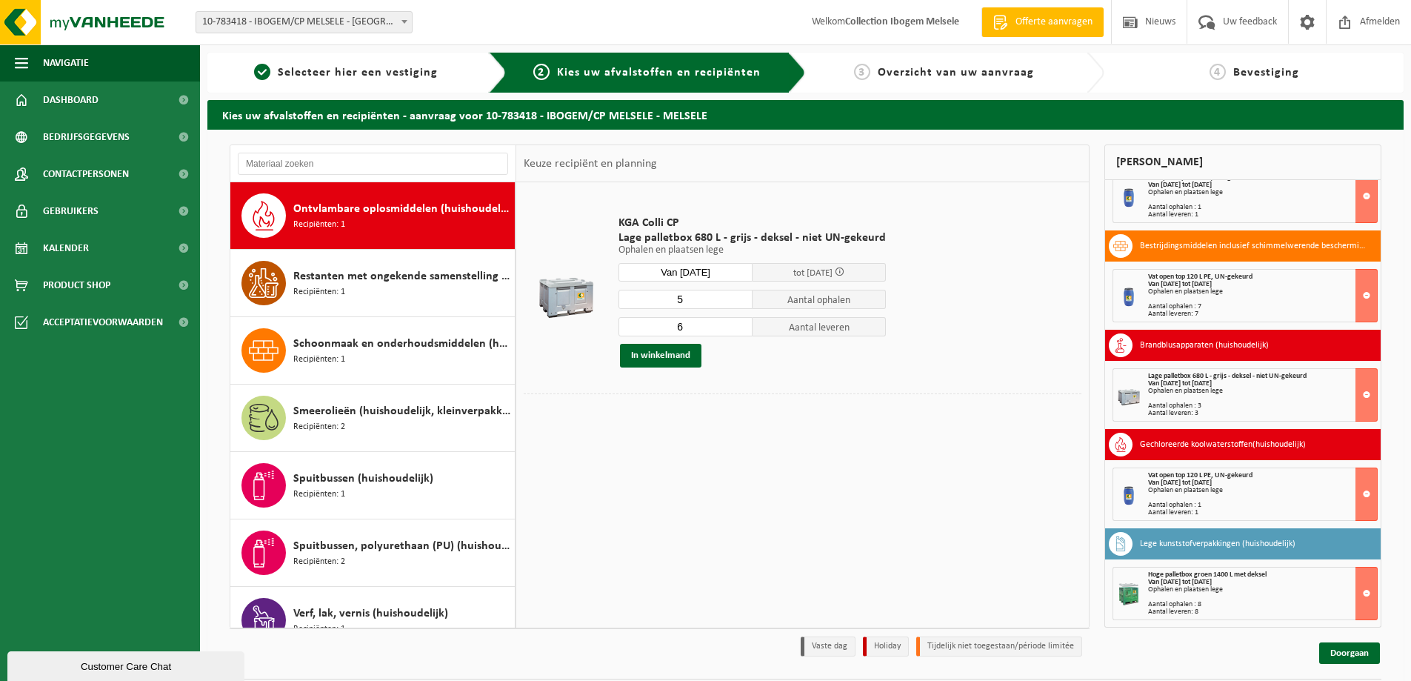
click at [741, 302] on input "5" at bounding box center [686, 299] width 134 height 19
type input "4"
click at [741, 302] on input "4" at bounding box center [686, 299] width 134 height 19
click at [738, 330] on input "5" at bounding box center [686, 326] width 134 height 19
type input "4"
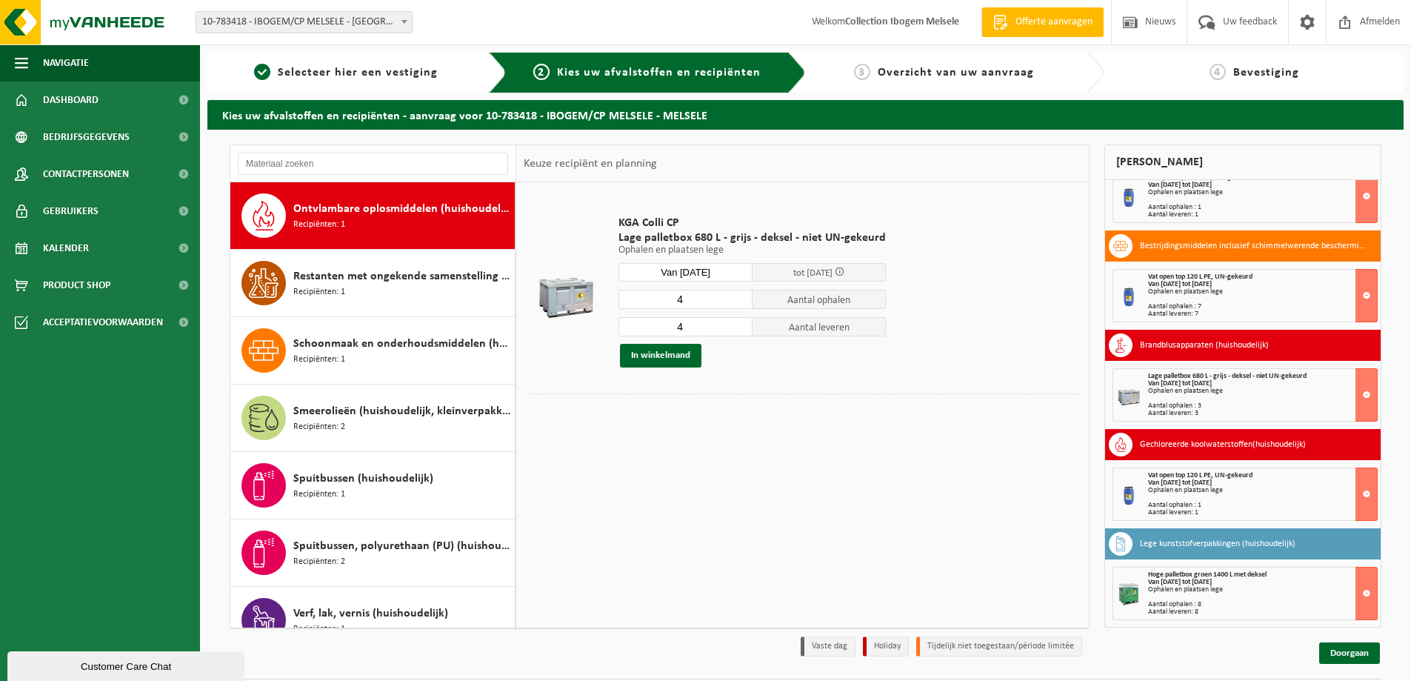
click at [738, 330] on input "4" at bounding box center [686, 326] width 134 height 19
click at [689, 352] on button "In winkelmand" at bounding box center [660, 356] width 81 height 24
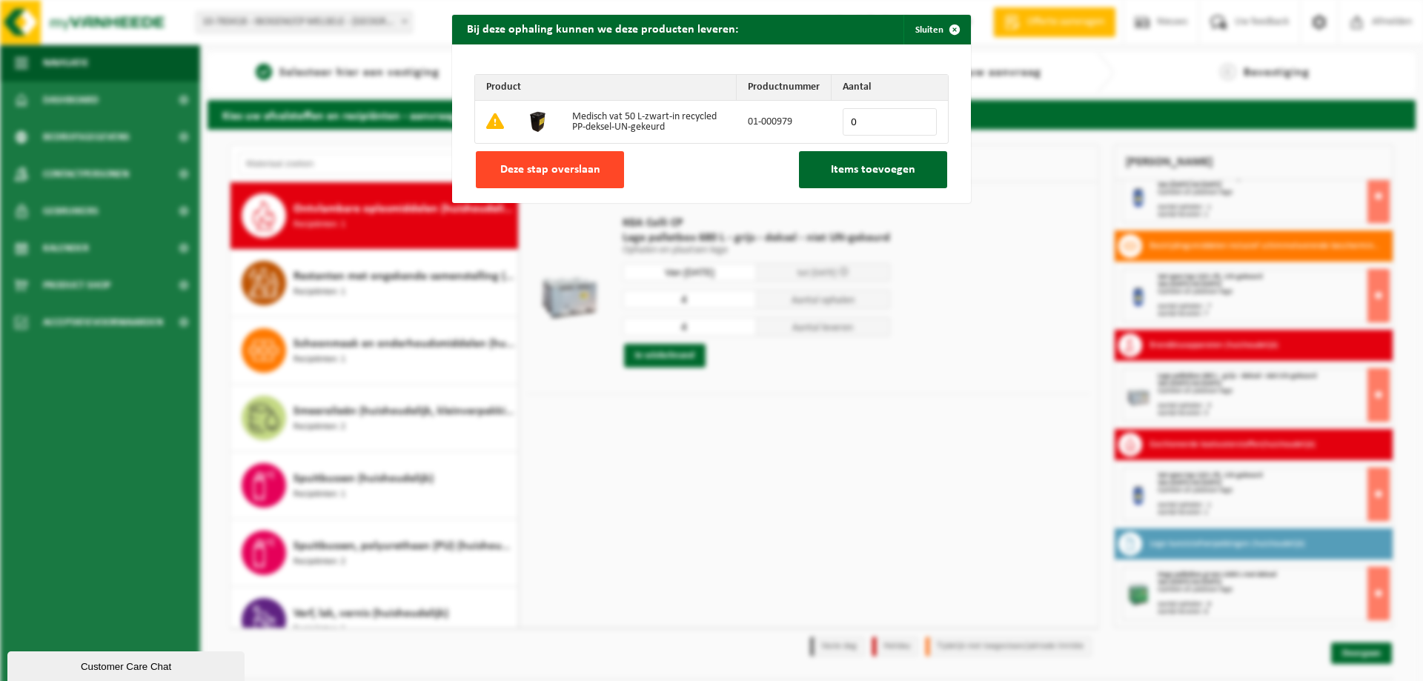
click at [562, 167] on span "Deze stap overslaan" at bounding box center [550, 170] width 100 height 12
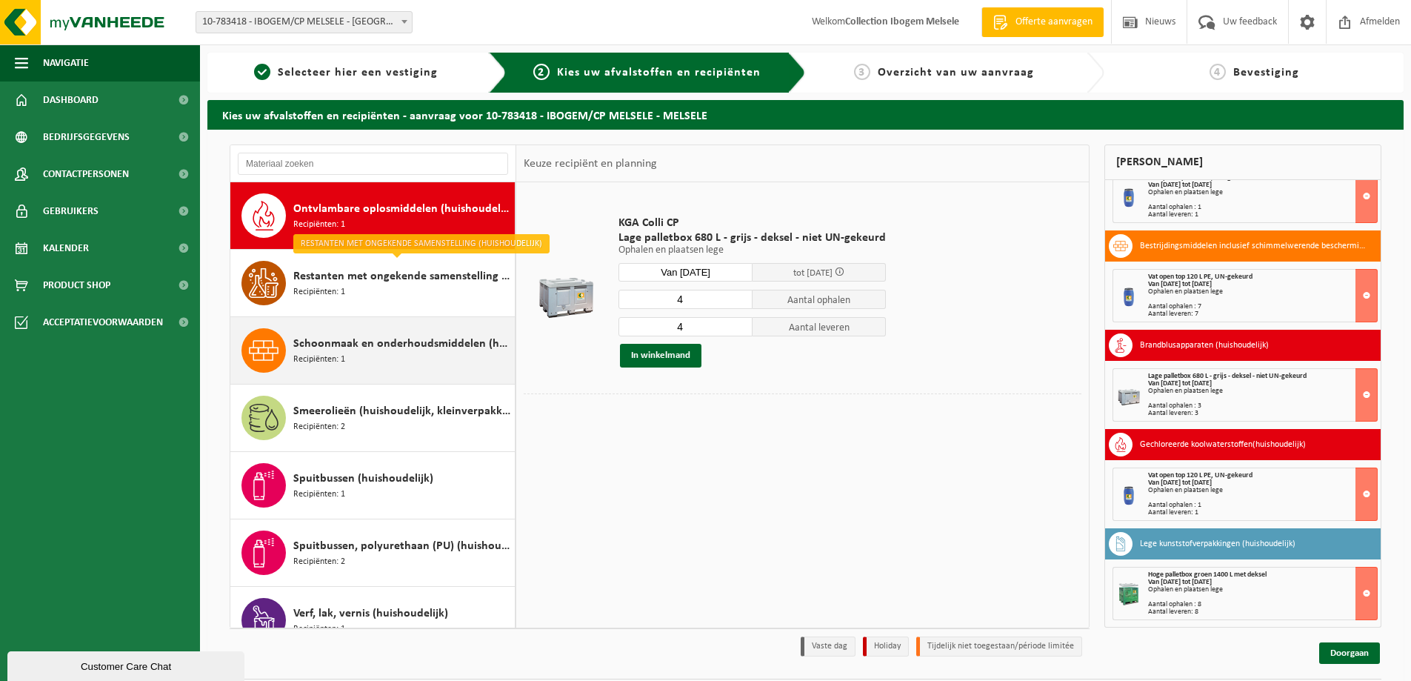
click at [426, 342] on span "Schoonmaak en onderhoudsmiddelen (huishoudelijk)" at bounding box center [402, 344] width 218 height 18
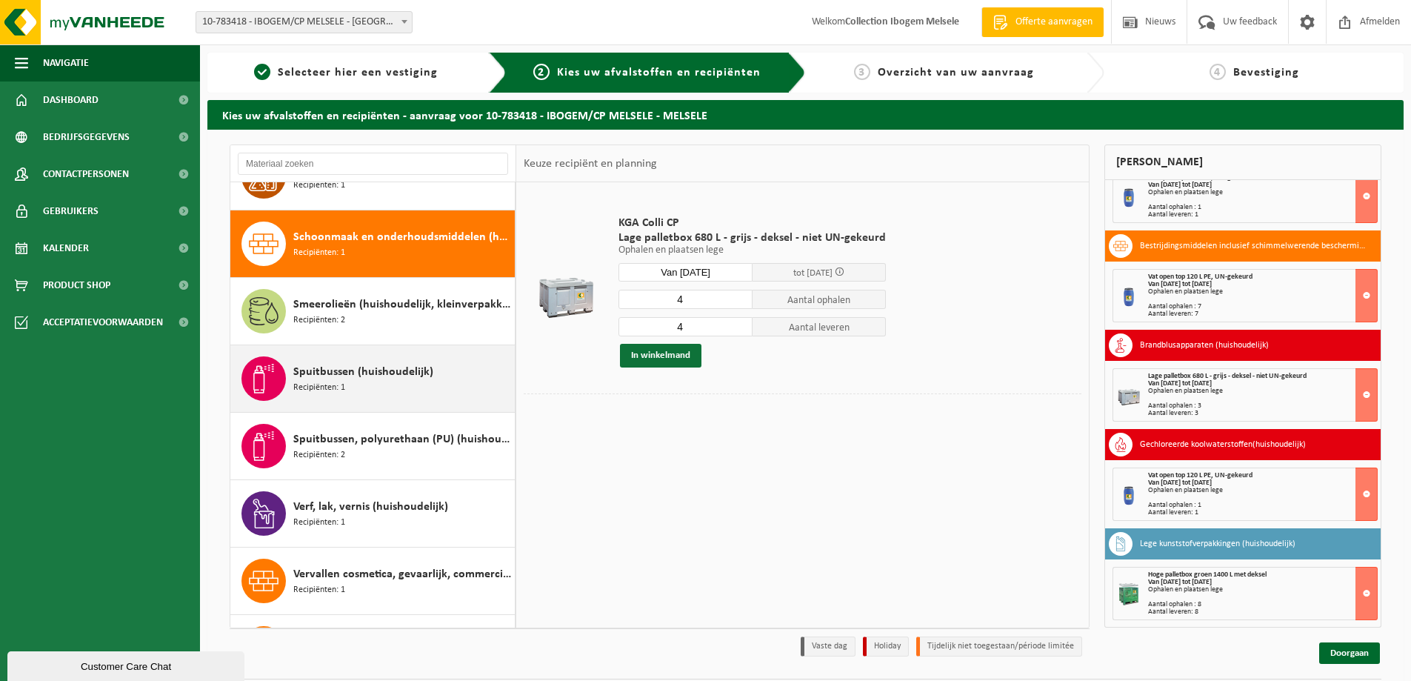
scroll to position [1348, 0]
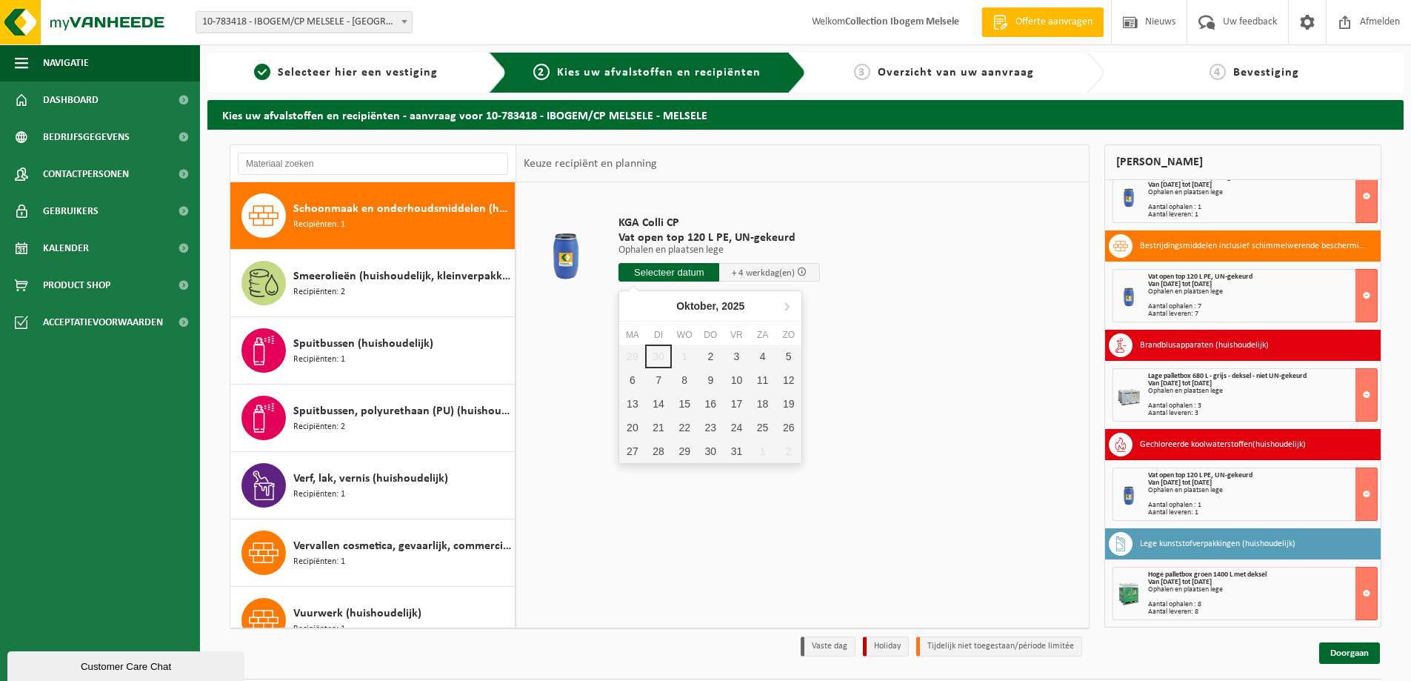
click at [673, 274] on input "text" at bounding box center [669, 272] width 101 height 19
click at [639, 405] on div "13" at bounding box center [632, 404] width 26 height 24
type input "Van 2025-10-13"
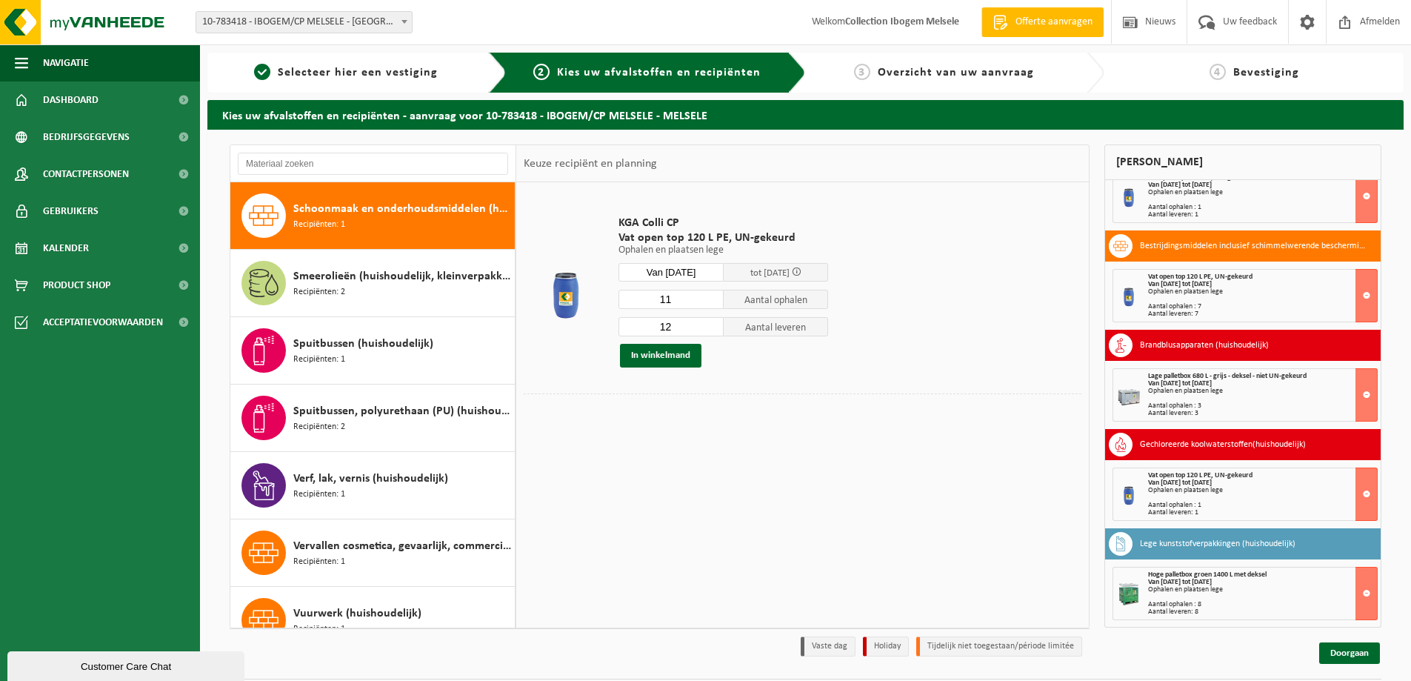
click at [713, 302] on input "11" at bounding box center [671, 299] width 105 height 19
click at [713, 302] on input "10" at bounding box center [671, 299] width 105 height 19
click at [713, 302] on input "9" at bounding box center [671, 299] width 105 height 19
type input "8"
click at [713, 302] on input "8" at bounding box center [671, 299] width 105 height 19
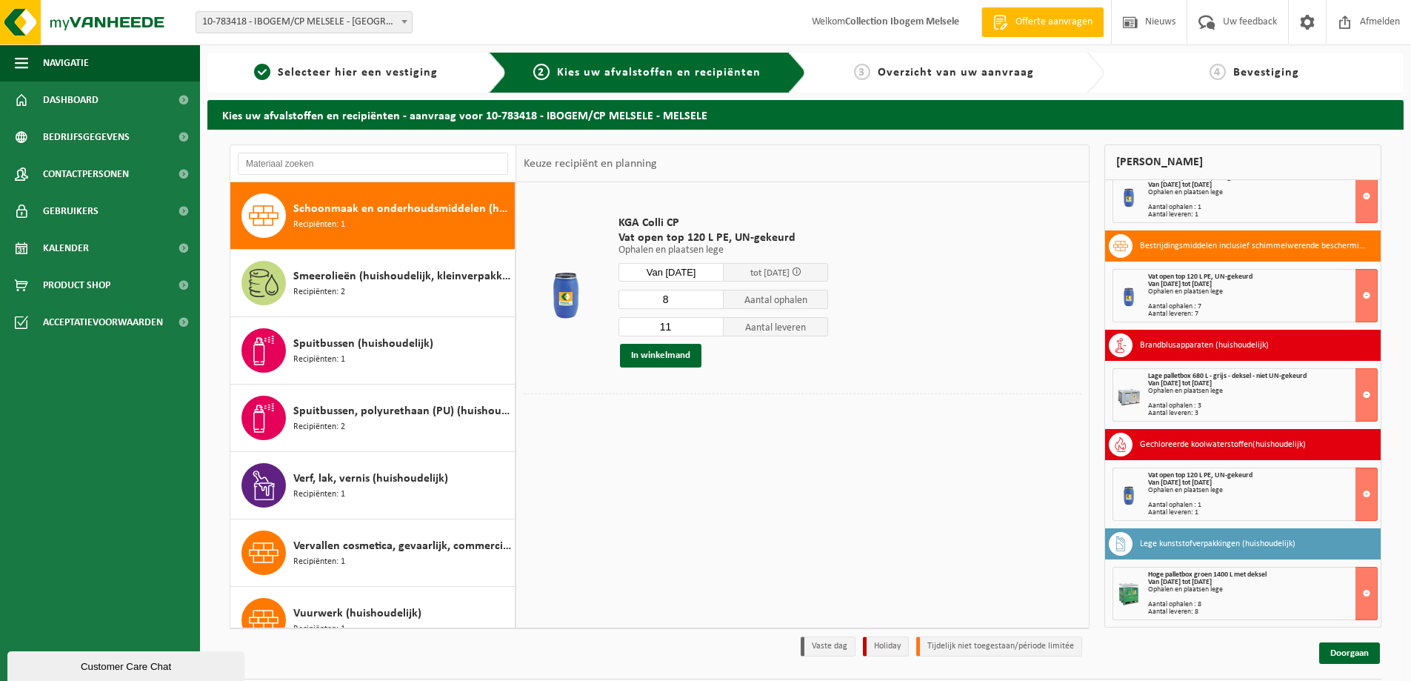
click at [711, 329] on input "11" at bounding box center [671, 326] width 105 height 19
click at [711, 329] on input "10" at bounding box center [671, 326] width 105 height 19
click at [711, 330] on input "9" at bounding box center [671, 326] width 105 height 19
type input "8"
click at [711, 330] on input "8" at bounding box center [671, 326] width 105 height 19
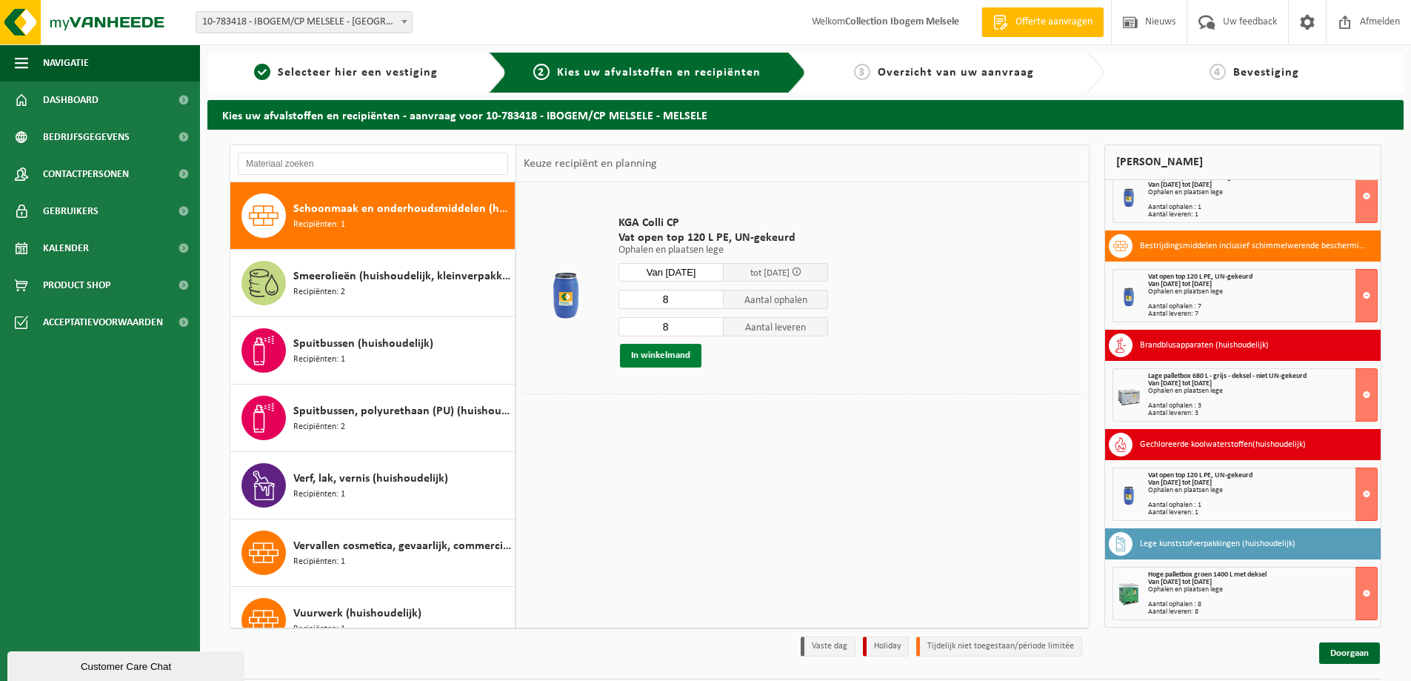
click at [674, 359] on button "In winkelmand" at bounding box center [660, 356] width 81 height 24
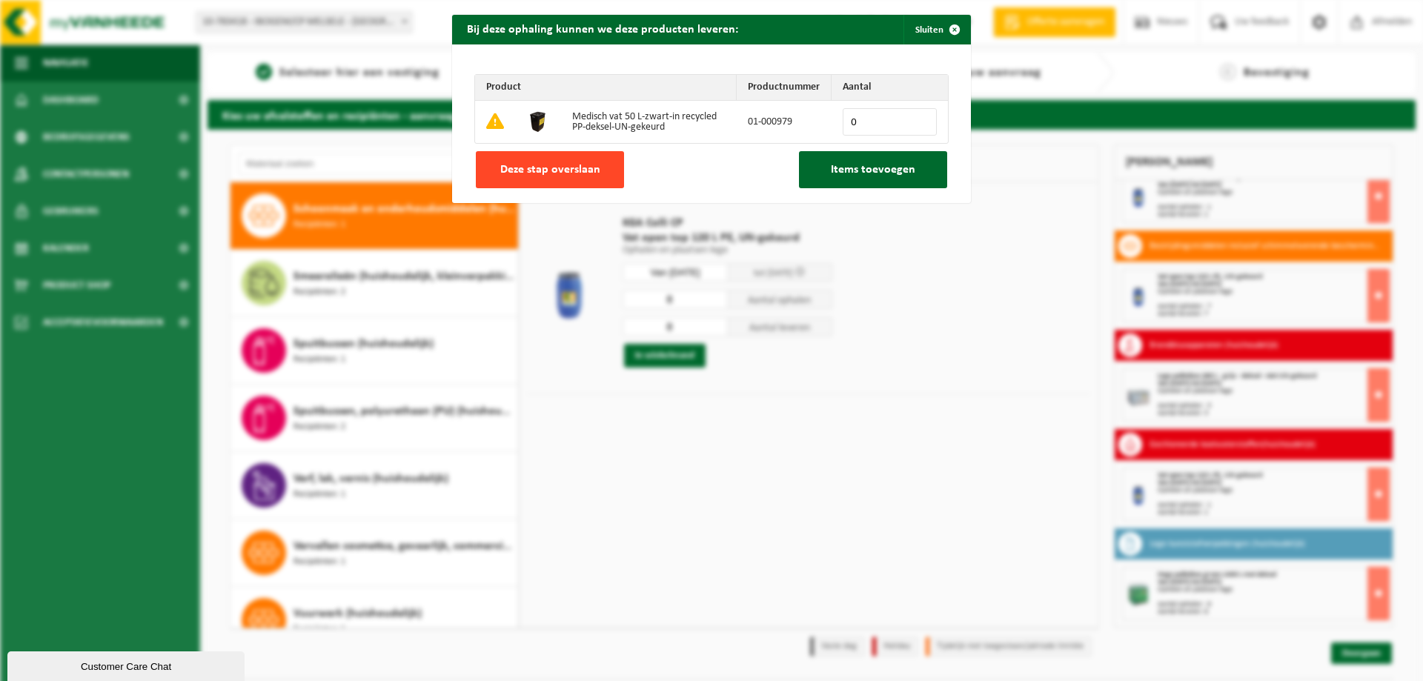
click at [588, 176] on button "Deze stap overslaan" at bounding box center [550, 169] width 148 height 37
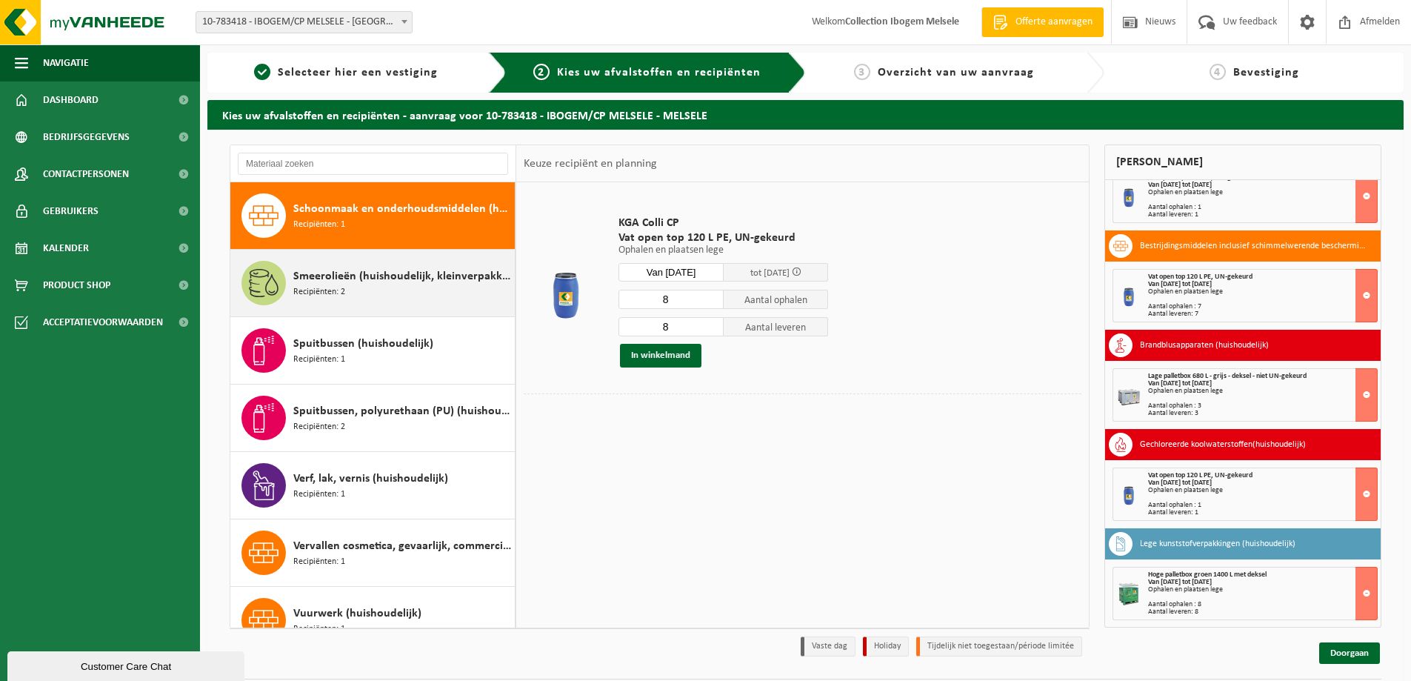
click at [418, 289] on div "Smeerolieën (huishoudelijk, kleinverpakking) Recipiënten: 2" at bounding box center [402, 283] width 218 height 44
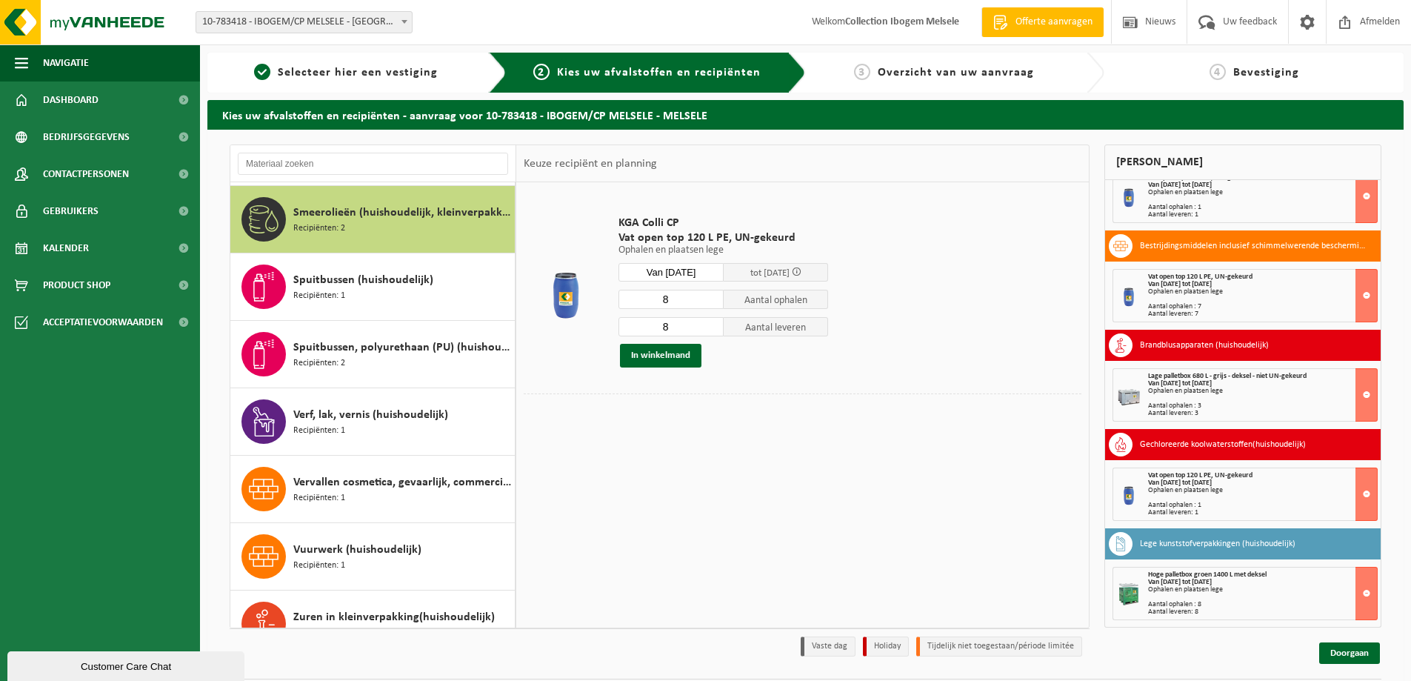
scroll to position [1416, 0]
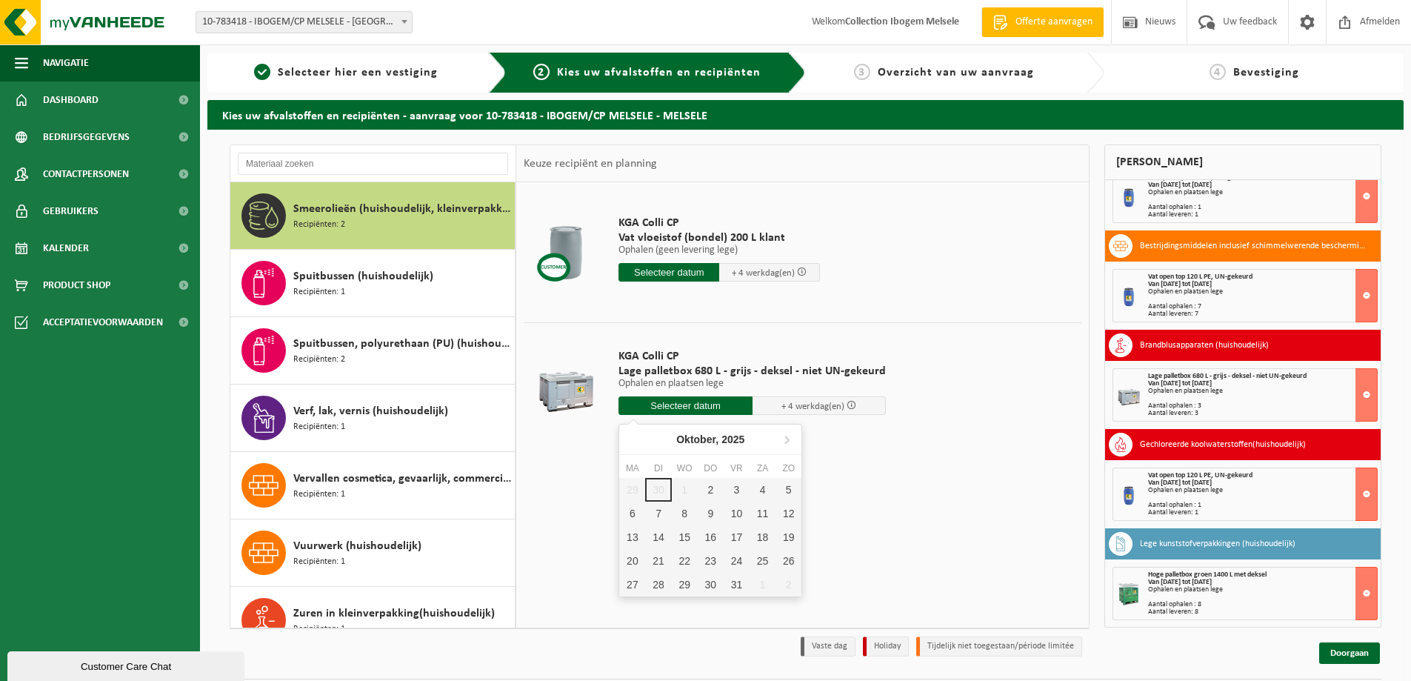
click at [674, 405] on input "text" at bounding box center [686, 405] width 134 height 19
click at [637, 534] on div "13" at bounding box center [632, 537] width 26 height 24
type input "Van 2025-10-13"
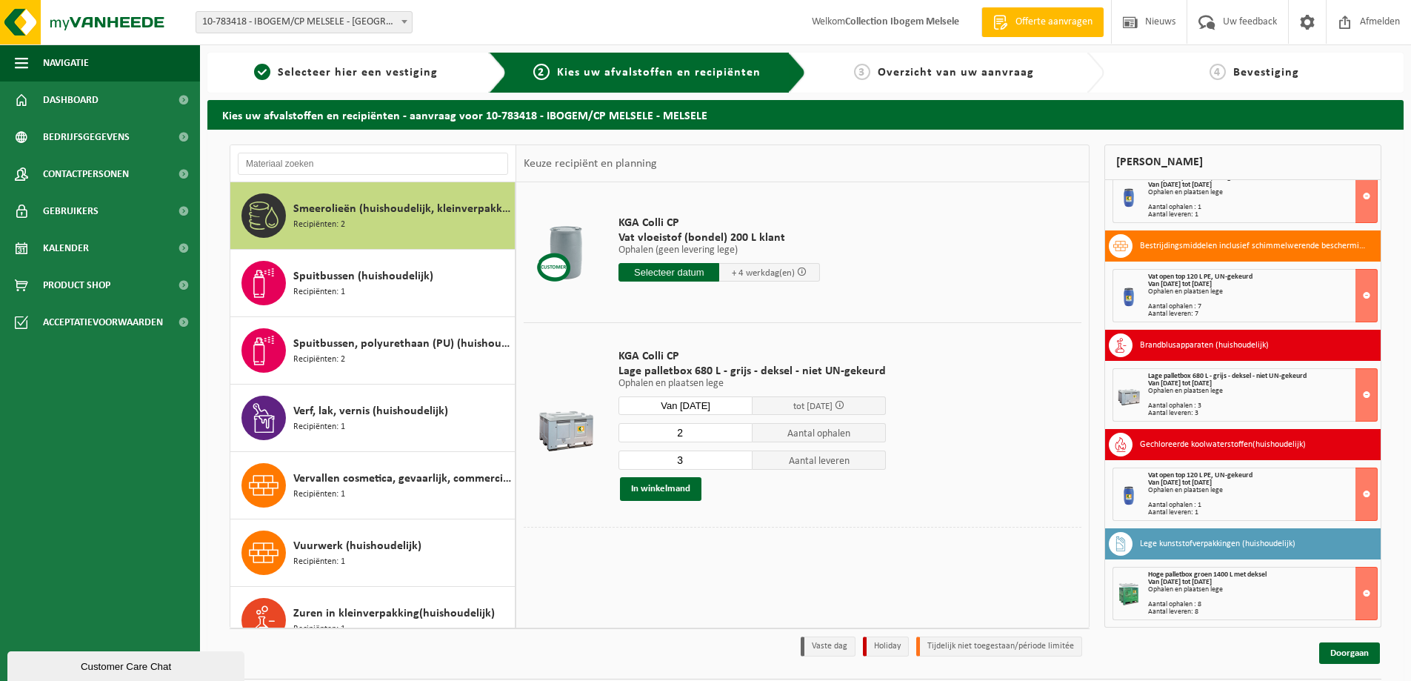
click at [741, 433] on input "2" at bounding box center [686, 432] width 134 height 19
click at [741, 432] on input "3" at bounding box center [686, 432] width 134 height 19
click at [737, 429] on input "4" at bounding box center [686, 432] width 134 height 19
type input "5"
click at [737, 429] on input "5" at bounding box center [686, 432] width 134 height 19
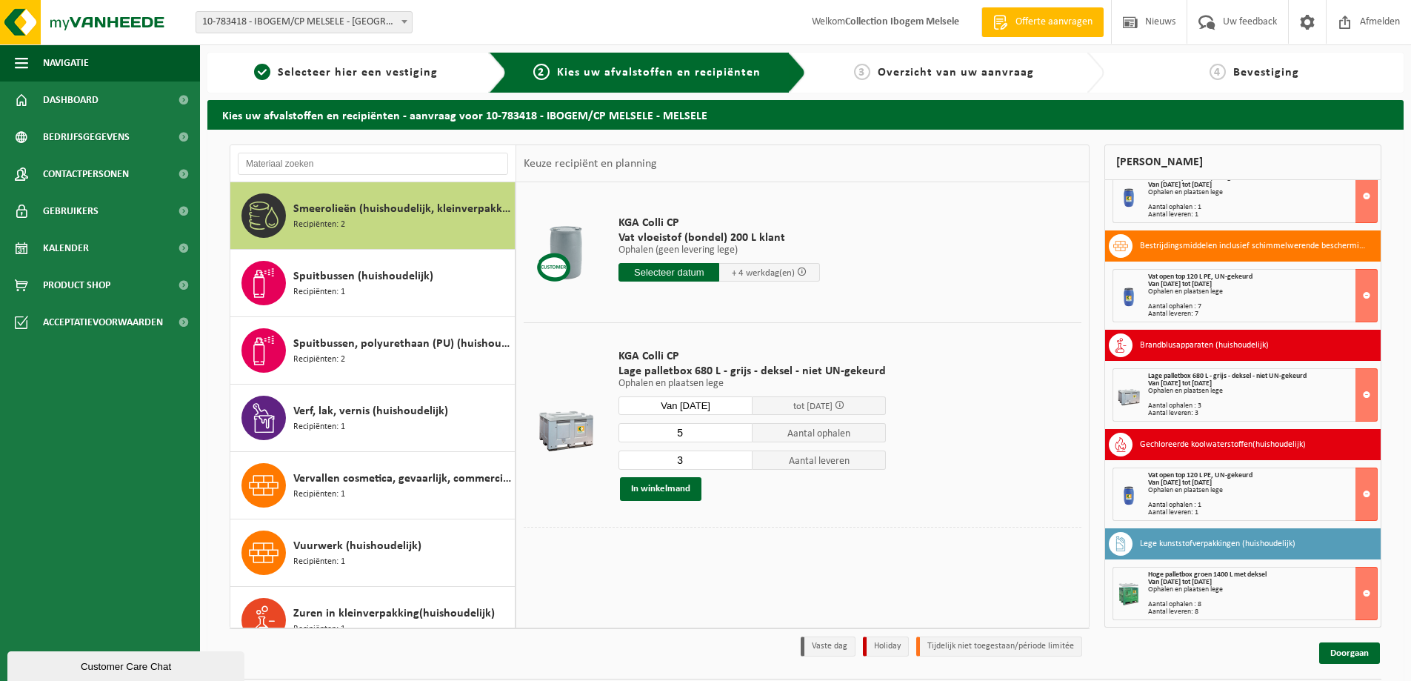
click at [736, 453] on input "3" at bounding box center [686, 459] width 134 height 19
click at [740, 457] on input "4" at bounding box center [686, 459] width 134 height 19
type input "5"
click at [740, 457] on input "5" at bounding box center [686, 459] width 134 height 19
click at [678, 485] on button "In winkelmand" at bounding box center [660, 489] width 81 height 24
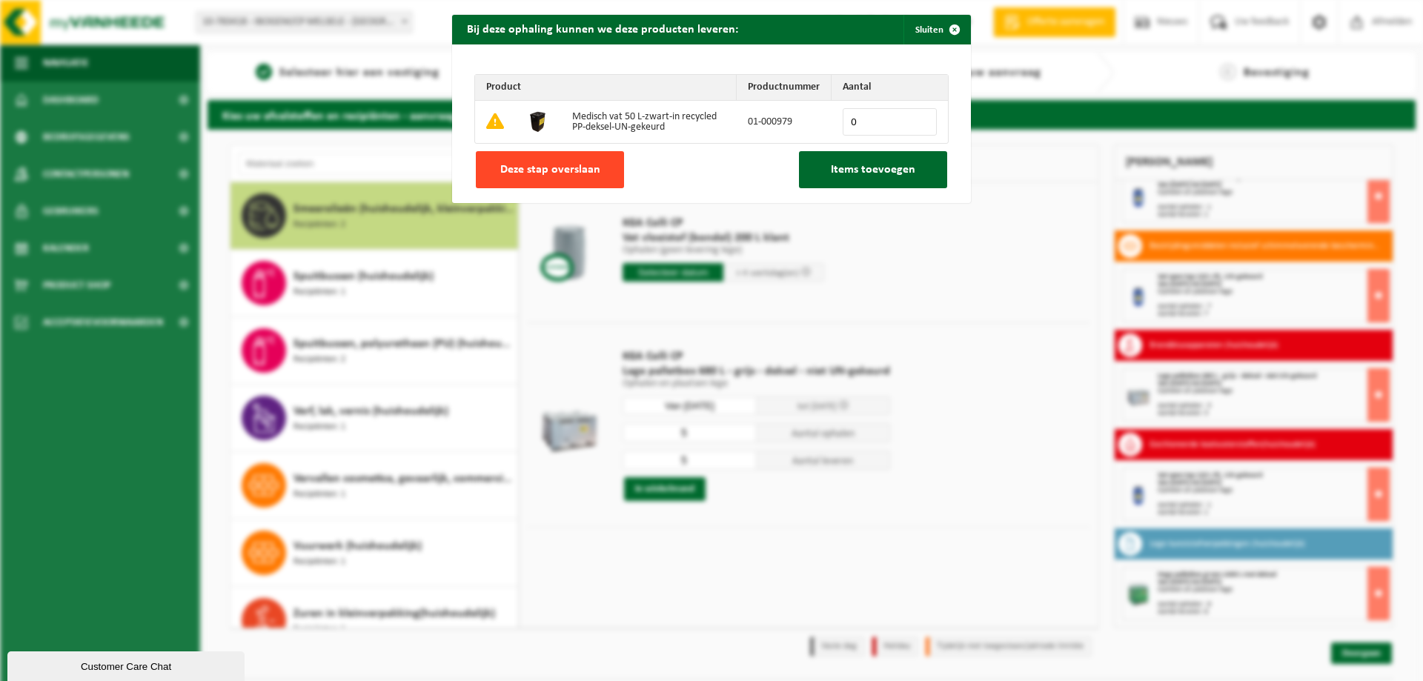
click at [533, 173] on span "Deze stap overslaan" at bounding box center [550, 170] width 100 height 12
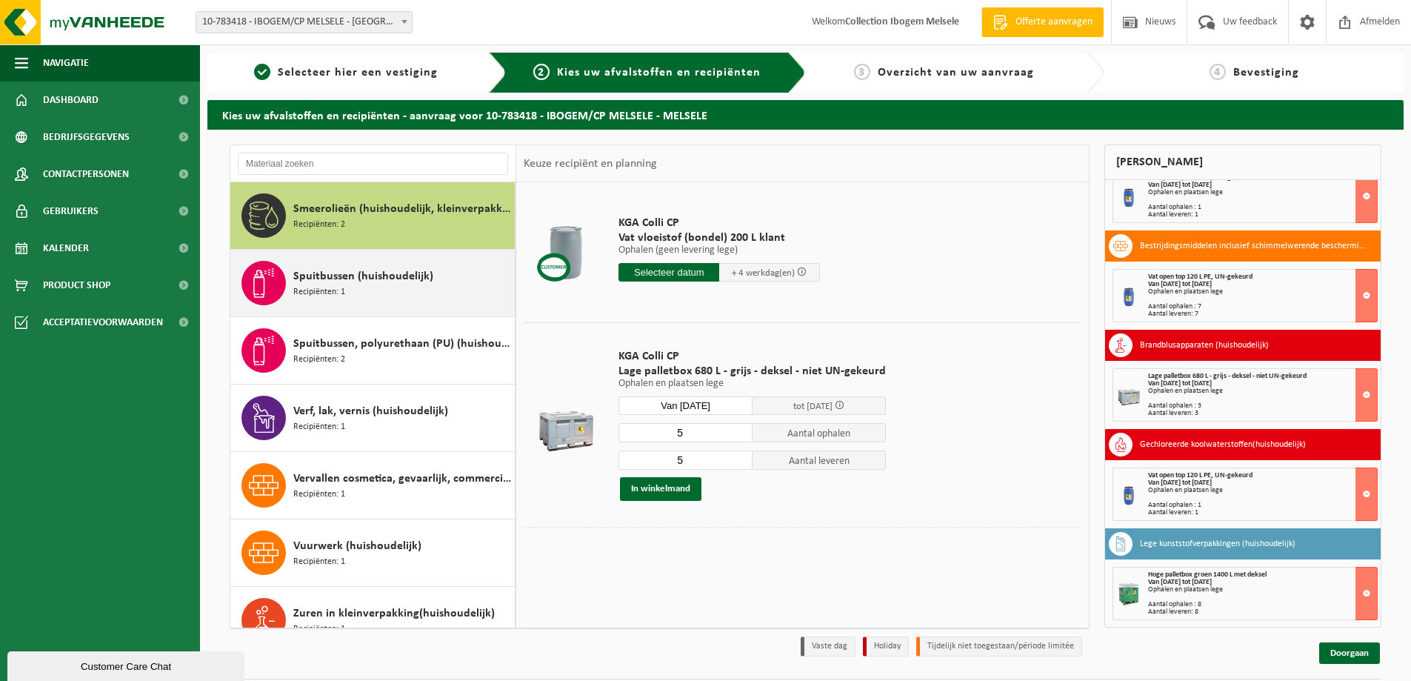
click at [391, 283] on span "Spuitbussen (huishoudelijk)" at bounding box center [363, 276] width 140 height 18
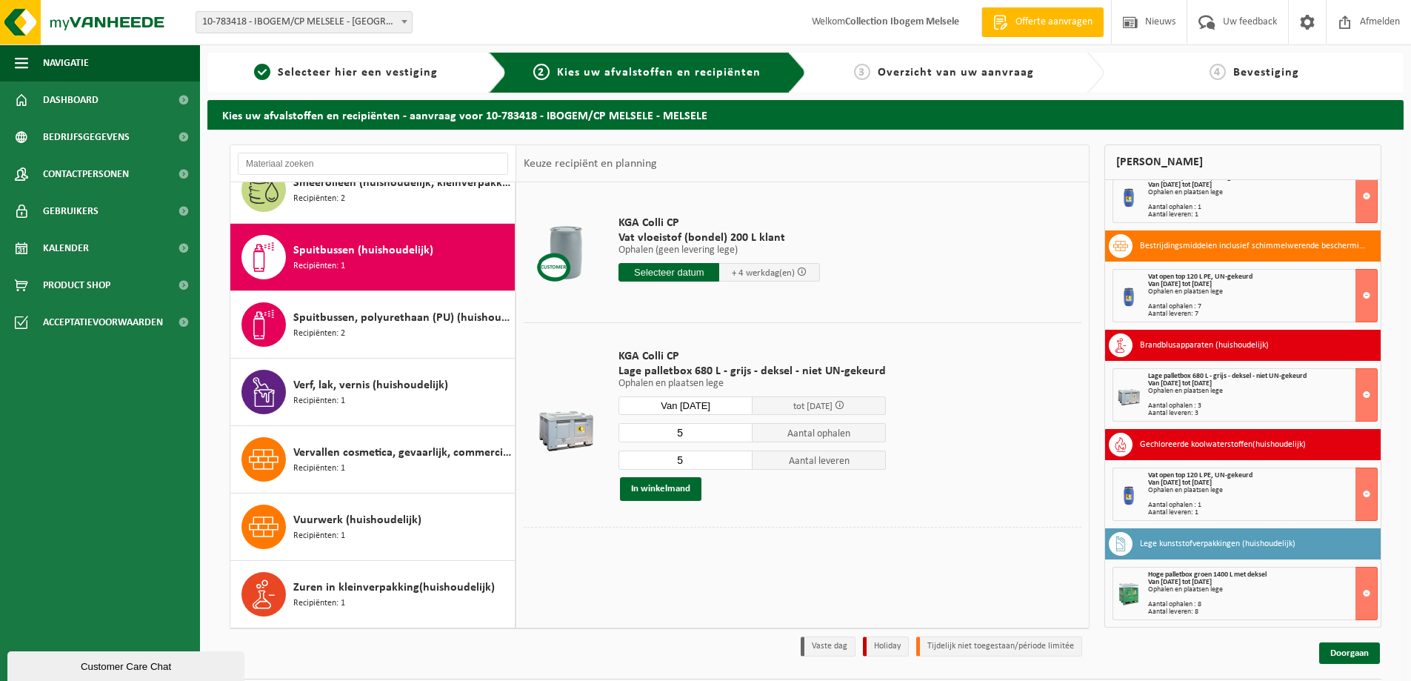
scroll to position [1442, 0]
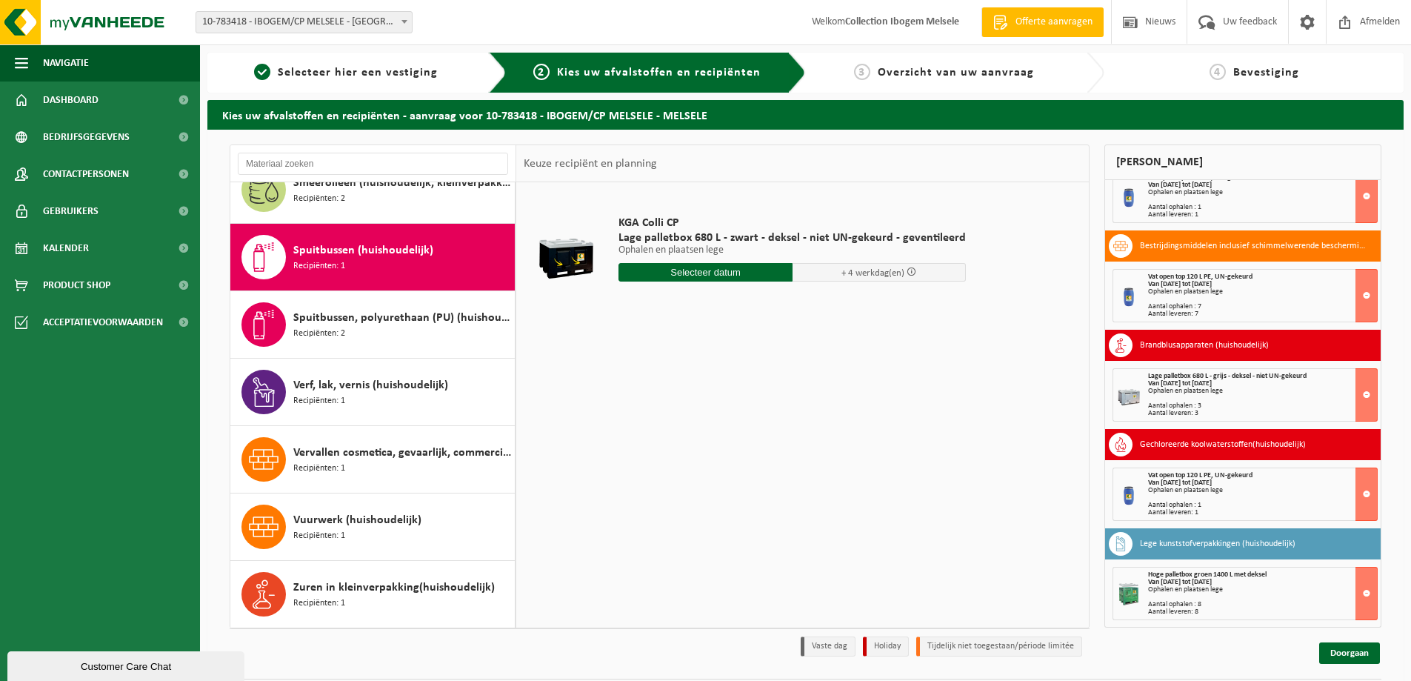
click at [705, 276] on input "text" at bounding box center [706, 272] width 174 height 19
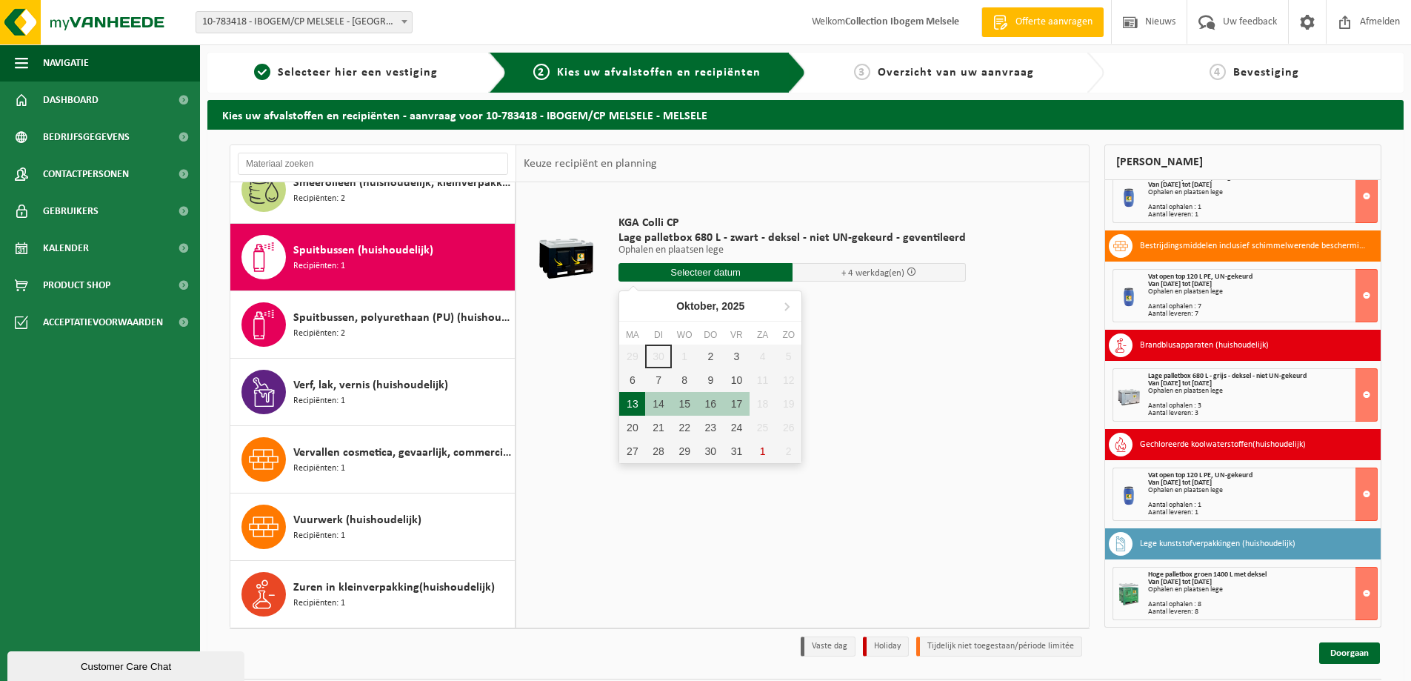
click at [639, 401] on div "13" at bounding box center [632, 404] width 26 height 24
type input "Van 2025-10-13"
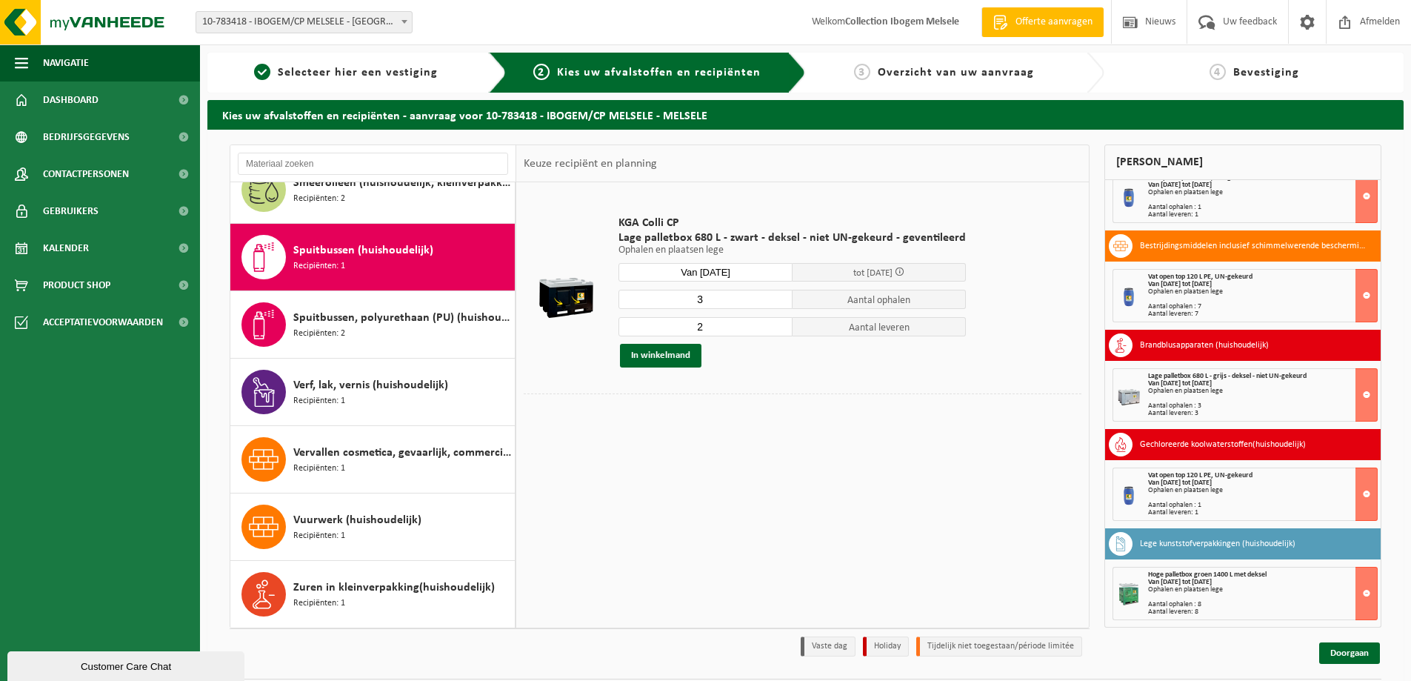
type input "3"
click at [776, 298] on input "3" at bounding box center [706, 299] width 174 height 19
drag, startPoint x: 779, startPoint y: 322, endPoint x: 770, endPoint y: 328, distance: 11.3
type input "3"
click at [779, 323] on input "3" at bounding box center [706, 326] width 174 height 19
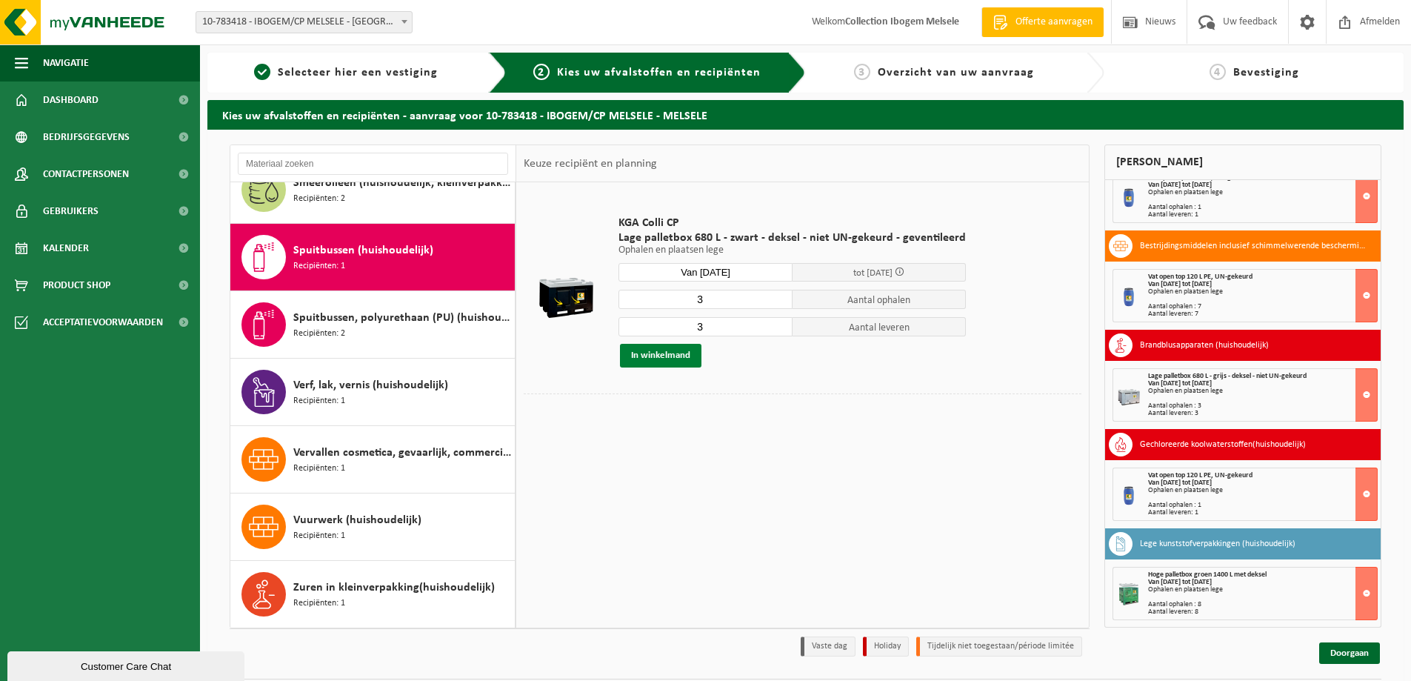
click at [689, 356] on button "In winkelmand" at bounding box center [660, 356] width 81 height 24
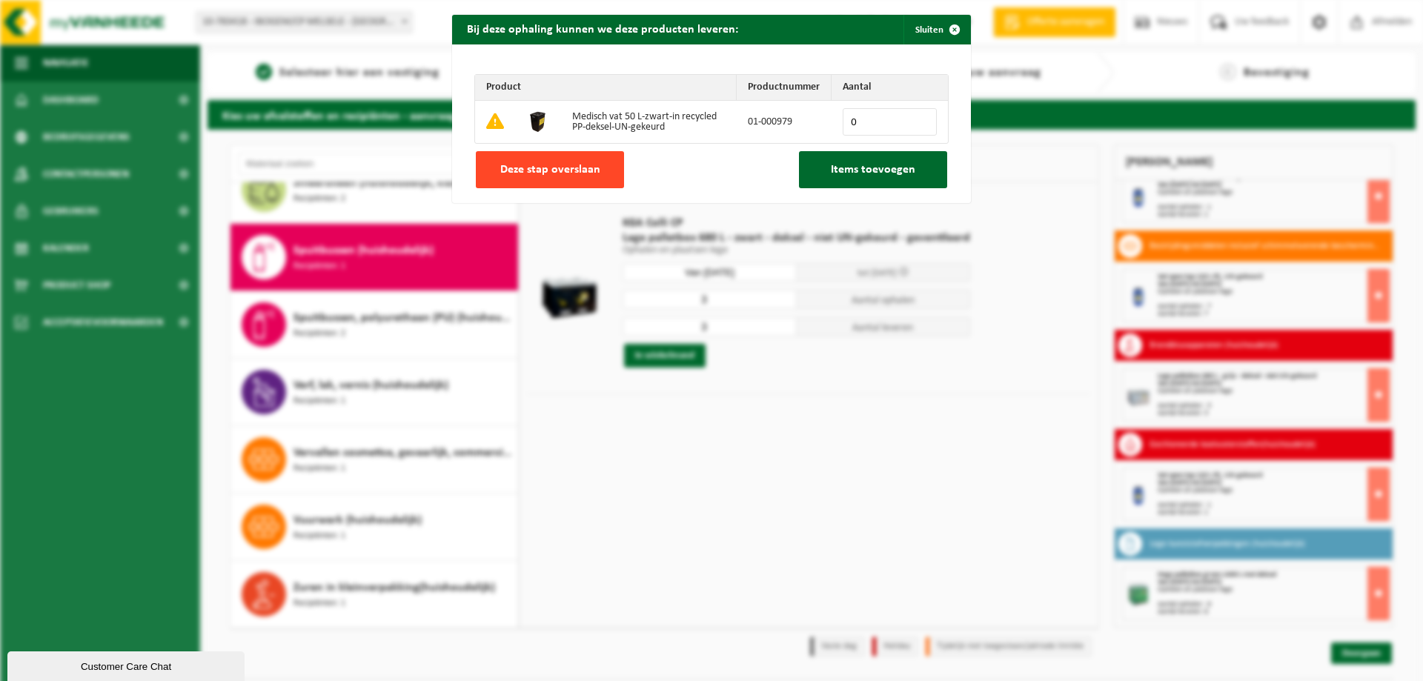
click at [579, 178] on button "Deze stap overslaan" at bounding box center [550, 169] width 148 height 37
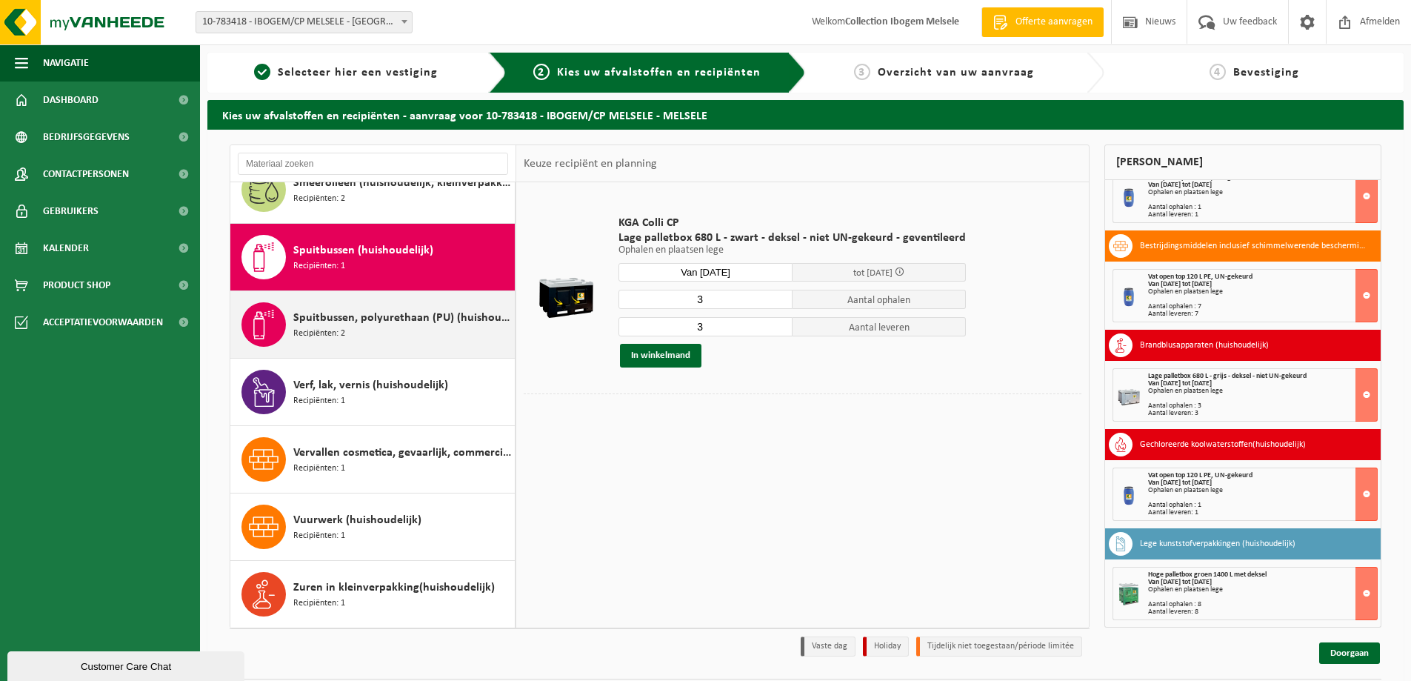
click at [428, 333] on div "Spuitbussen, polyurethaan (PU) (huishoudelijk) Recipiënten: 2" at bounding box center [402, 324] width 218 height 44
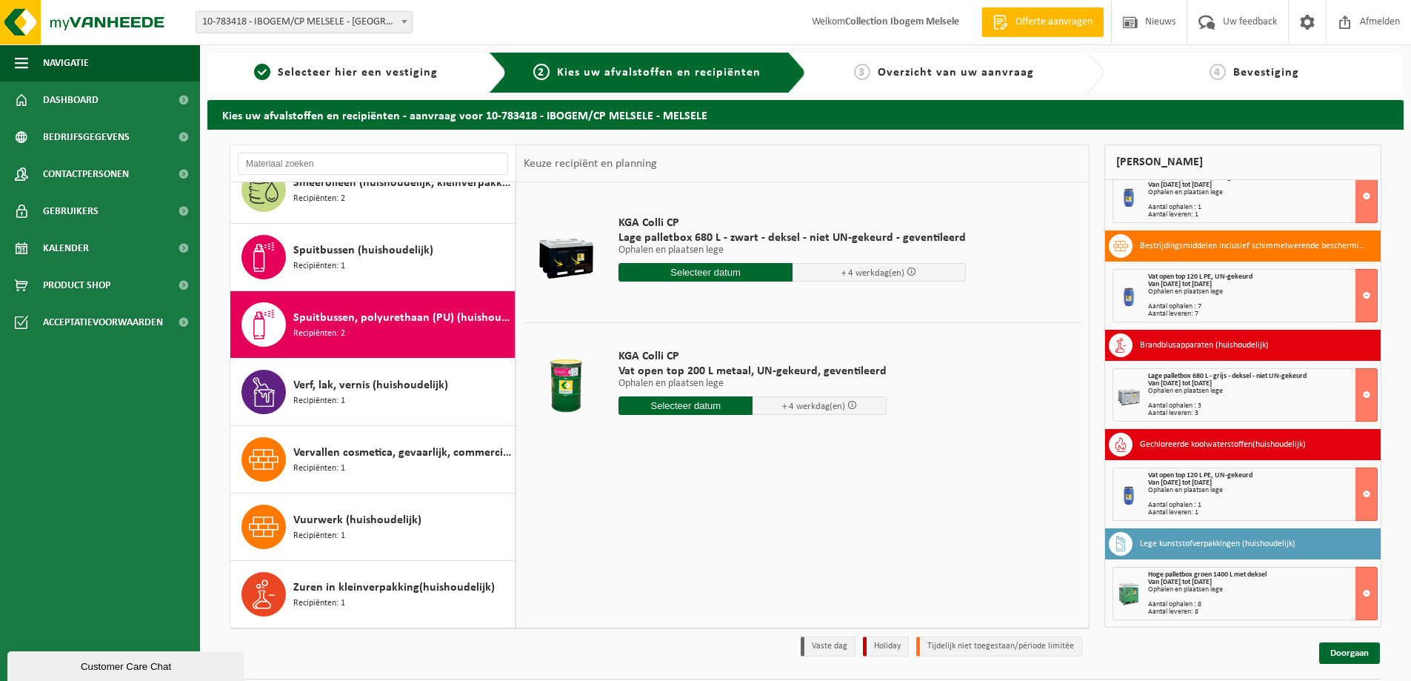
click at [671, 407] on input "text" at bounding box center [686, 405] width 134 height 19
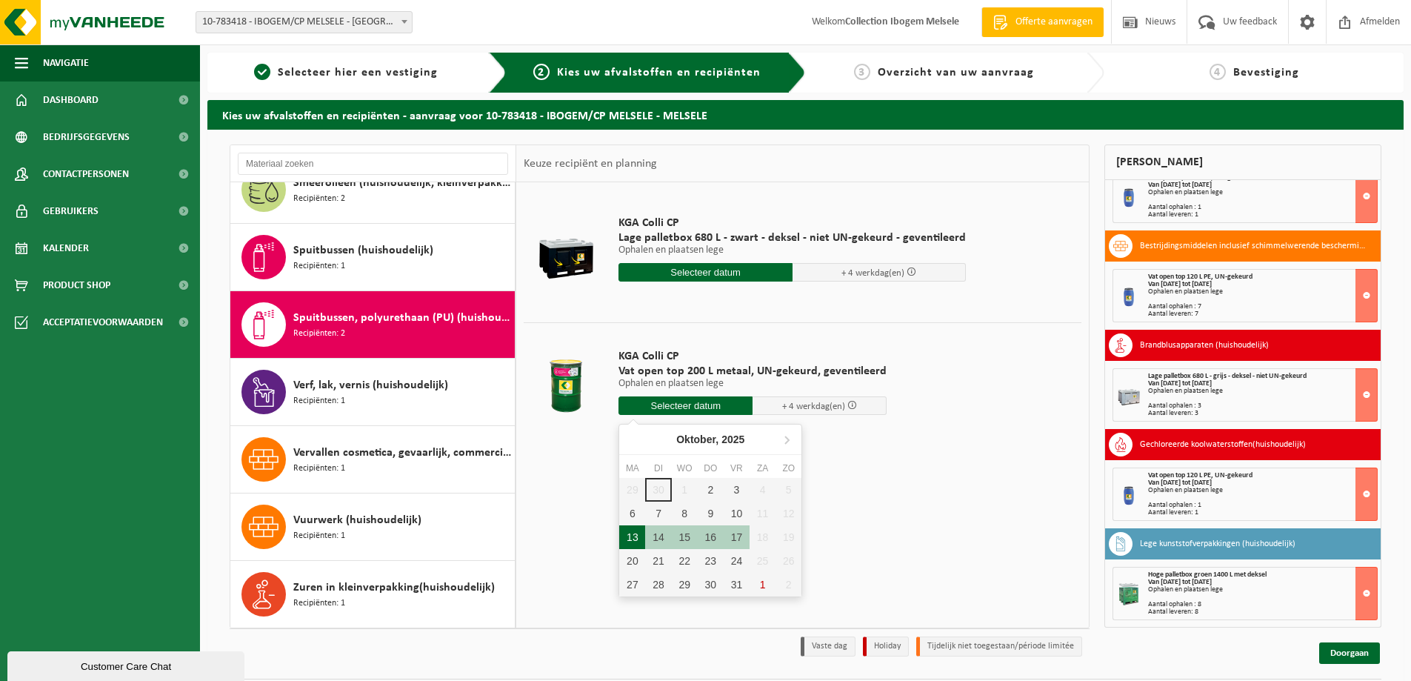
click at [628, 530] on div "13" at bounding box center [632, 537] width 26 height 24
type input "Van 2025-10-13"
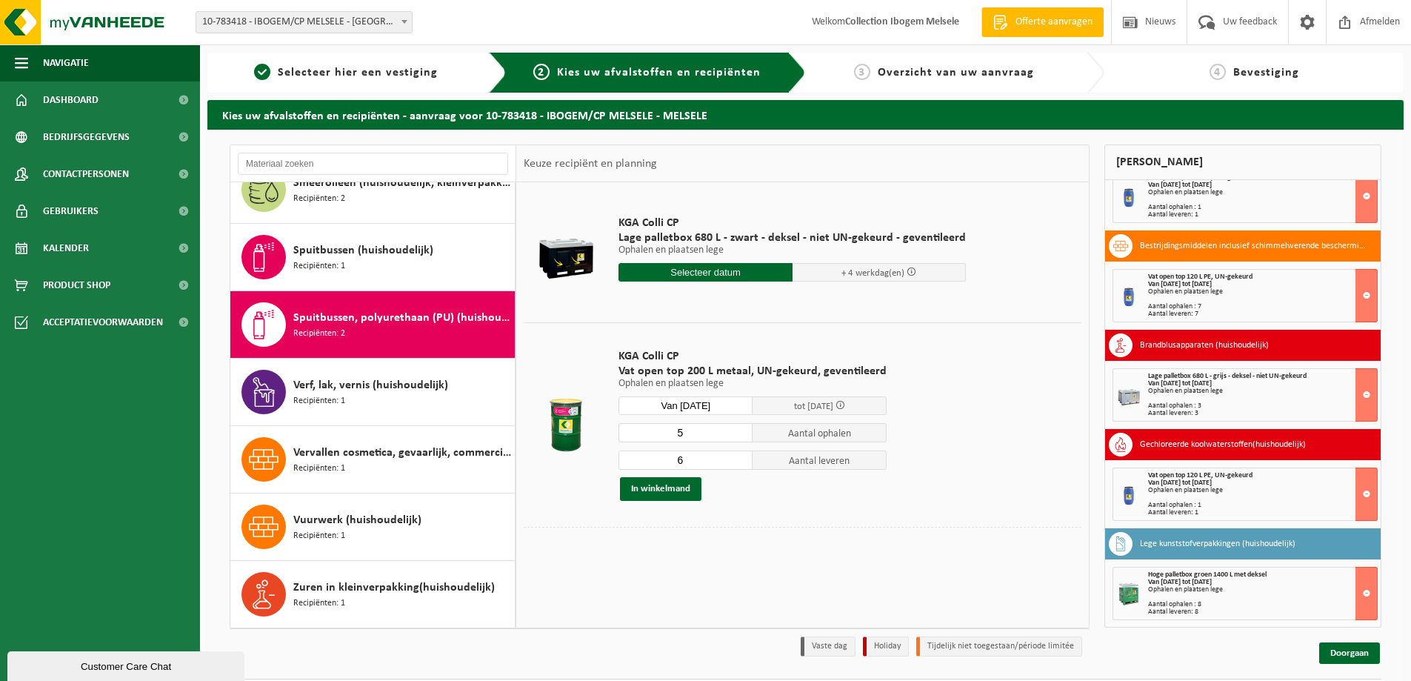
click at [739, 436] on input "5" at bounding box center [686, 432] width 134 height 19
type input "4"
click at [739, 436] on input "4" at bounding box center [686, 432] width 134 height 19
click at [739, 465] on input "5" at bounding box center [686, 459] width 134 height 19
type input "4"
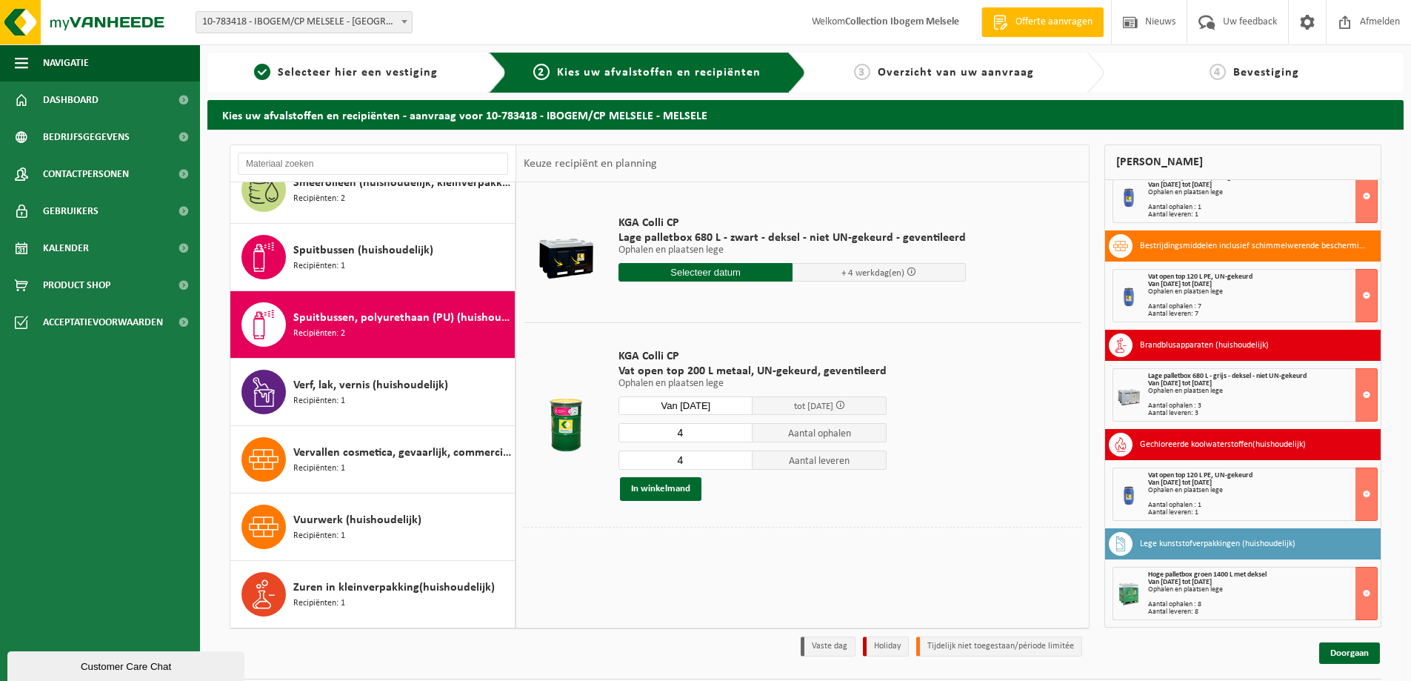
click at [741, 465] on input "4" at bounding box center [686, 459] width 134 height 19
click at [691, 494] on button "In winkelmand" at bounding box center [660, 489] width 81 height 24
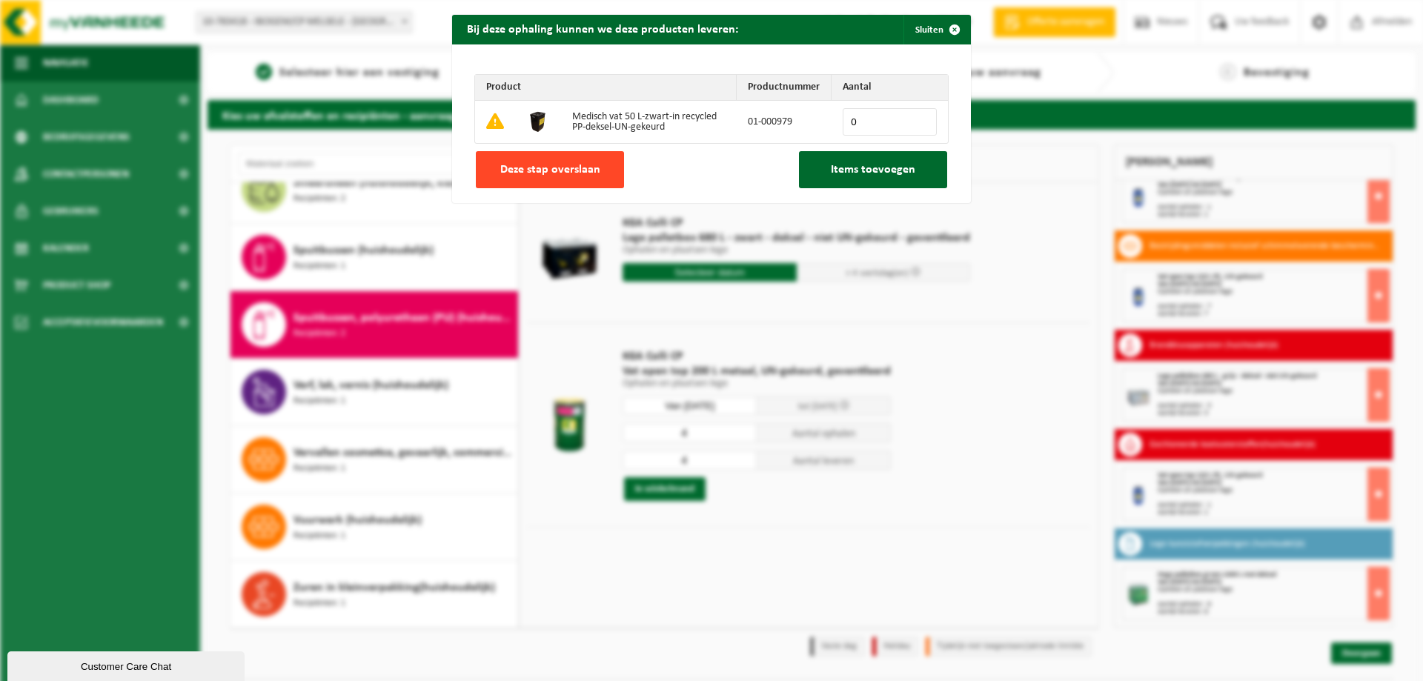
click at [561, 173] on span "Deze stap overslaan" at bounding box center [550, 170] width 100 height 12
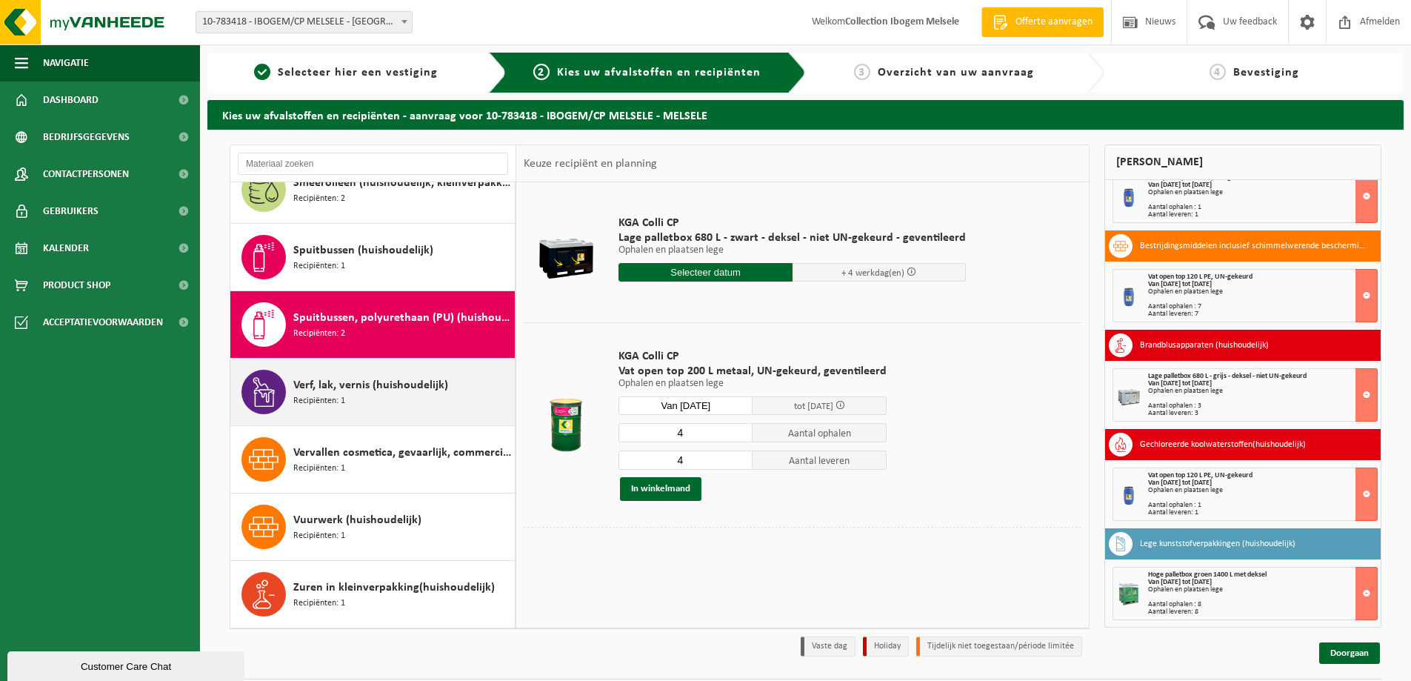
click at [387, 403] on div "Verf, lak, vernis (huishoudelijk) Recipiënten: 1" at bounding box center [402, 392] width 218 height 44
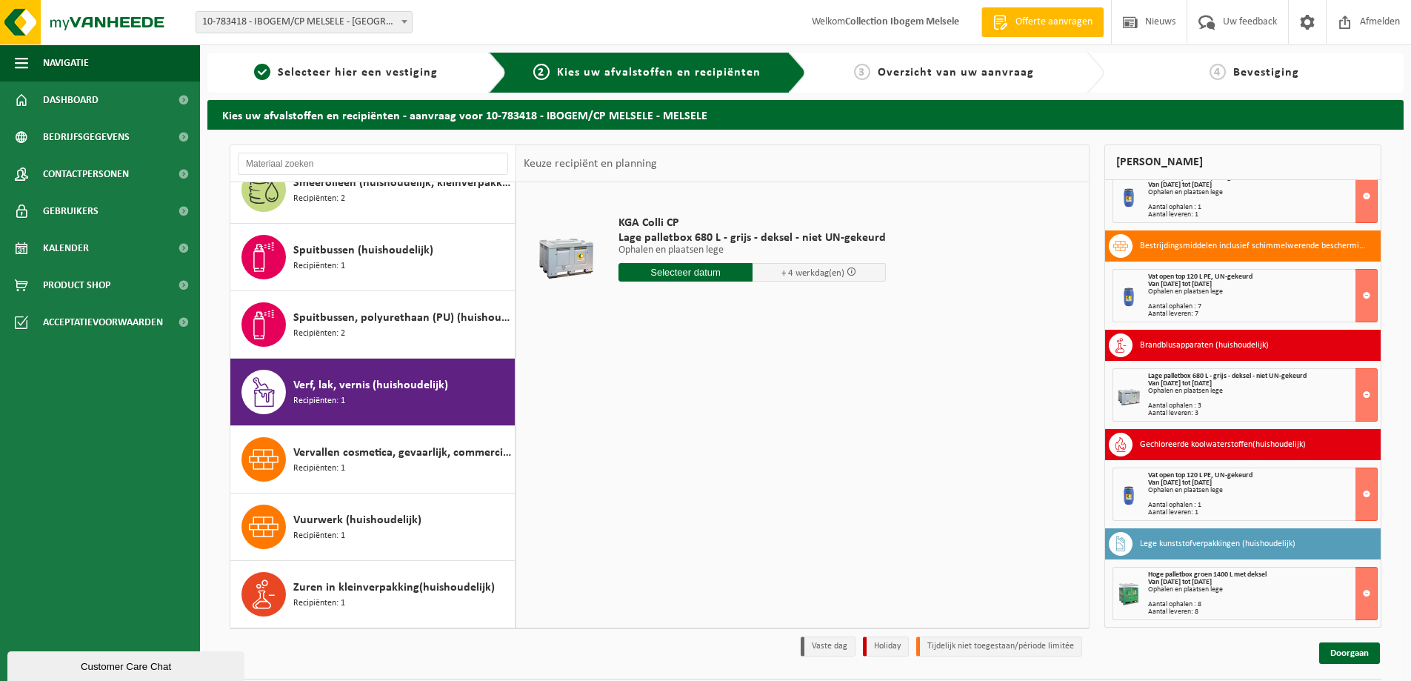
click at [691, 274] on input "text" at bounding box center [686, 272] width 134 height 19
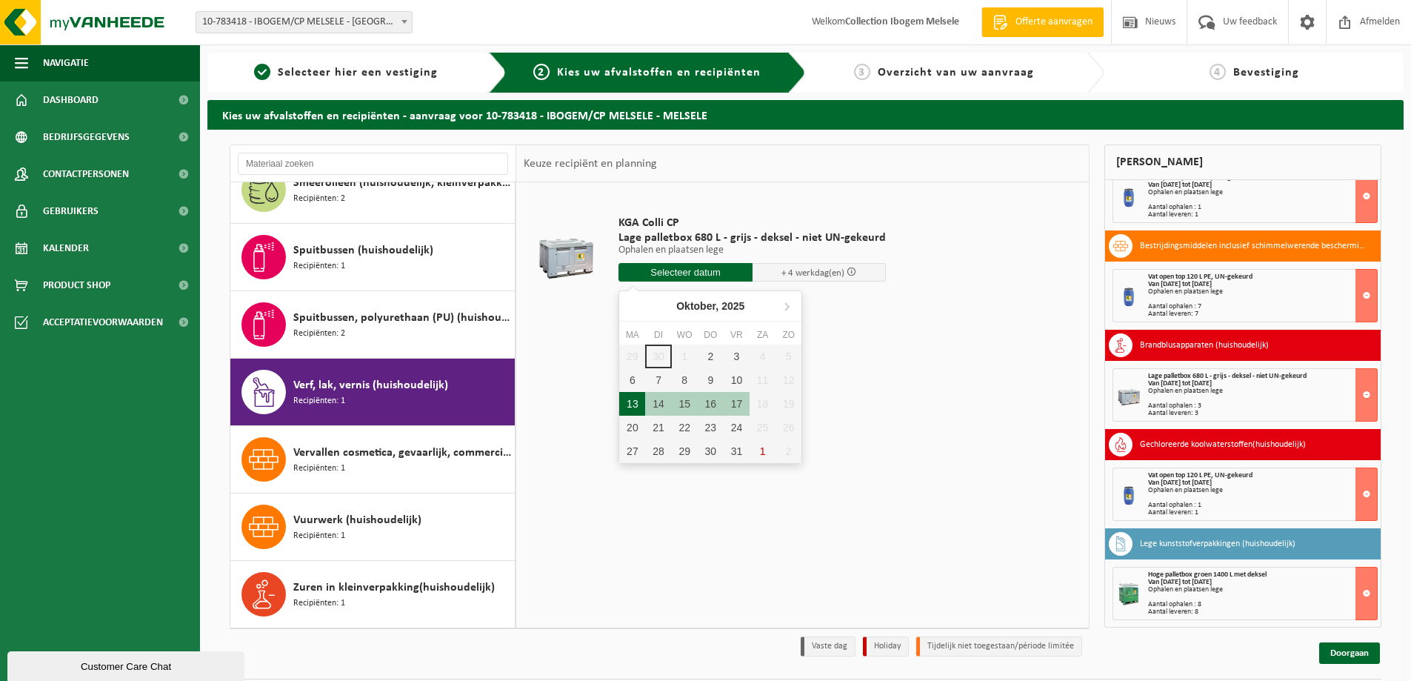
click at [630, 396] on div "13" at bounding box center [632, 404] width 26 height 24
type input "Van 2025-10-13"
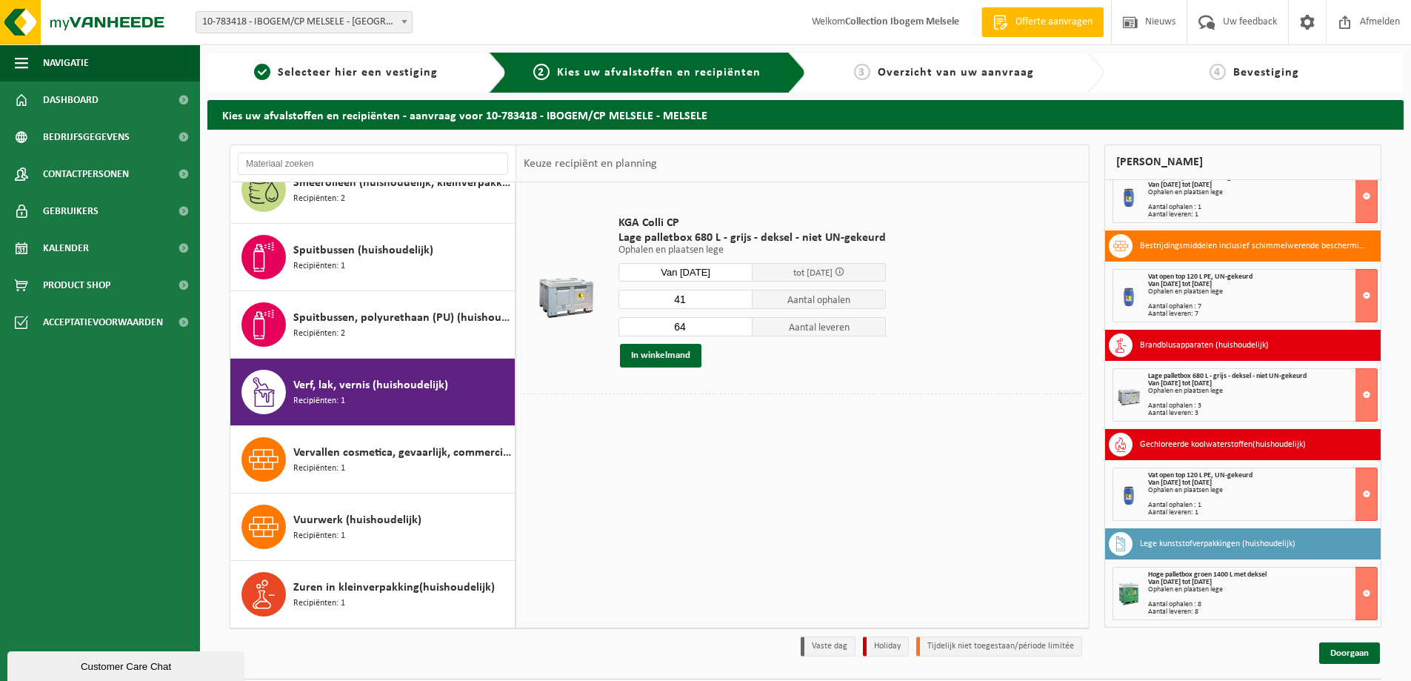
click at [736, 304] on input "41" at bounding box center [686, 299] width 134 height 19
click at [736, 304] on input "40" at bounding box center [686, 299] width 134 height 19
click at [736, 304] on input "39" at bounding box center [686, 299] width 134 height 19
click at [737, 304] on input "37" at bounding box center [686, 299] width 134 height 19
click at [735, 299] on input "38" at bounding box center [686, 299] width 134 height 19
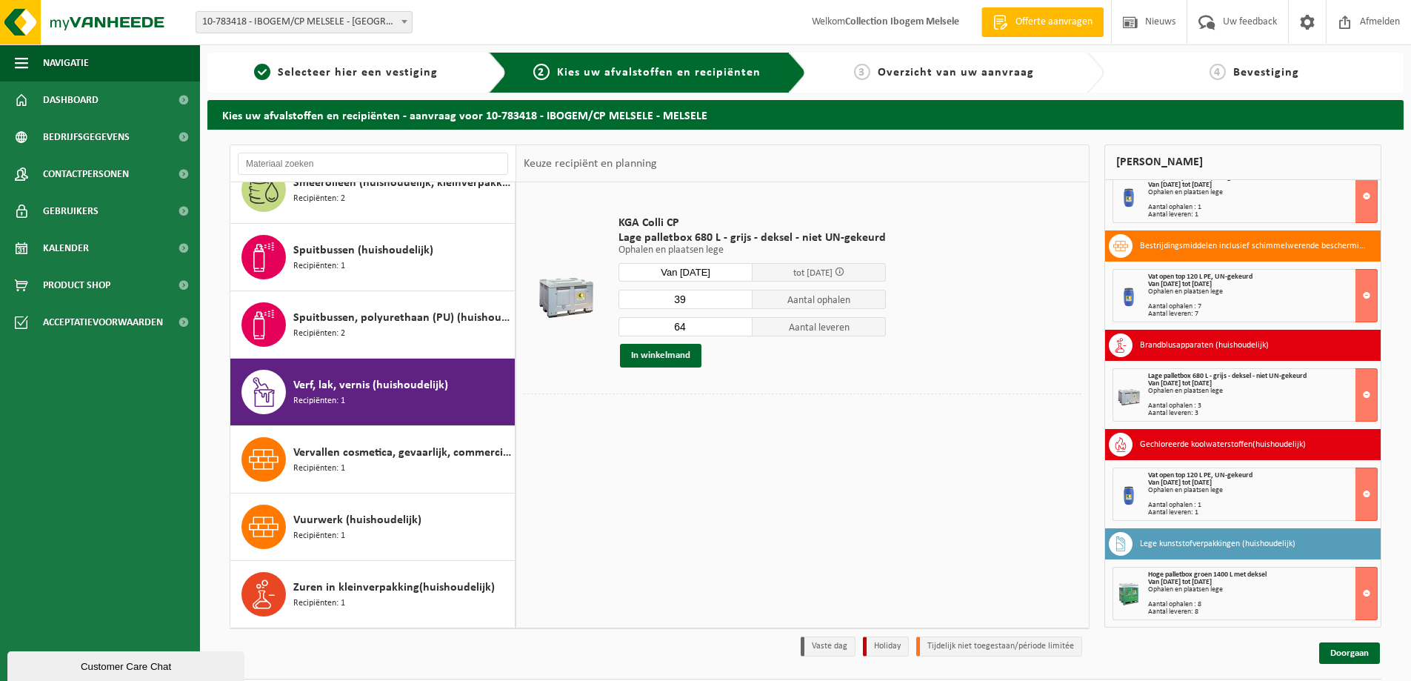
type input "39"
click at [735, 299] on input "39" at bounding box center [686, 299] width 134 height 19
click at [739, 330] on input "50" at bounding box center [686, 326] width 134 height 19
click at [739, 330] on input "49" at bounding box center [686, 326] width 134 height 19
click at [739, 330] on input "48" at bounding box center [686, 326] width 134 height 19
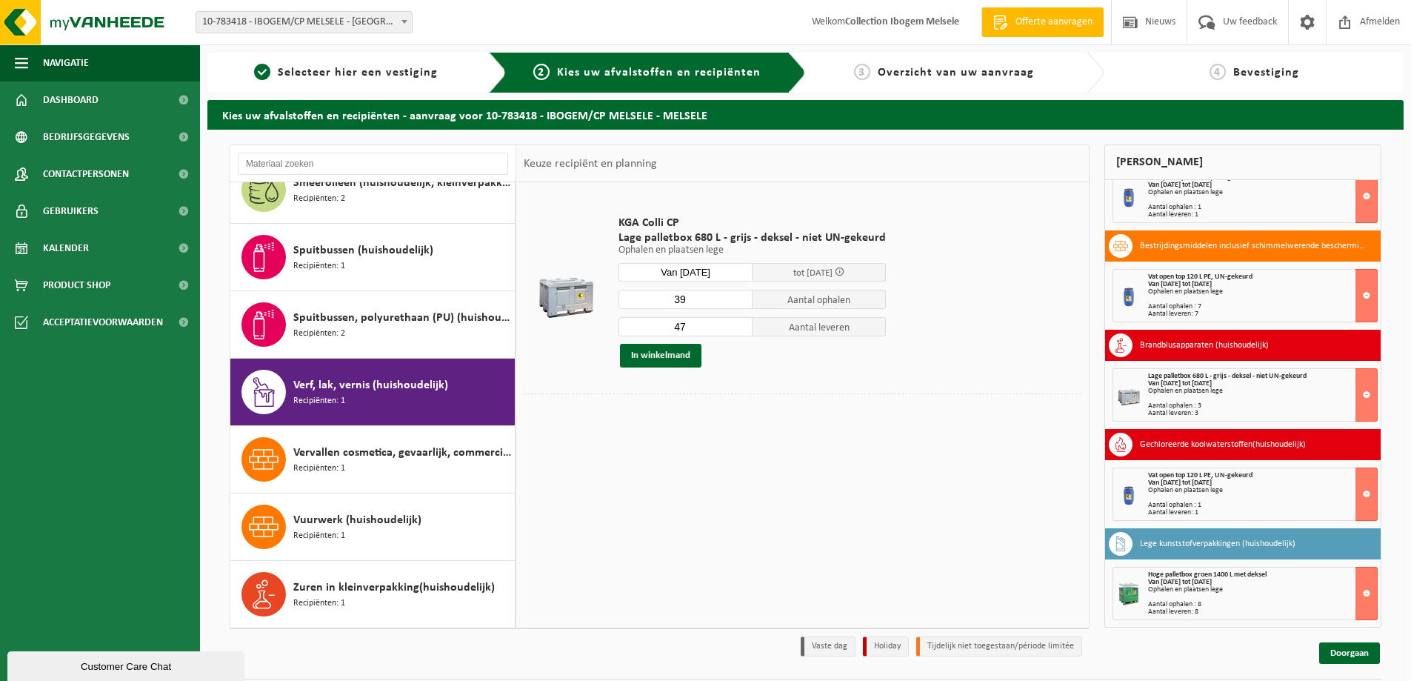
click at [739, 330] on input "47" at bounding box center [686, 326] width 134 height 19
click at [739, 330] on input "46" at bounding box center [686, 326] width 134 height 19
click at [739, 330] on input "45" at bounding box center [686, 326] width 134 height 19
click at [739, 330] on input "44" at bounding box center [686, 326] width 134 height 19
click at [739, 330] on input "43" at bounding box center [686, 326] width 134 height 19
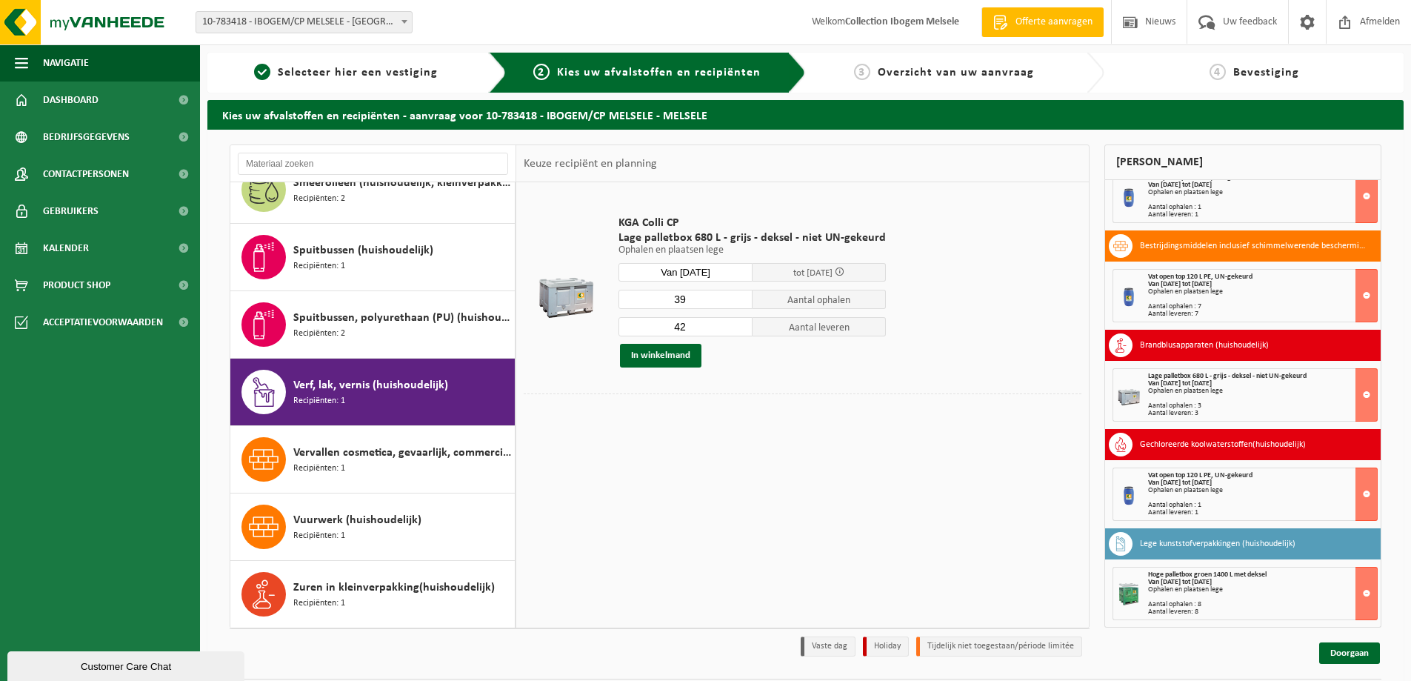
click at [740, 331] on input "42" at bounding box center [686, 326] width 134 height 19
click at [740, 331] on input "41" at bounding box center [686, 326] width 134 height 19
click at [740, 331] on input "40" at bounding box center [686, 326] width 134 height 19
type input "39"
click at [740, 331] on input "39" at bounding box center [686, 326] width 134 height 19
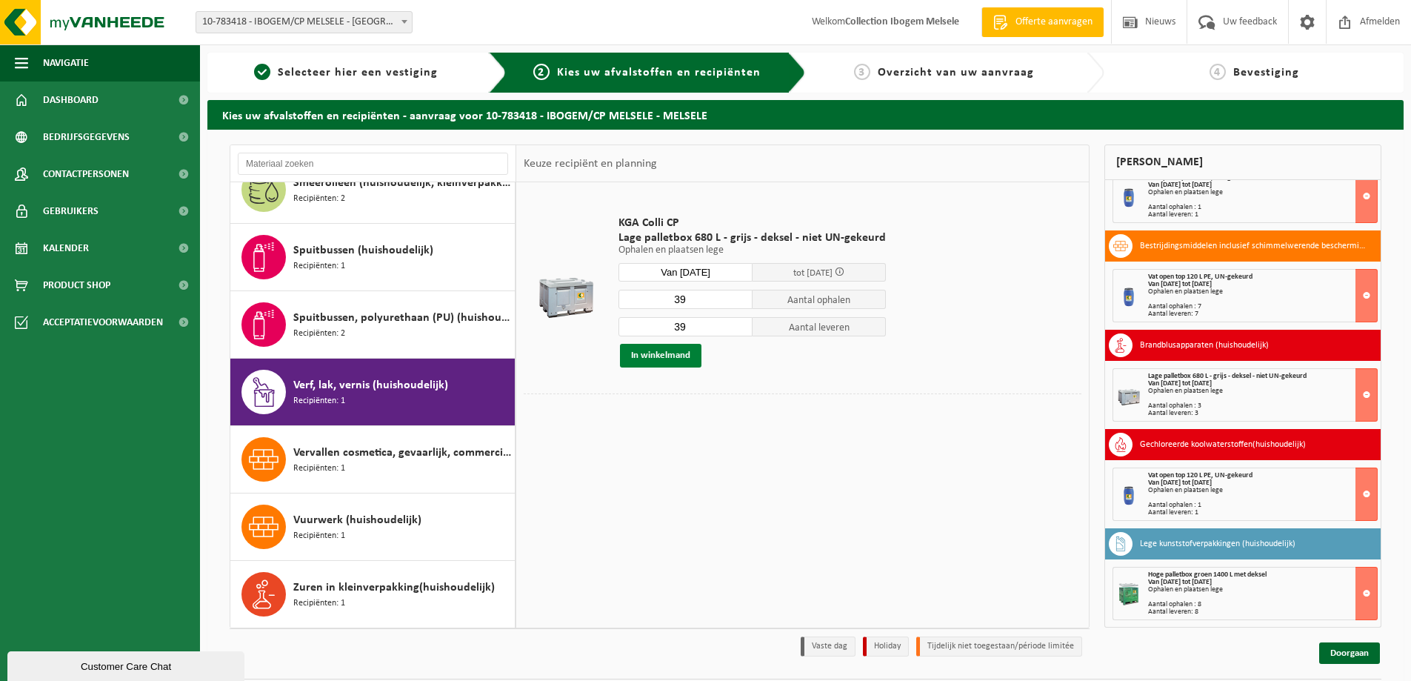
click at [687, 355] on button "In winkelmand" at bounding box center [660, 356] width 81 height 24
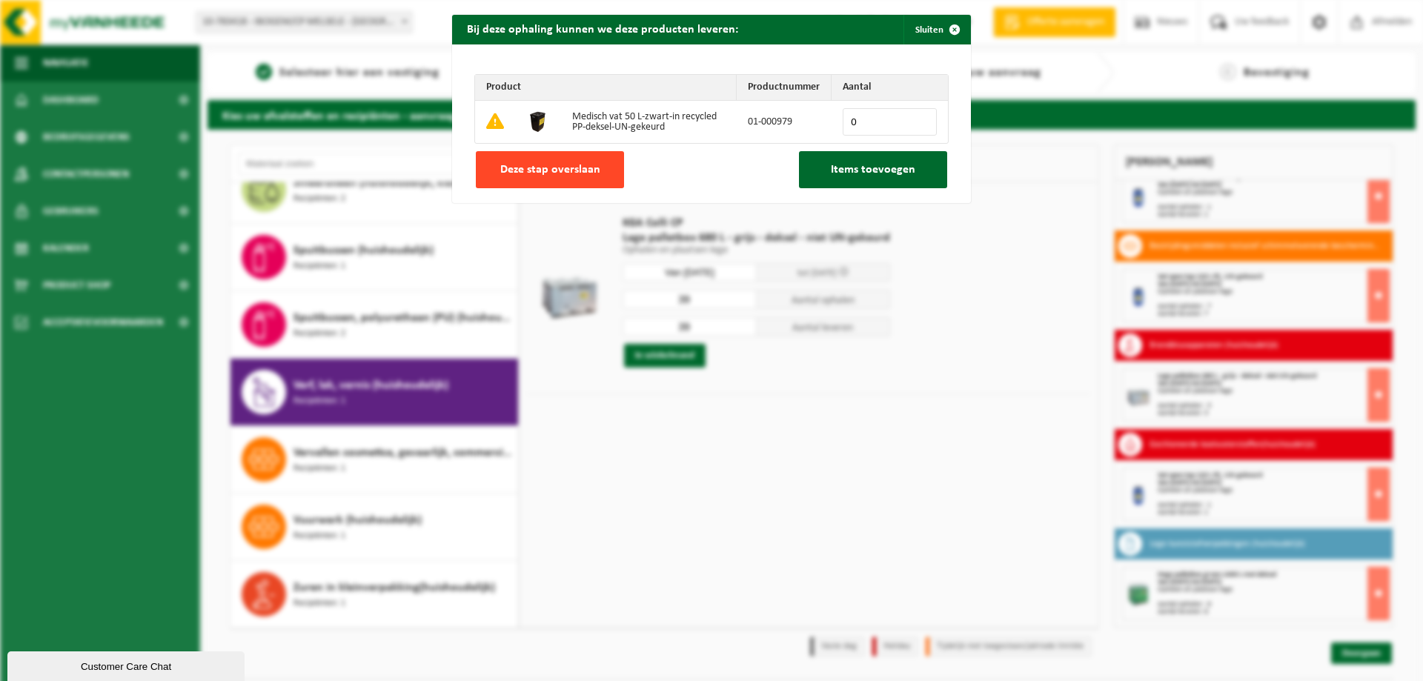
click at [599, 179] on button "Deze stap overslaan" at bounding box center [550, 169] width 148 height 37
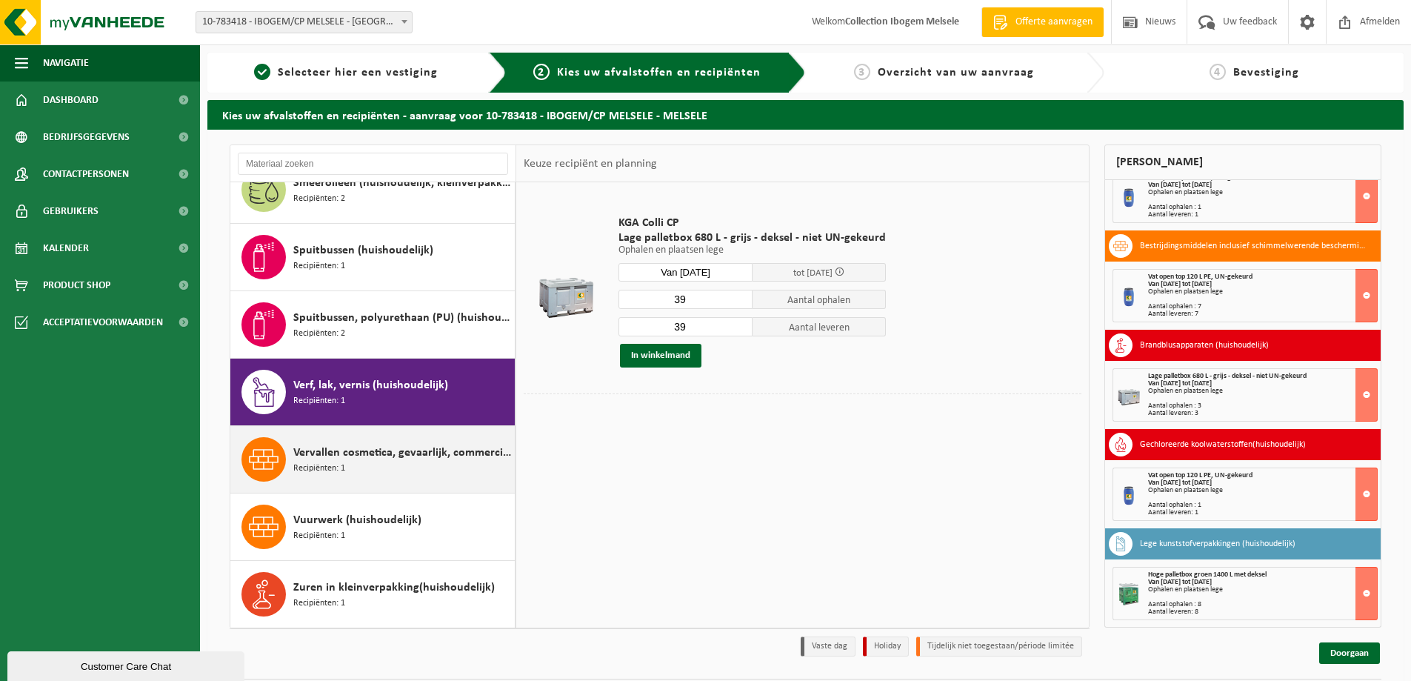
click at [461, 453] on span "Vervallen cosmetica, gevaarlijk, commerciele verpakking (huishoudelijk)" at bounding box center [402, 453] width 218 height 18
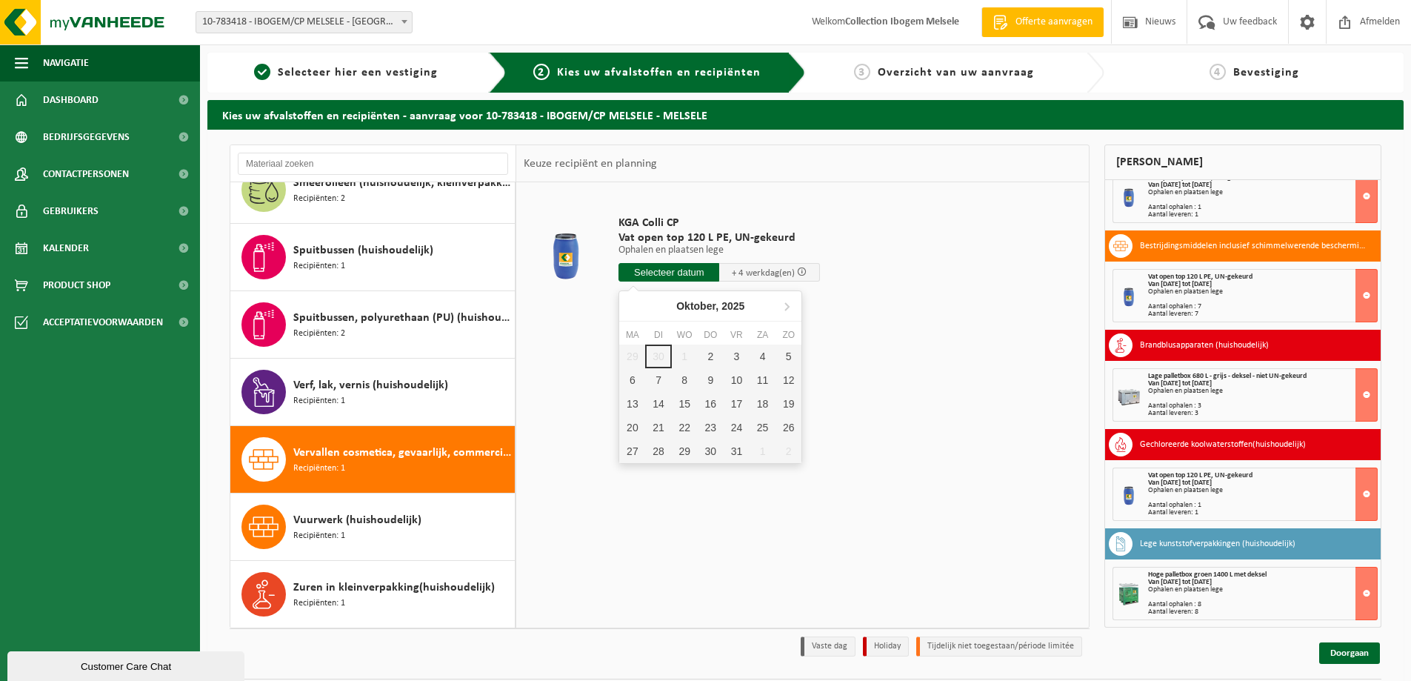
click at [665, 273] on input "text" at bounding box center [669, 272] width 101 height 19
click at [636, 397] on div "13" at bounding box center [632, 404] width 26 height 24
type input "Van 2025-10-13"
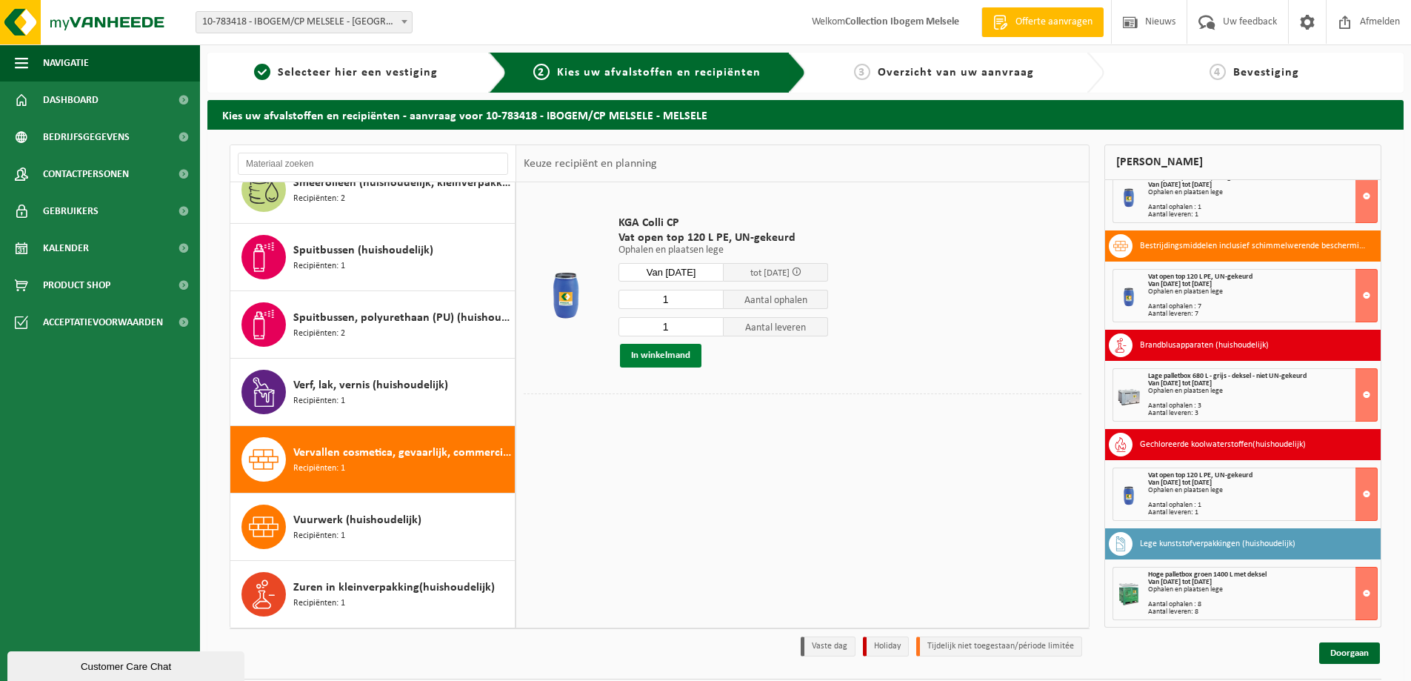
click at [672, 361] on button "In winkelmand" at bounding box center [660, 356] width 81 height 24
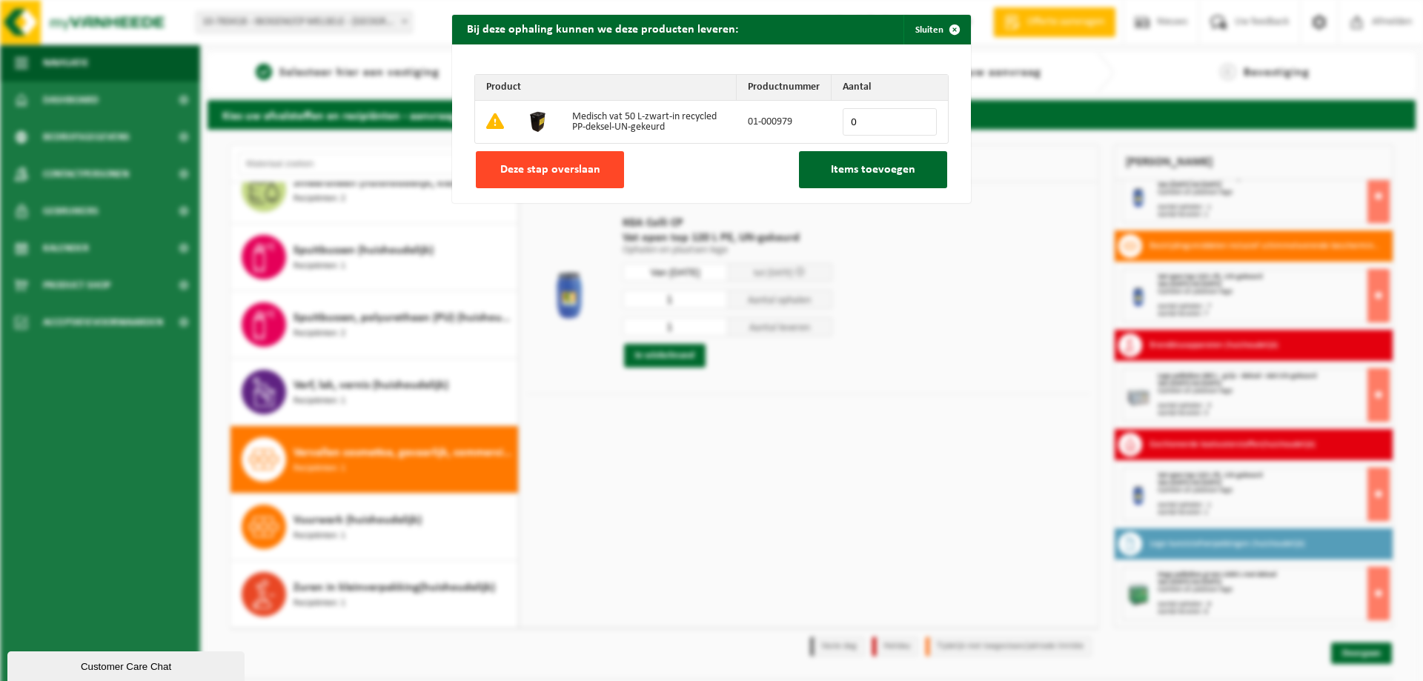
click at [573, 164] on span "Deze stap overslaan" at bounding box center [550, 170] width 100 height 12
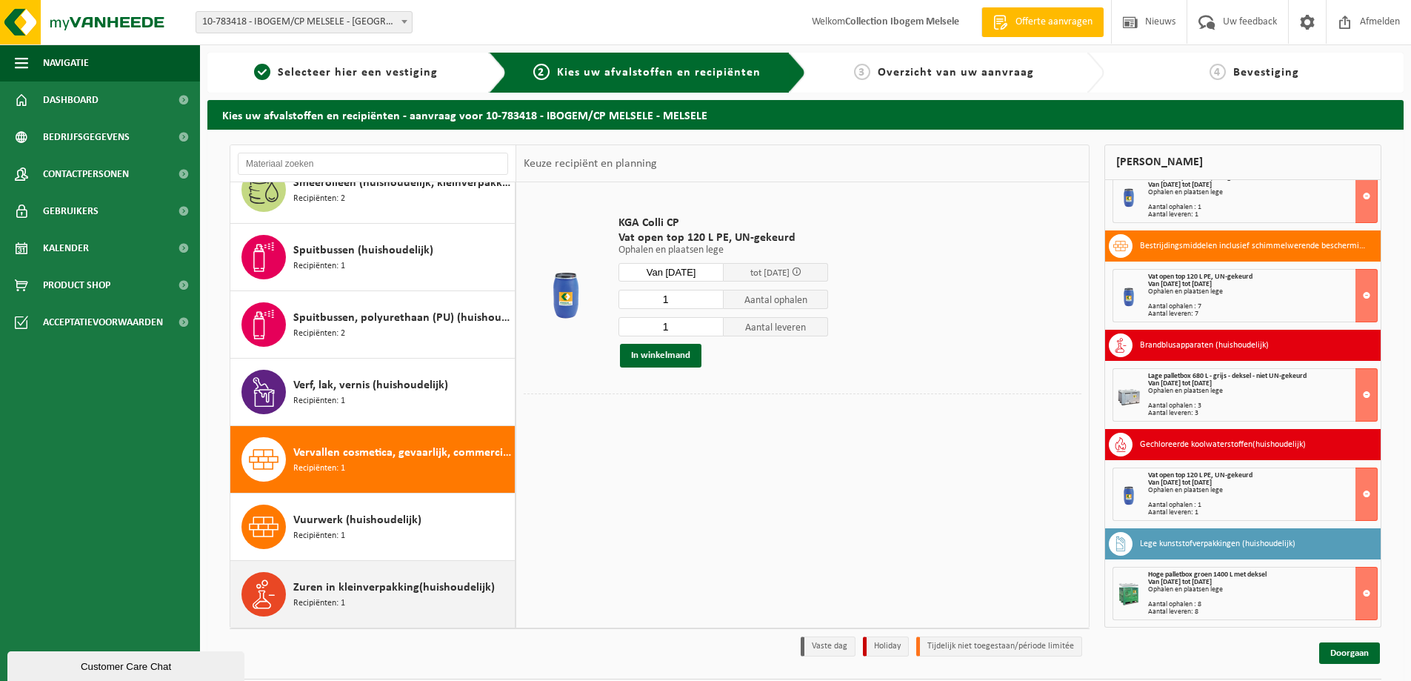
click at [419, 579] on div "Zuren in kleinverpakking(huishoudelijk) Recipiënten: 1" at bounding box center [402, 594] width 218 height 44
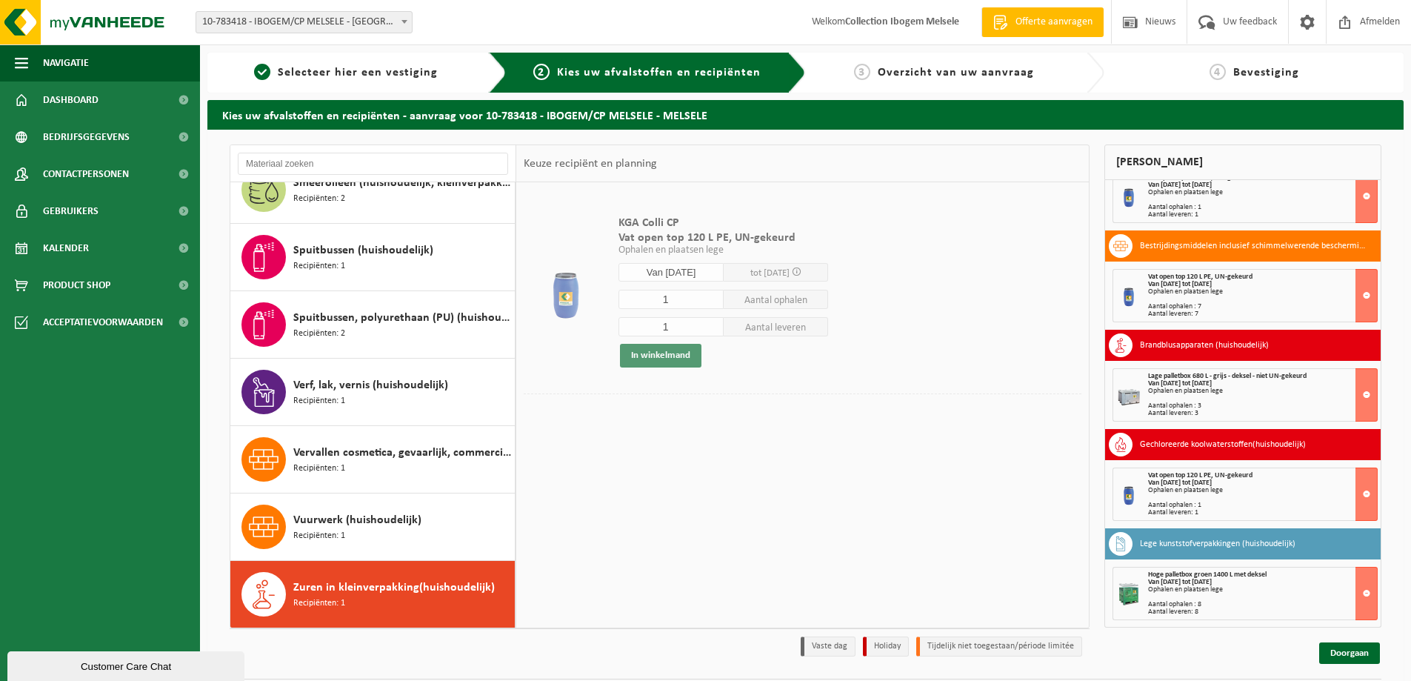
scroll to position [43, 0]
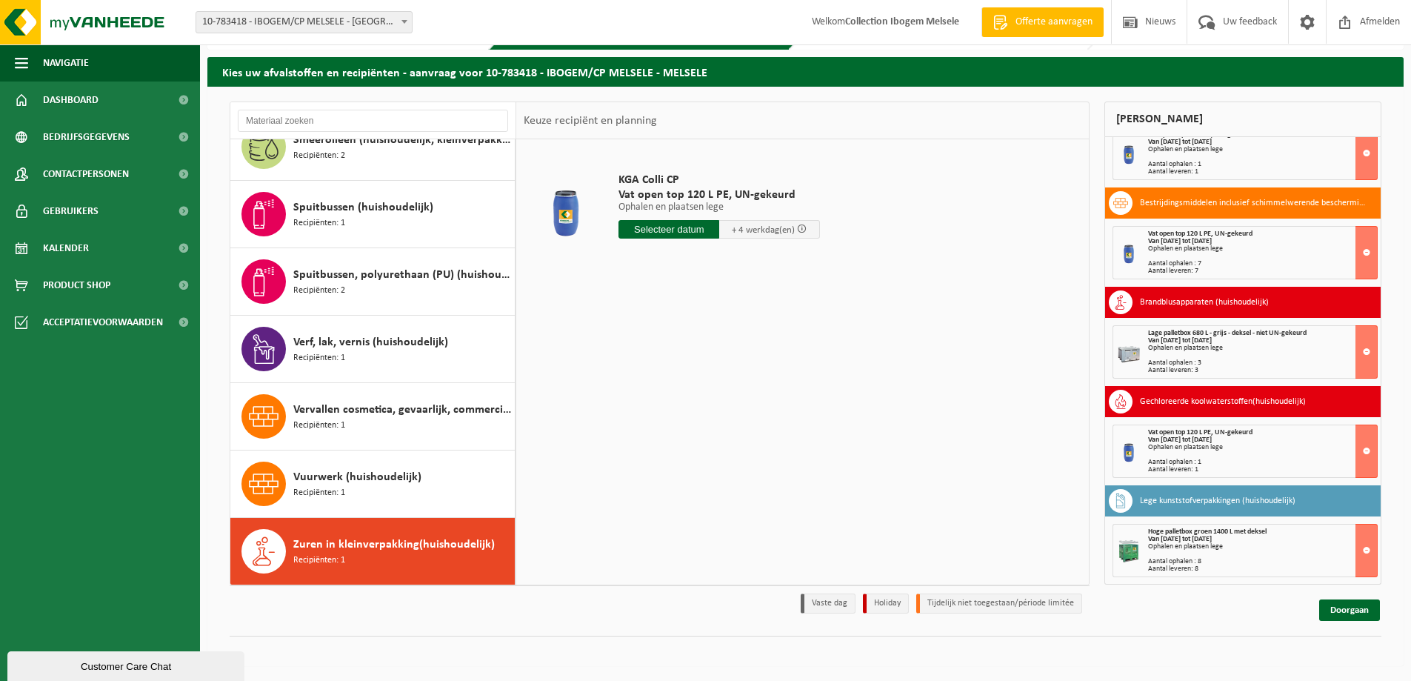
click at [657, 228] on input "text" at bounding box center [669, 229] width 101 height 19
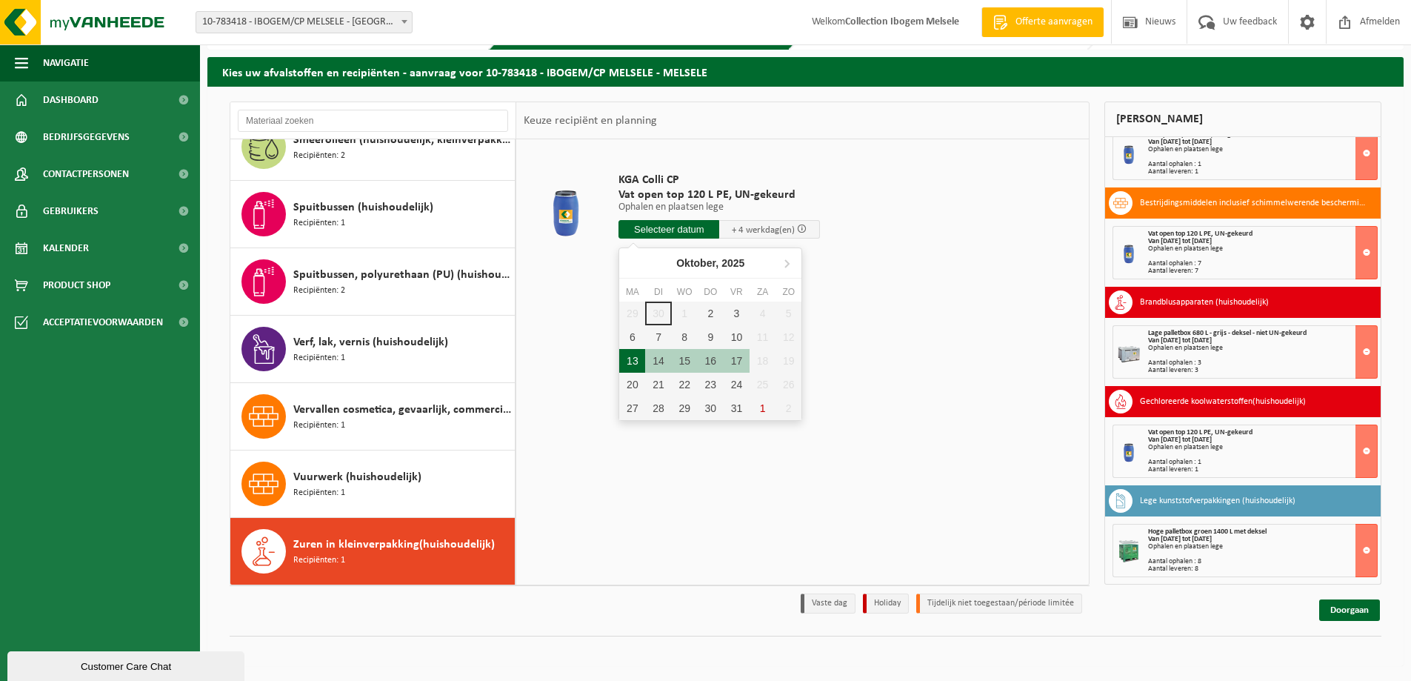
click at [625, 362] on div "13" at bounding box center [632, 361] width 26 height 24
type input "Van 2025-10-13"
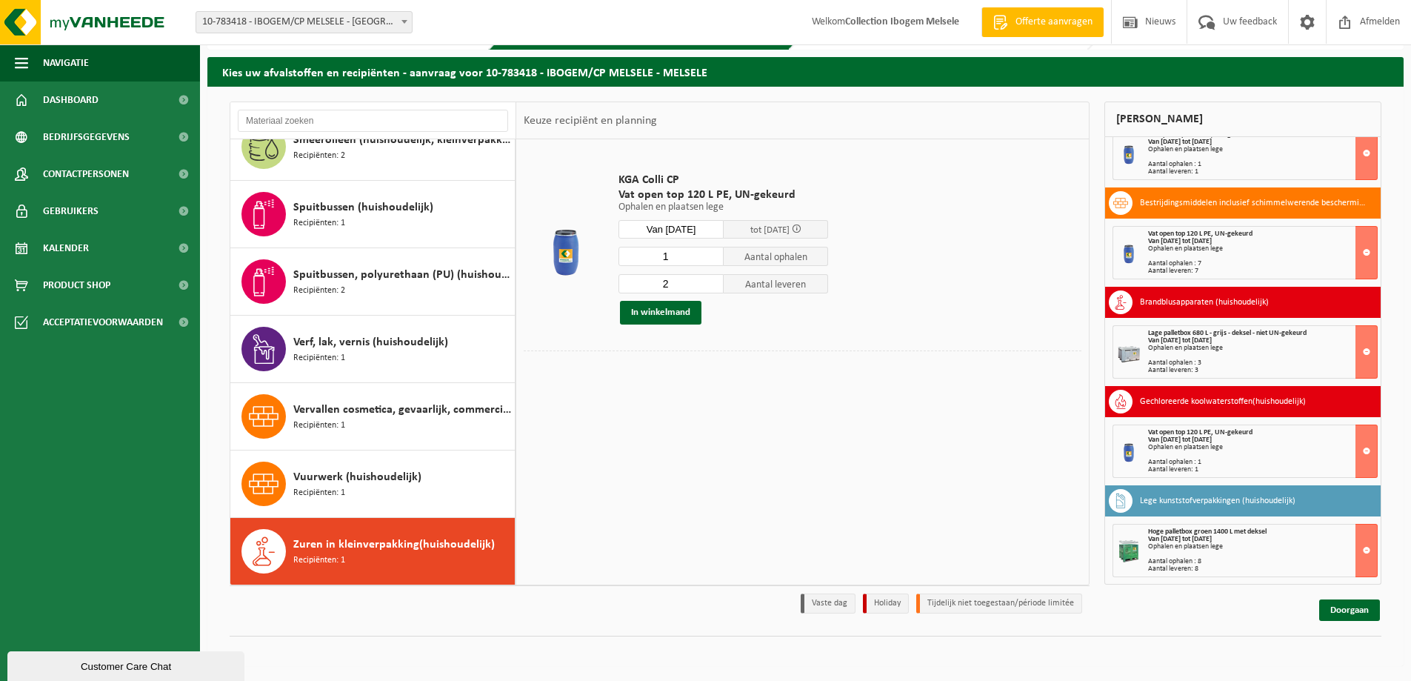
type input "1"
click at [715, 259] on input "1" at bounding box center [671, 256] width 105 height 19
type input "1"
click at [714, 287] on input "1" at bounding box center [671, 283] width 105 height 19
click at [658, 317] on button "In winkelmand" at bounding box center [660, 313] width 81 height 24
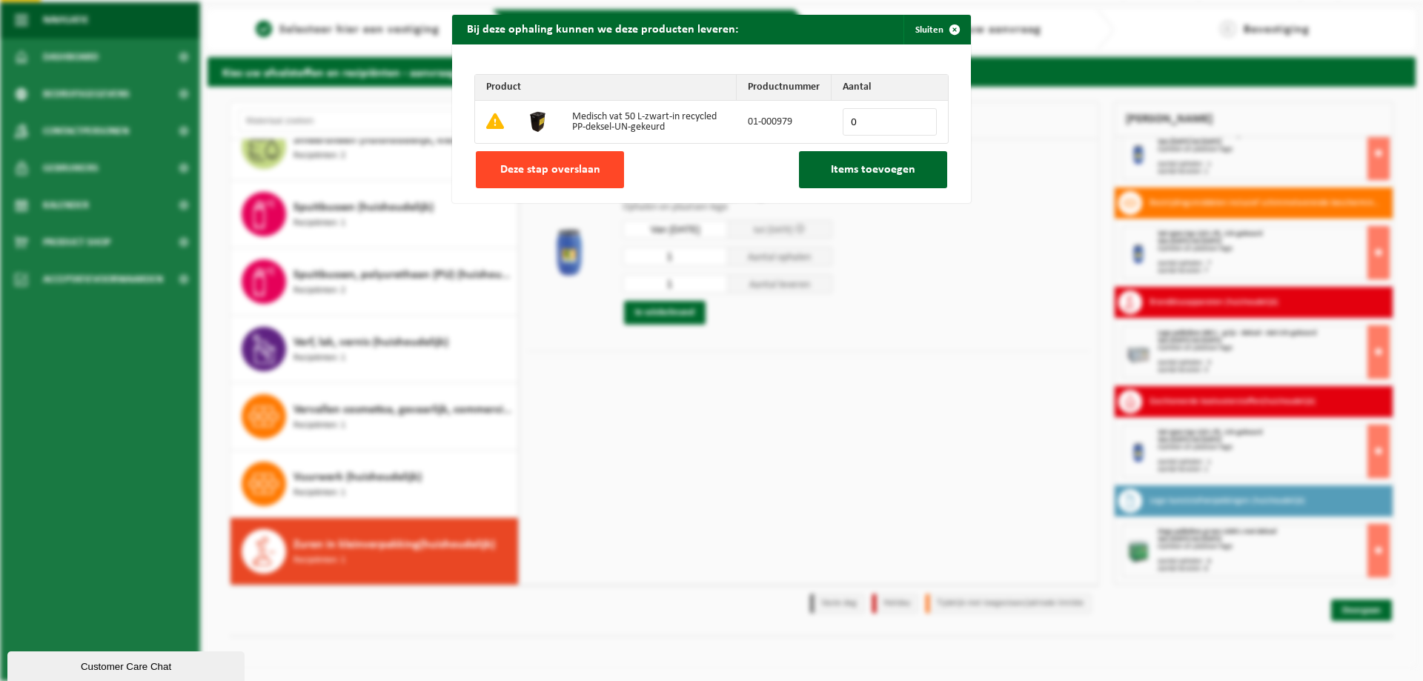
click at [596, 166] on button "Deze stap overslaan" at bounding box center [550, 169] width 148 height 37
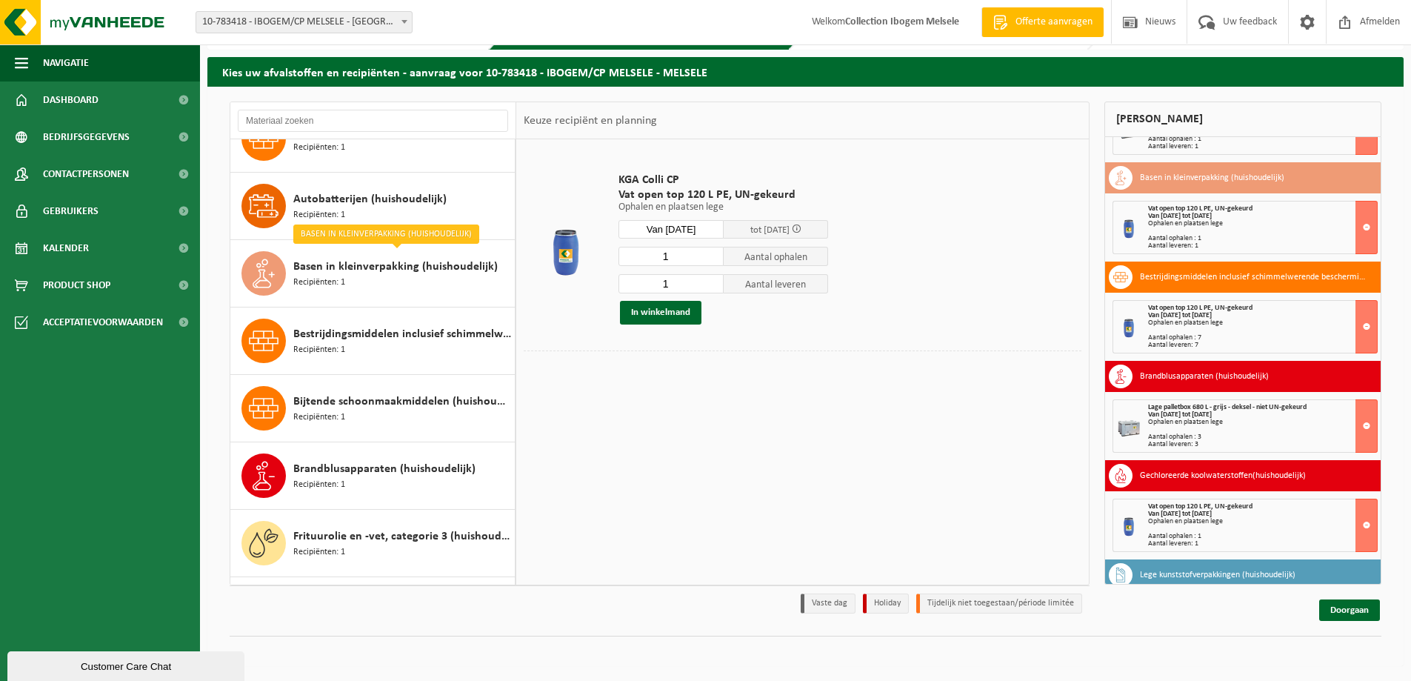
scroll to position [0, 0]
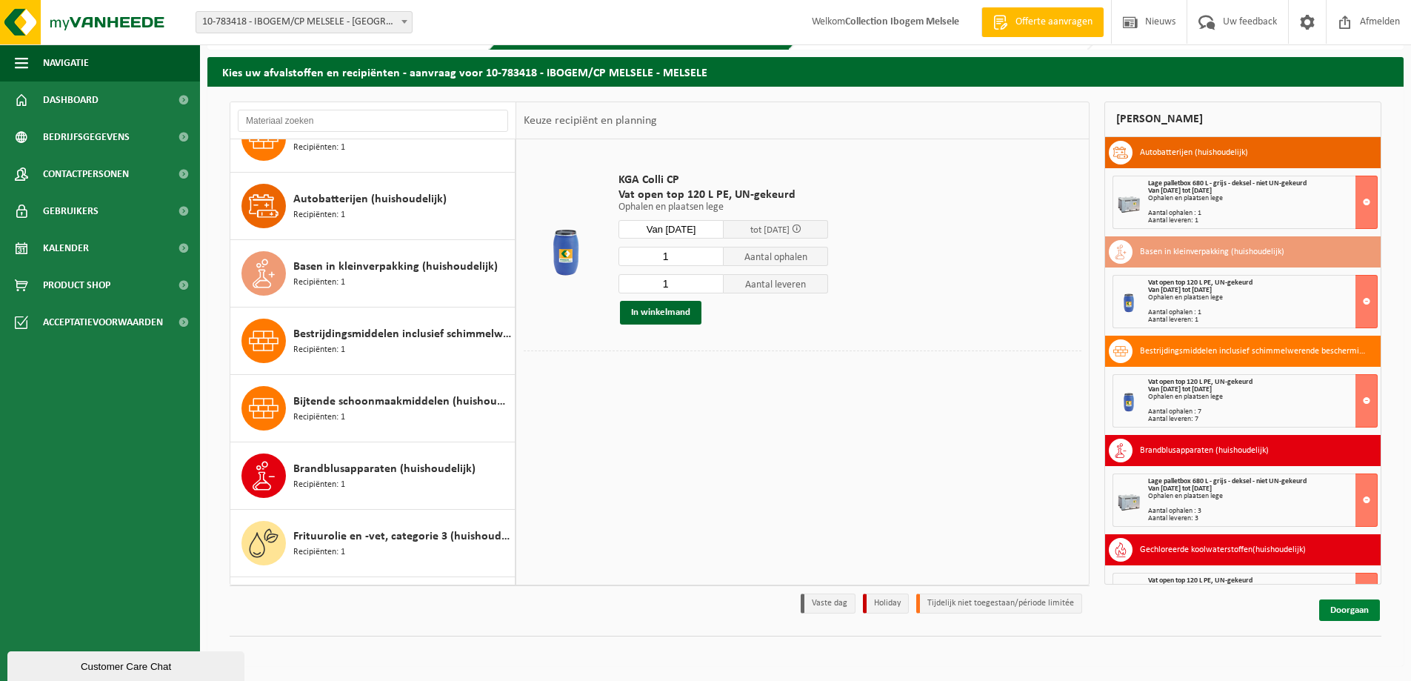
click at [1352, 610] on link "Doorgaan" at bounding box center [1350, 609] width 61 height 21
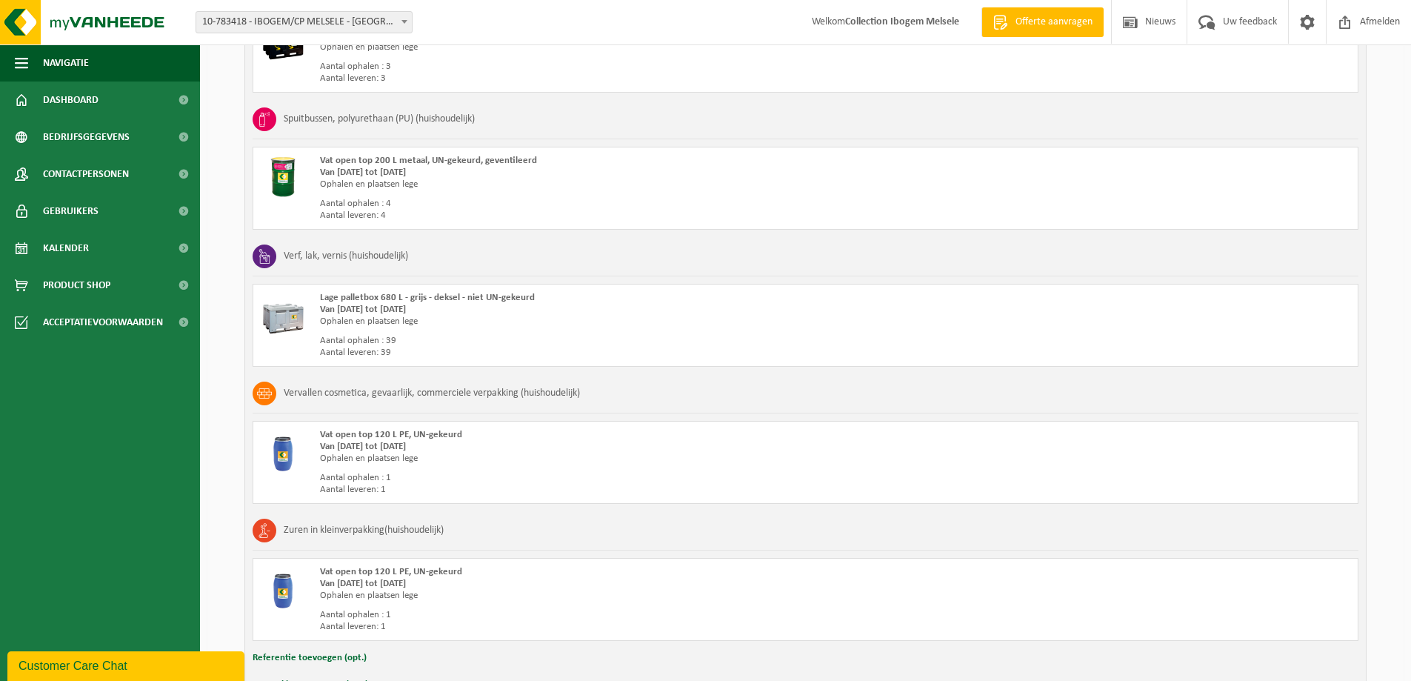
scroll to position [2023, 0]
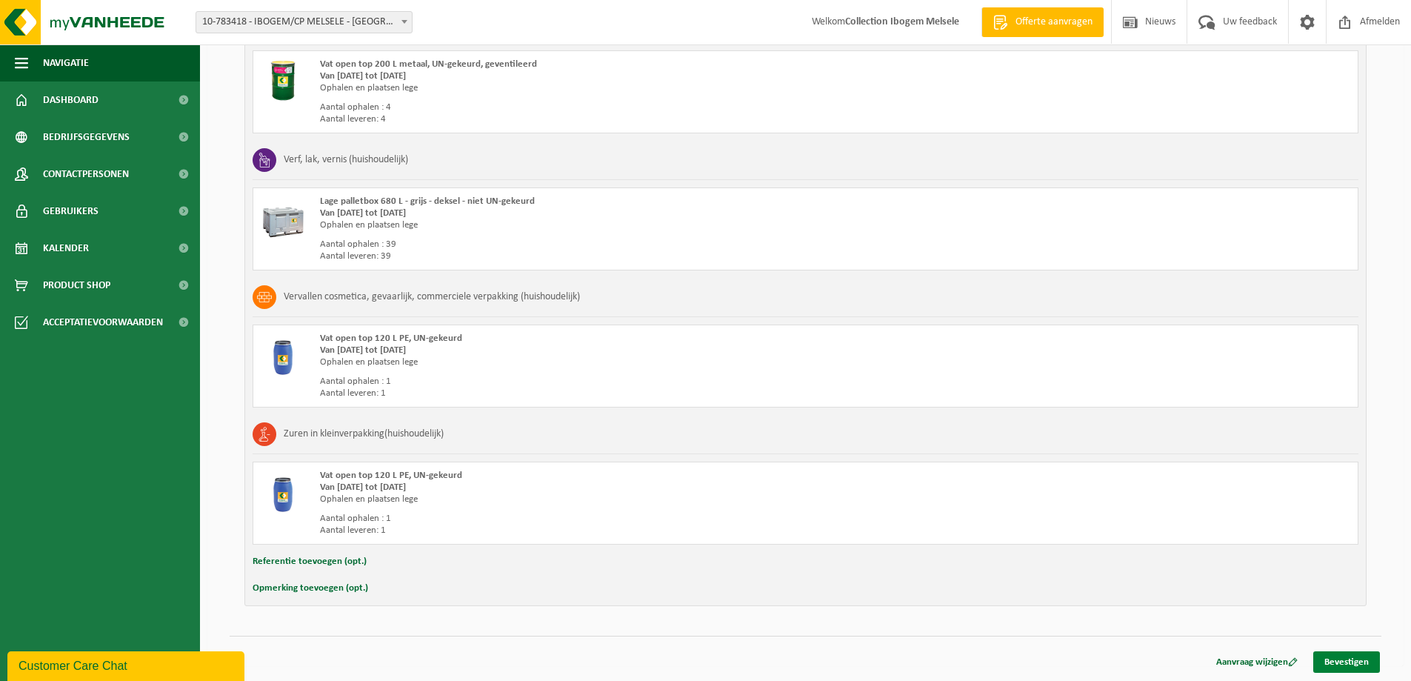
click at [1359, 655] on link "Bevestigen" at bounding box center [1347, 661] width 67 height 21
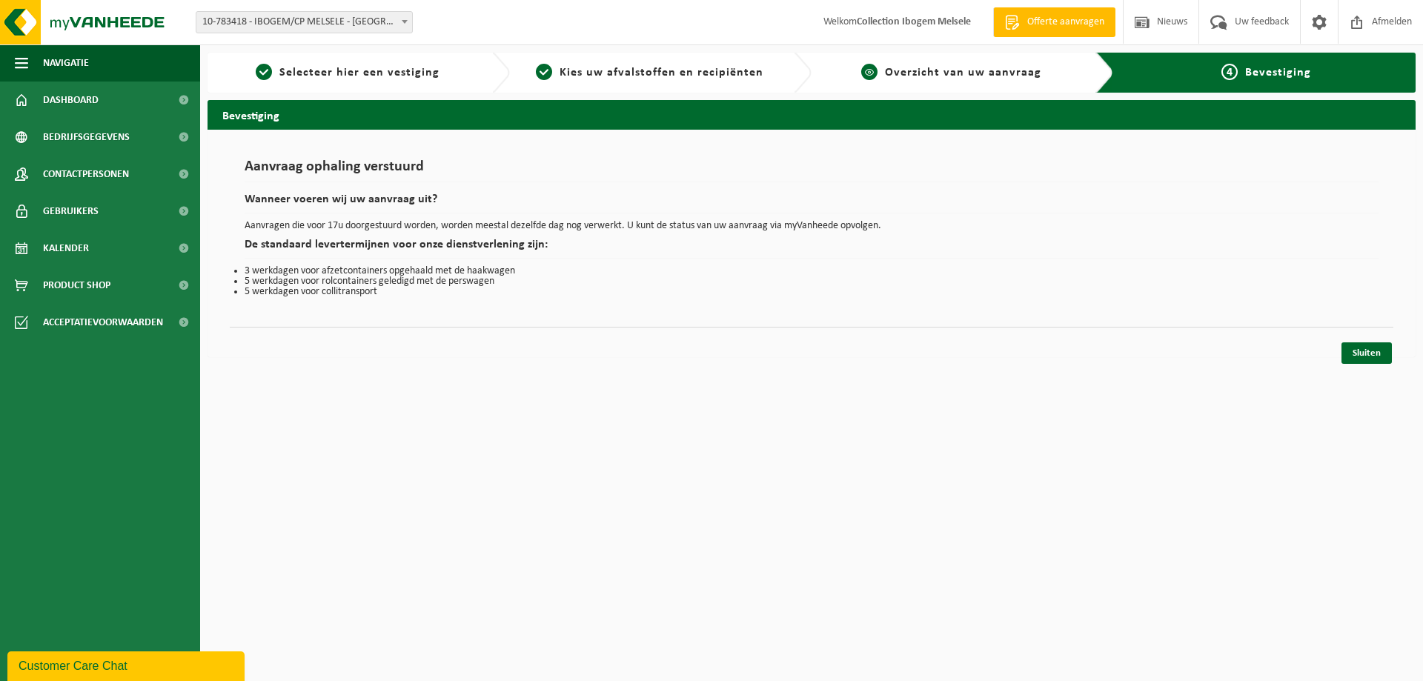
click at [957, 76] on span "Overzicht van uw aanvraag" at bounding box center [963, 73] width 156 height 12
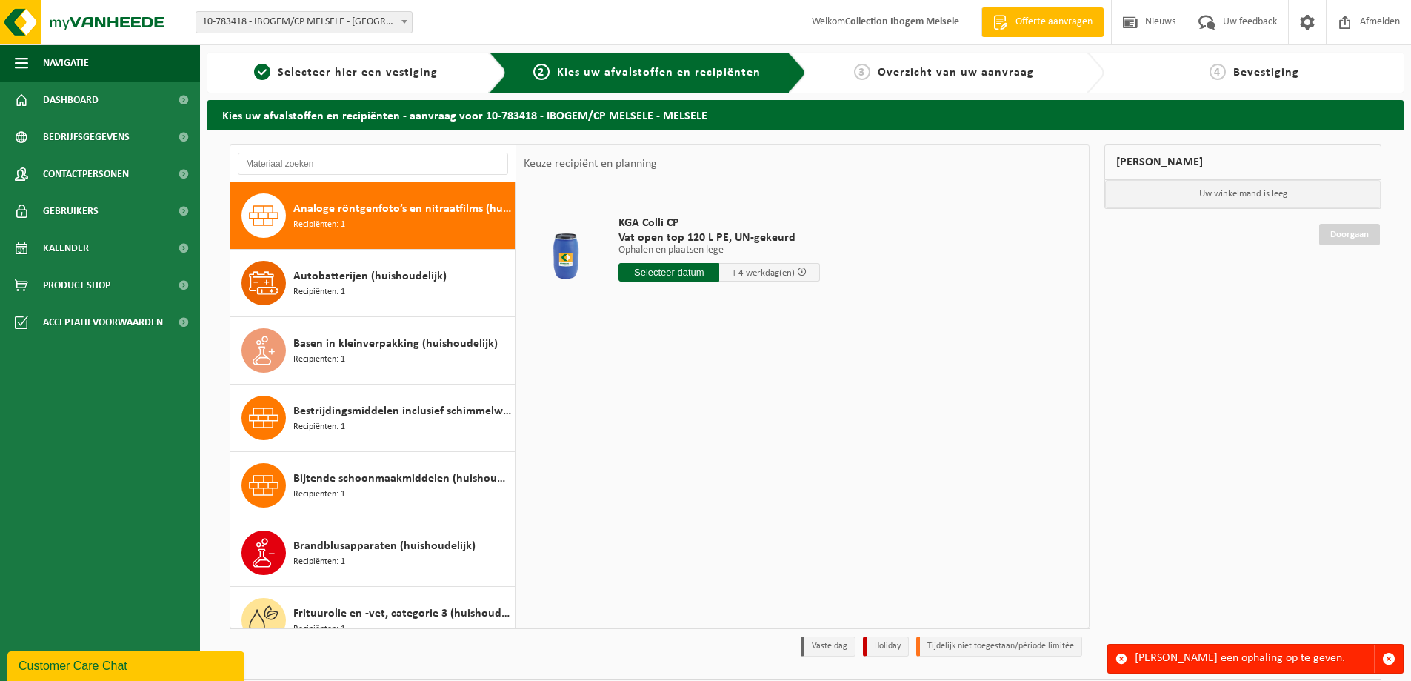
click at [965, 77] on span "Overzicht van uw aanvraag" at bounding box center [956, 73] width 156 height 12
click at [937, 70] on span "Overzicht van uw aanvraag" at bounding box center [956, 73] width 156 height 12
click at [1268, 70] on span "Bevestiging" at bounding box center [1267, 73] width 66 height 12
click at [960, 75] on span "Overzicht van uw aanvraag" at bounding box center [956, 73] width 156 height 12
click at [120, 99] on link "Dashboard" at bounding box center [100, 99] width 200 height 37
